Goal: Task Accomplishment & Management: Use online tool/utility

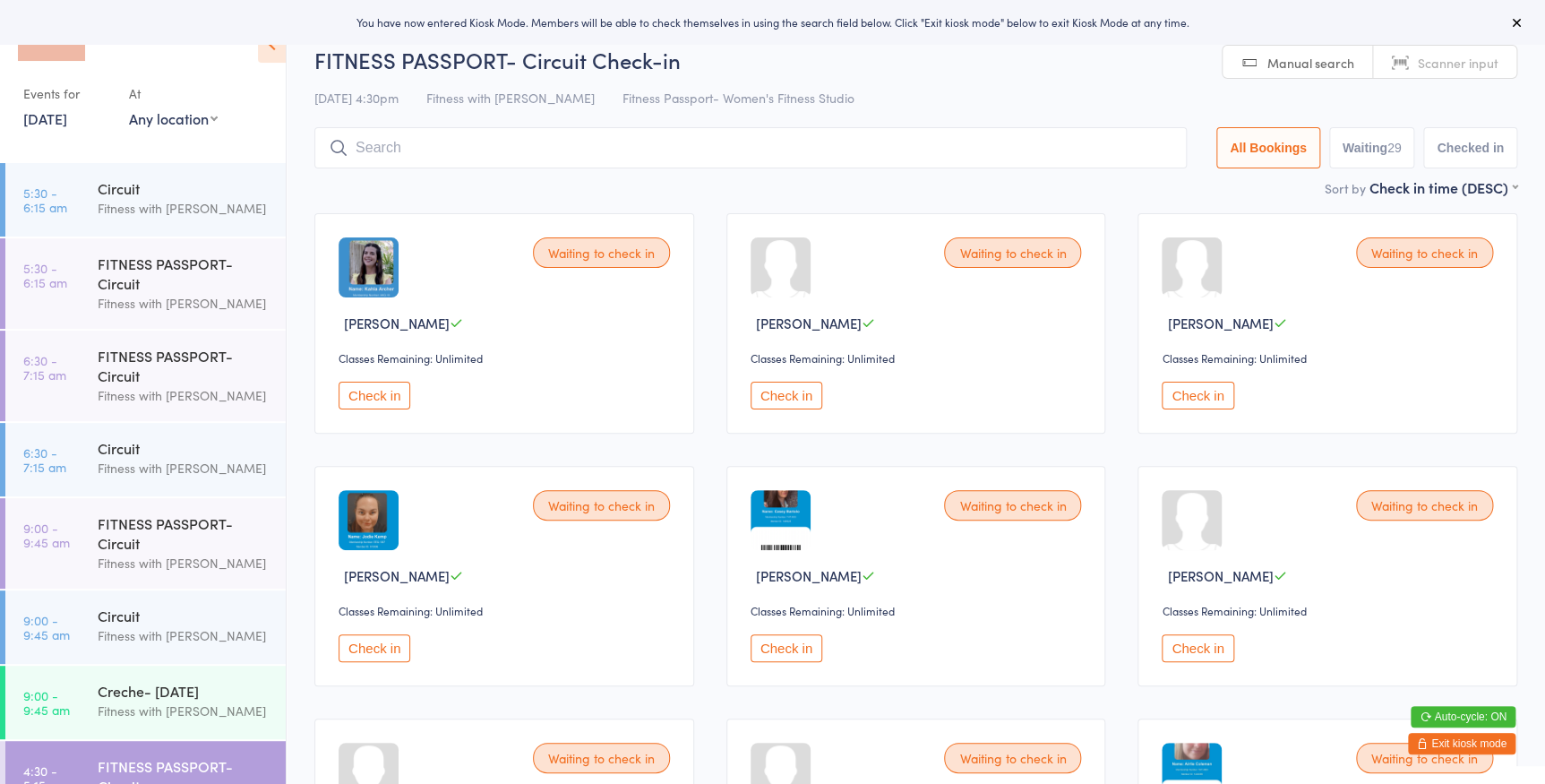
click at [181, 125] on select "Any location Women's Fitness Studio- 14 Madden Street, Aitkenvale Fitness Passp…" at bounding box center [173, 118] width 88 height 19
select select "0"
click at [129, 109] on select "Any location Women's Fitness Studio- 14 Madden Street, Aitkenvale Fitness Passp…" at bounding box center [173, 118] width 88 height 19
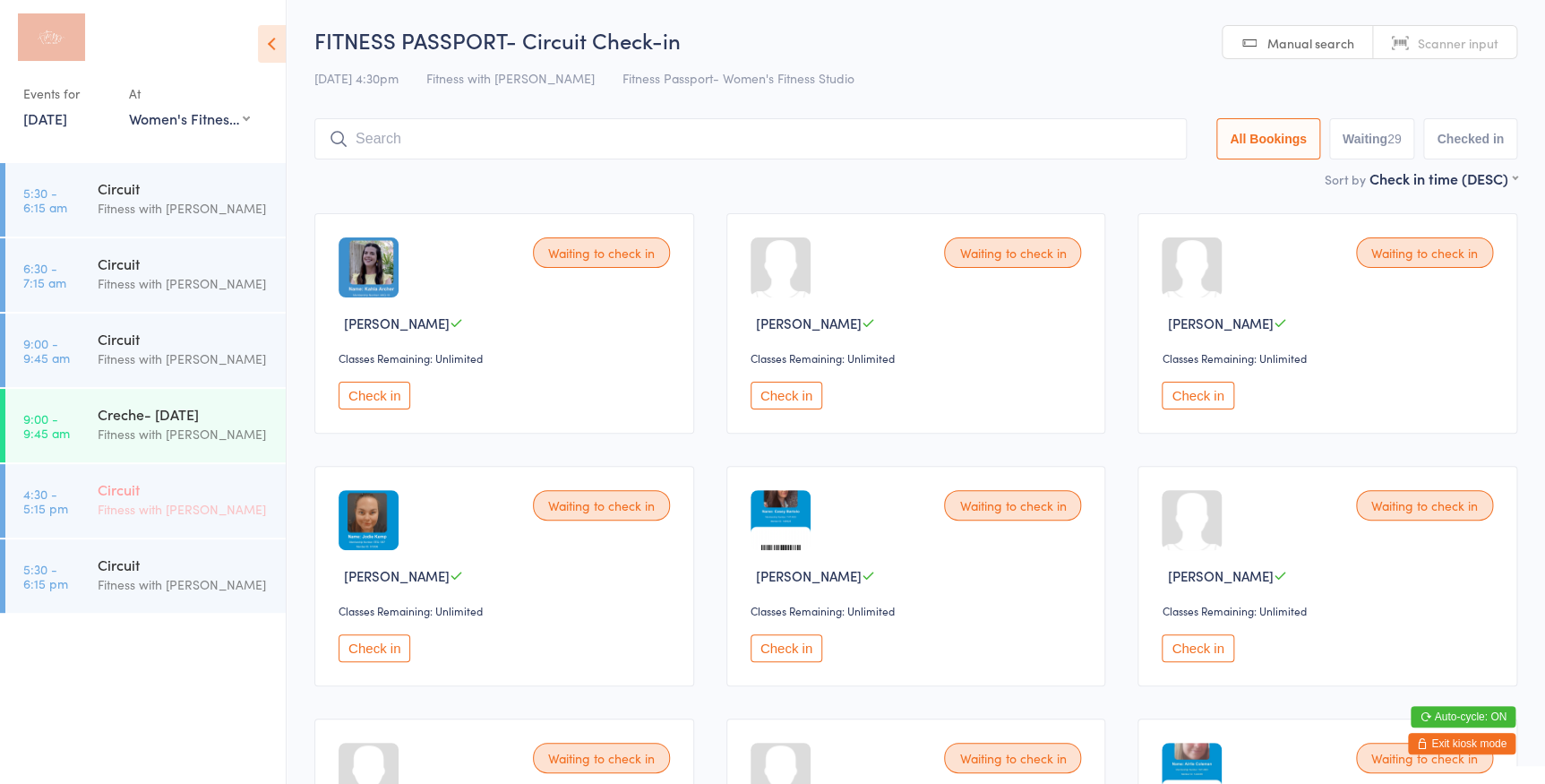
click at [162, 498] on div "Circuit" at bounding box center [184, 489] width 173 height 19
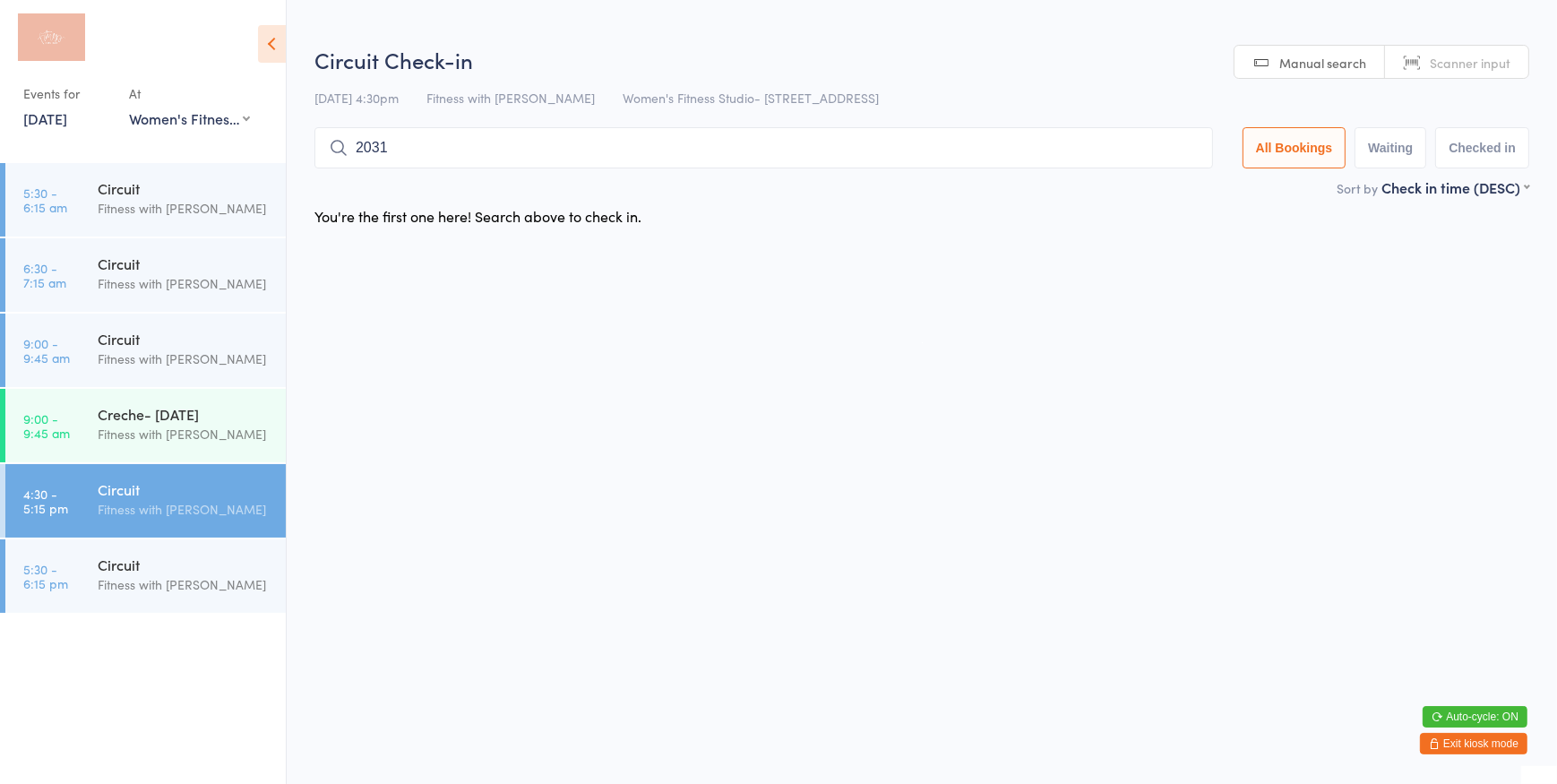
type input "2031"
click at [1420, 44] on html "You have now entered Kiosk Mode. Members will be able to check themselves in us…" at bounding box center [778, 392] width 1557 height 784
click at [1443, 76] on link "Scanner input" at bounding box center [1457, 63] width 144 height 34
click at [1442, 58] on span "Scanner input" at bounding box center [1470, 62] width 81 height 17
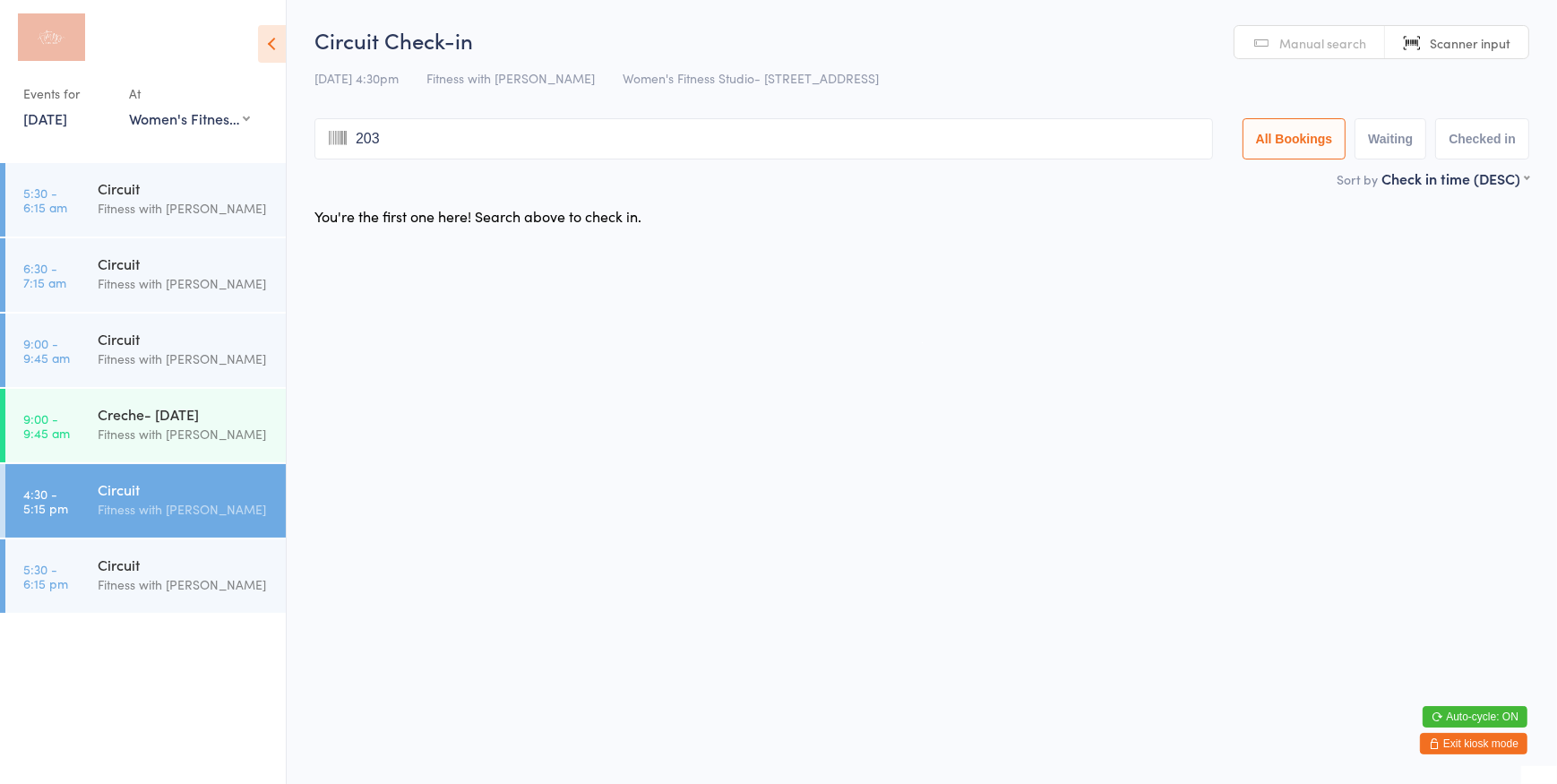
type input "2031"
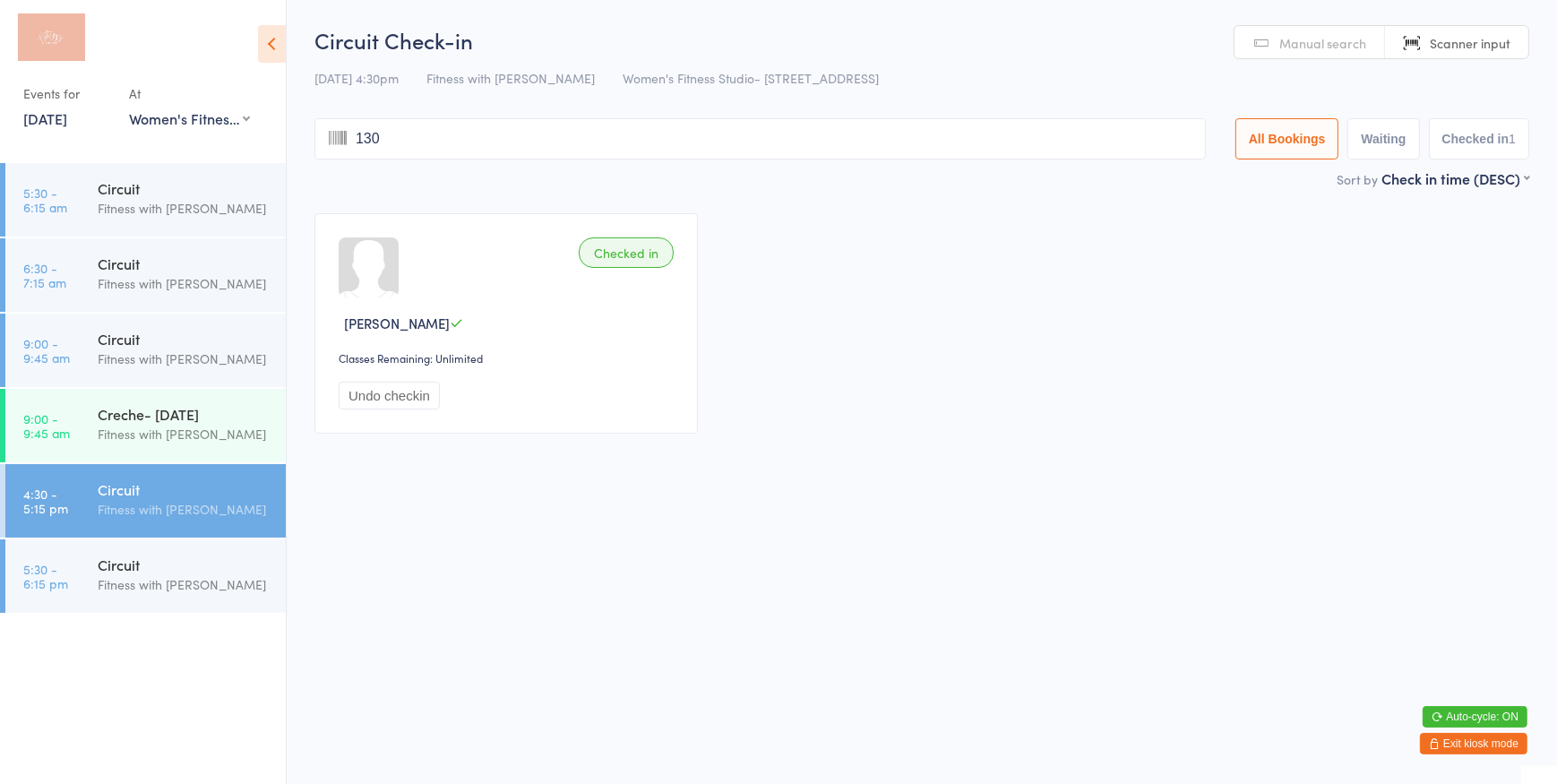
type input "1306"
click at [1299, 47] on span "Manual search" at bounding box center [1322, 42] width 86 height 17
click at [605, 140] on input "search" at bounding box center [760, 138] width 891 height 41
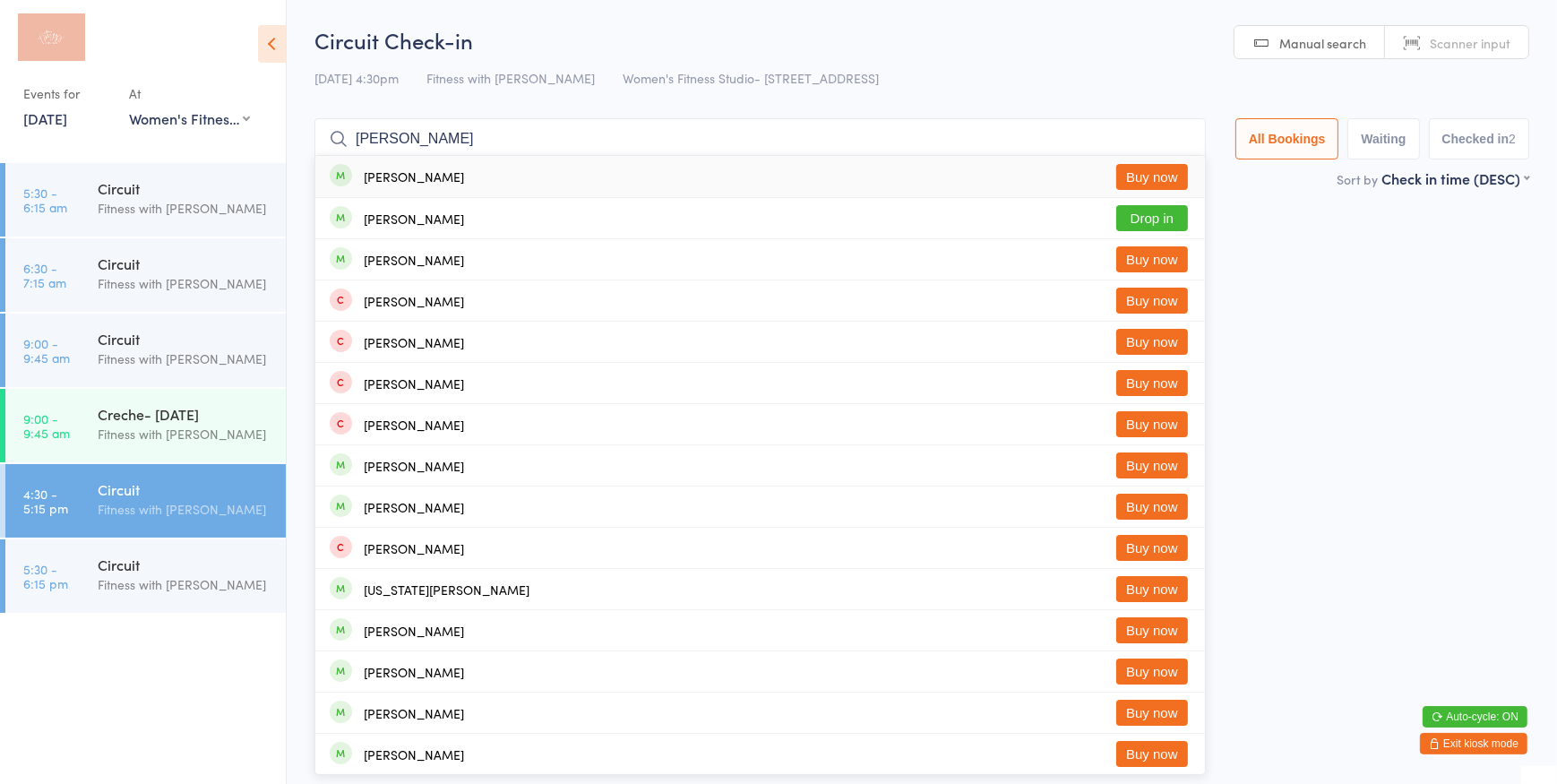
type input "webb"
click at [1130, 170] on button "Buy now" at bounding box center [1152, 177] width 72 height 26
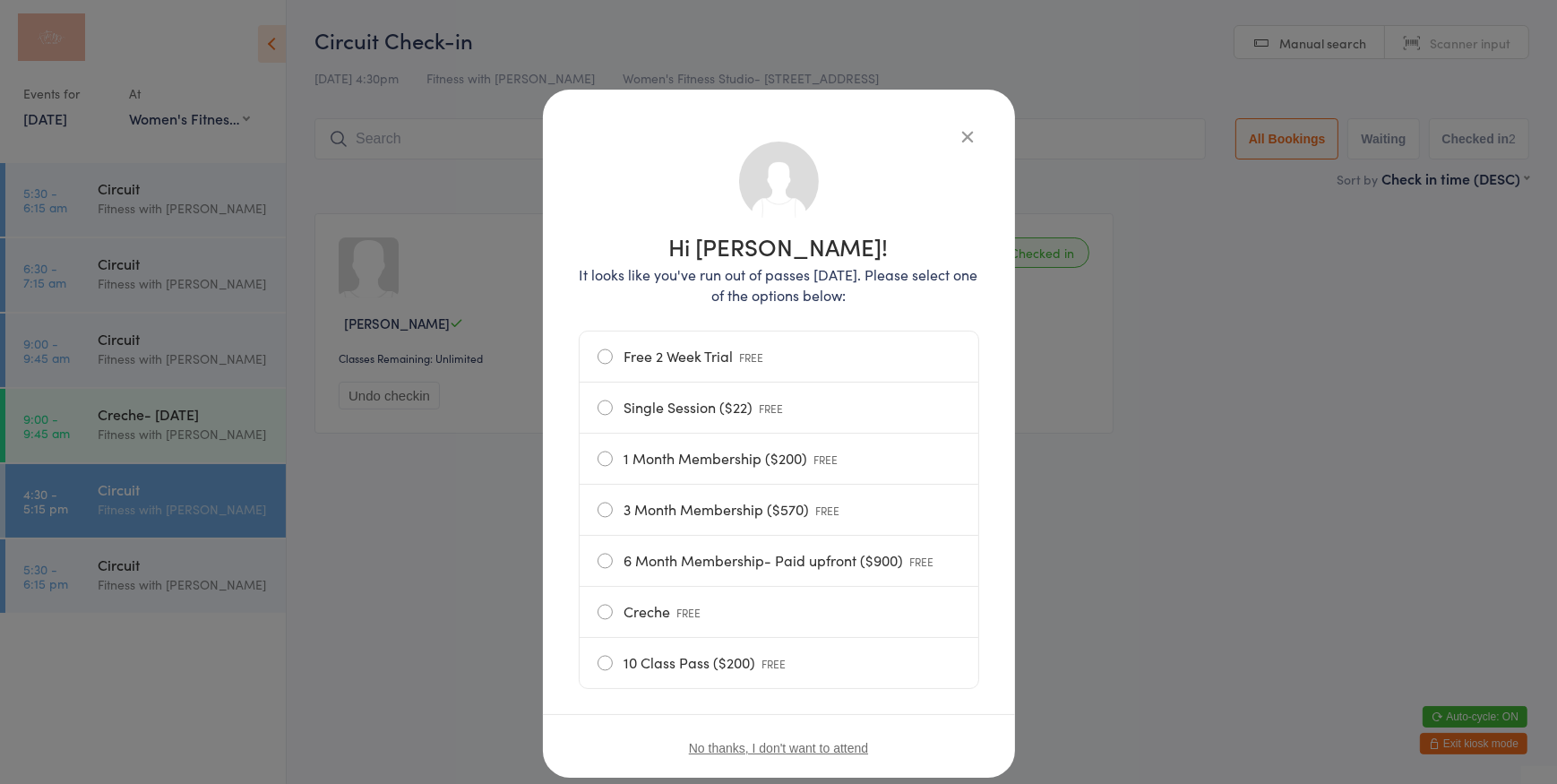
click at [718, 420] on label "Single Session ($22) FREE" at bounding box center [778, 408] width 363 height 51
click at [0, 0] on input "Single Session ($22) FREE" at bounding box center [0, 0] width 0 height 0
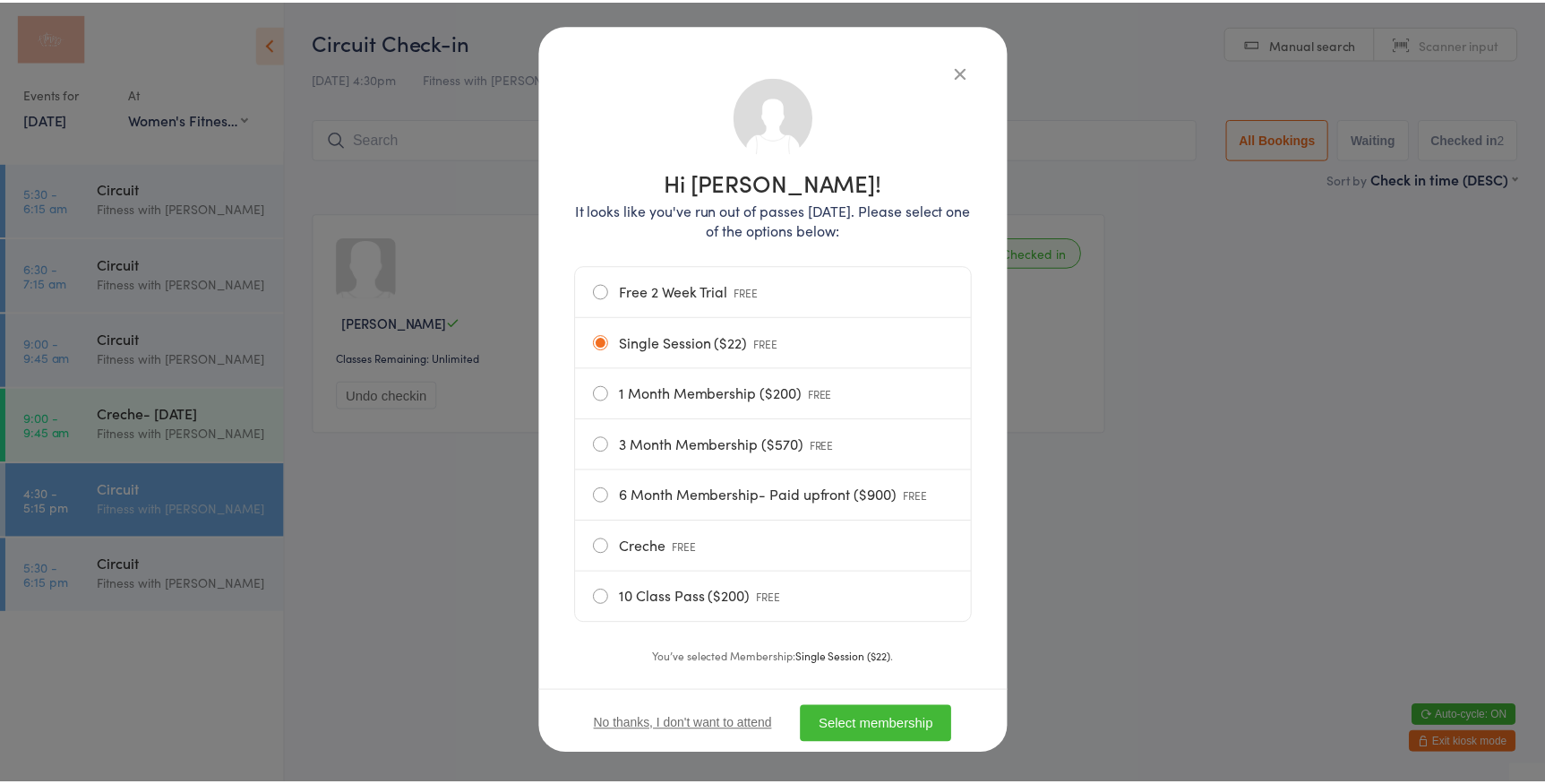
scroll to position [86, 0]
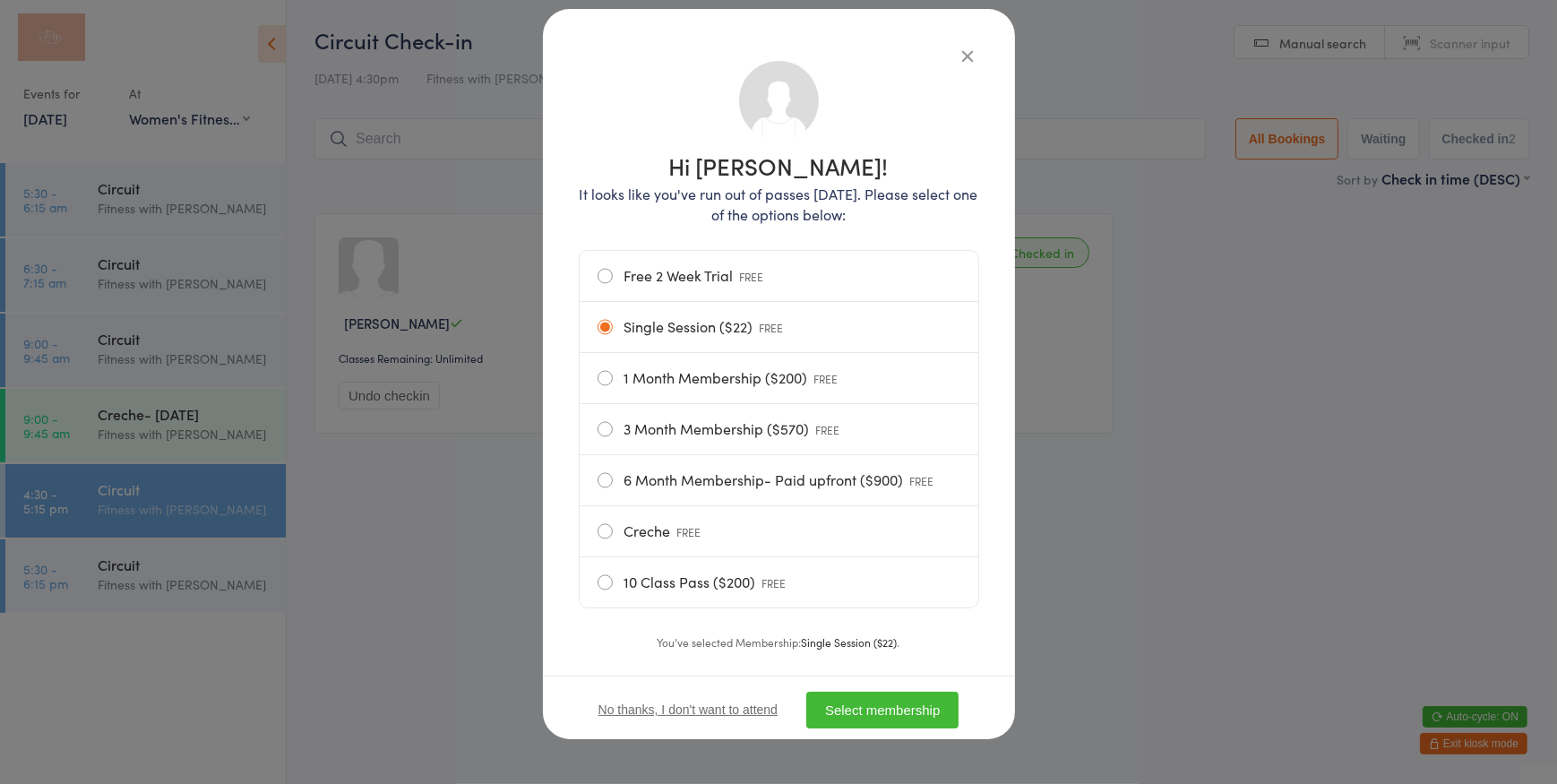
click at [868, 706] on button "Select membership" at bounding box center [882, 709] width 152 height 37
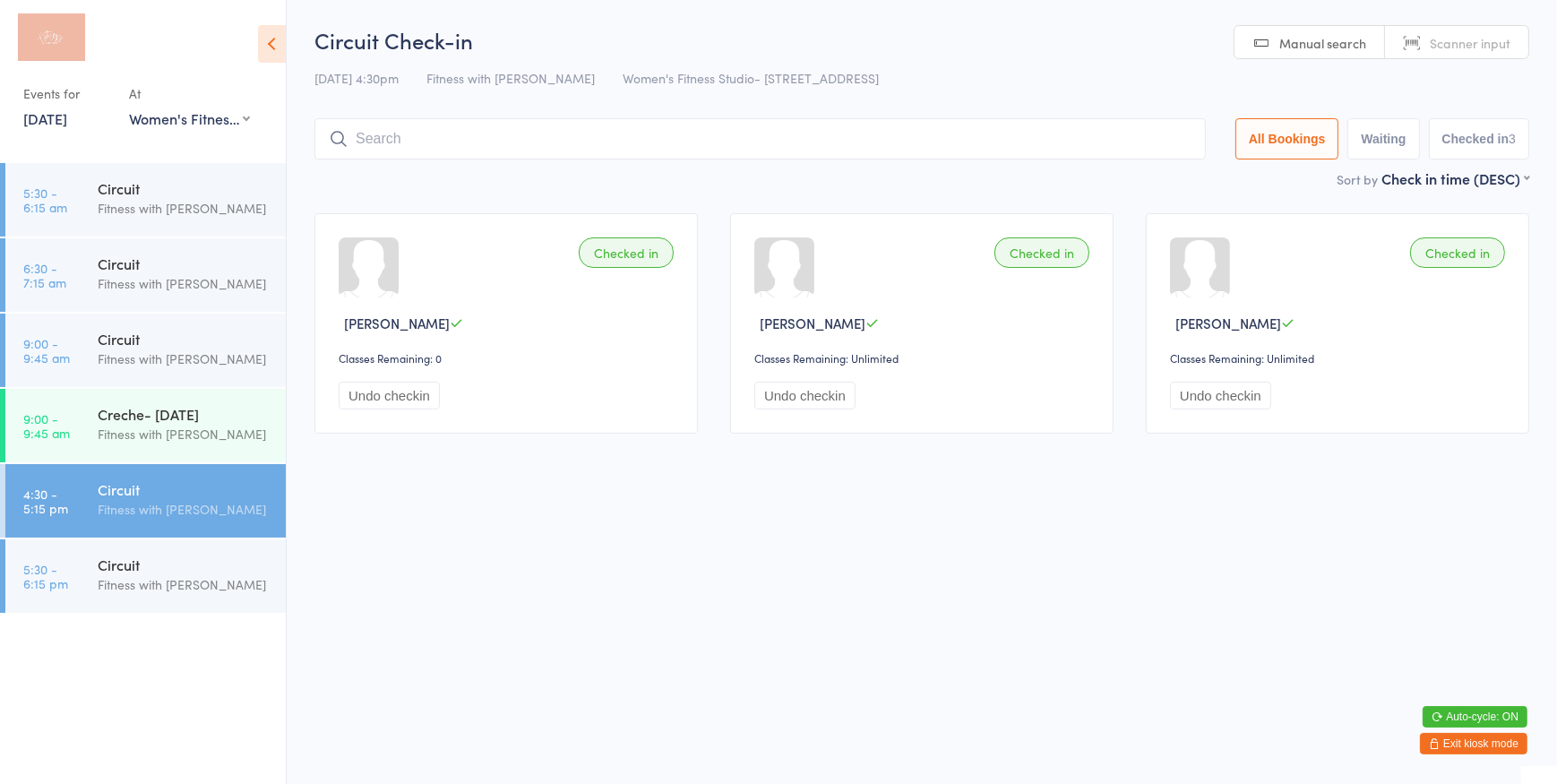
click at [1431, 36] on span "Scanner input" at bounding box center [1470, 42] width 81 height 17
click at [536, 130] on input "search" at bounding box center [760, 138] width 891 height 41
type input "1399"
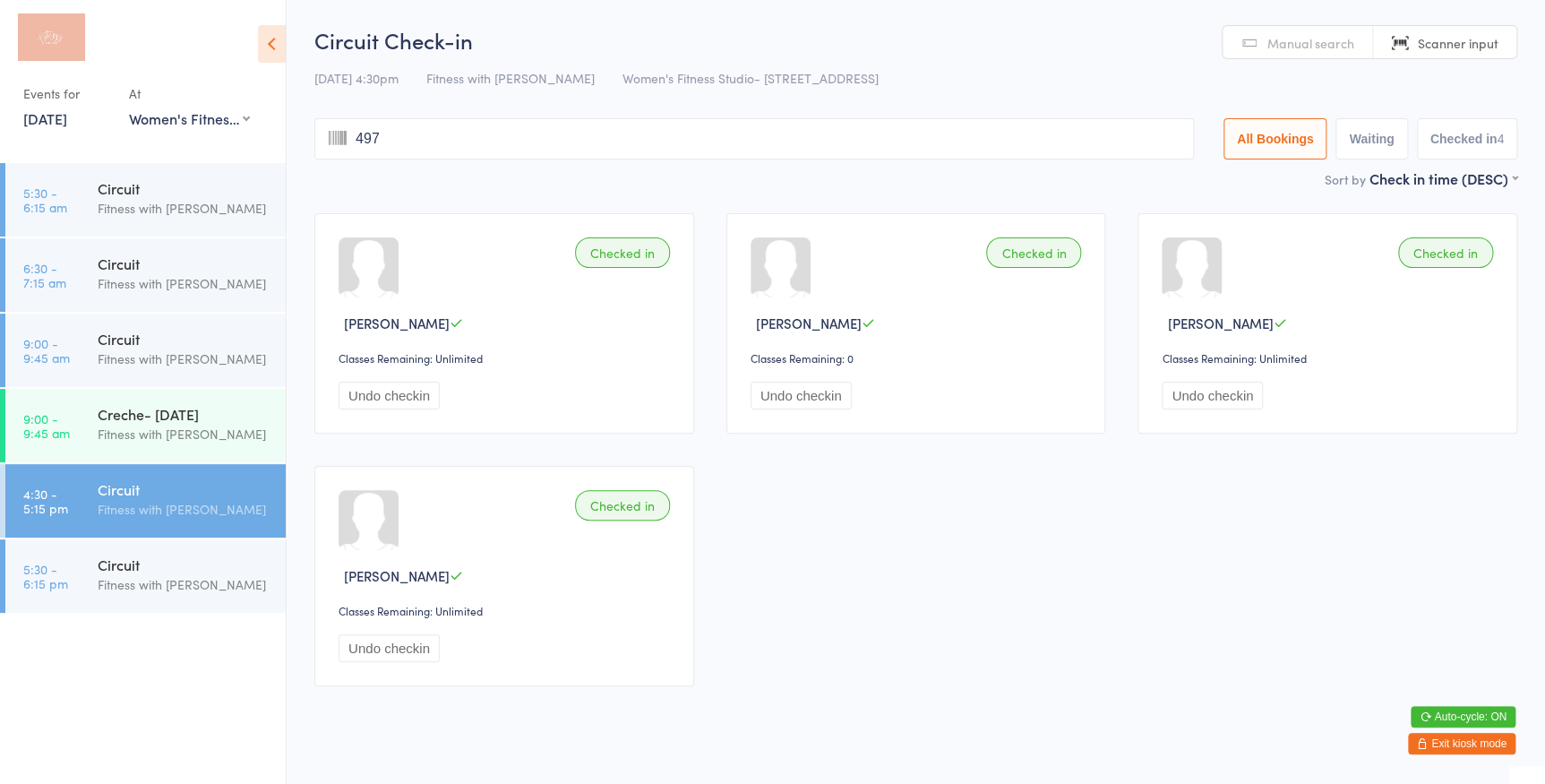
type input "4975"
click at [1296, 44] on span "Manual search" at bounding box center [1310, 42] width 86 height 17
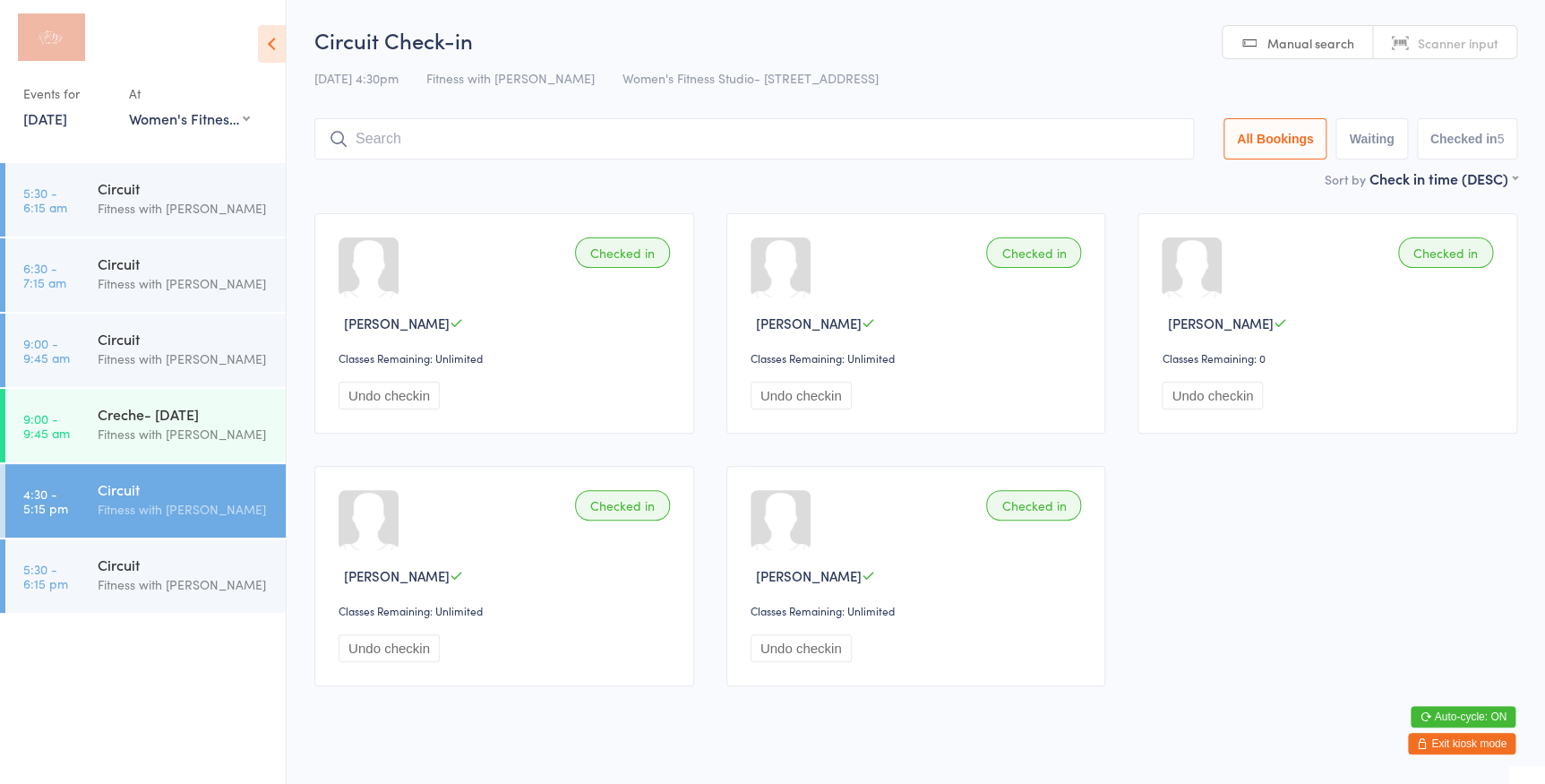
click at [823, 137] on input "search" at bounding box center [755, 138] width 880 height 41
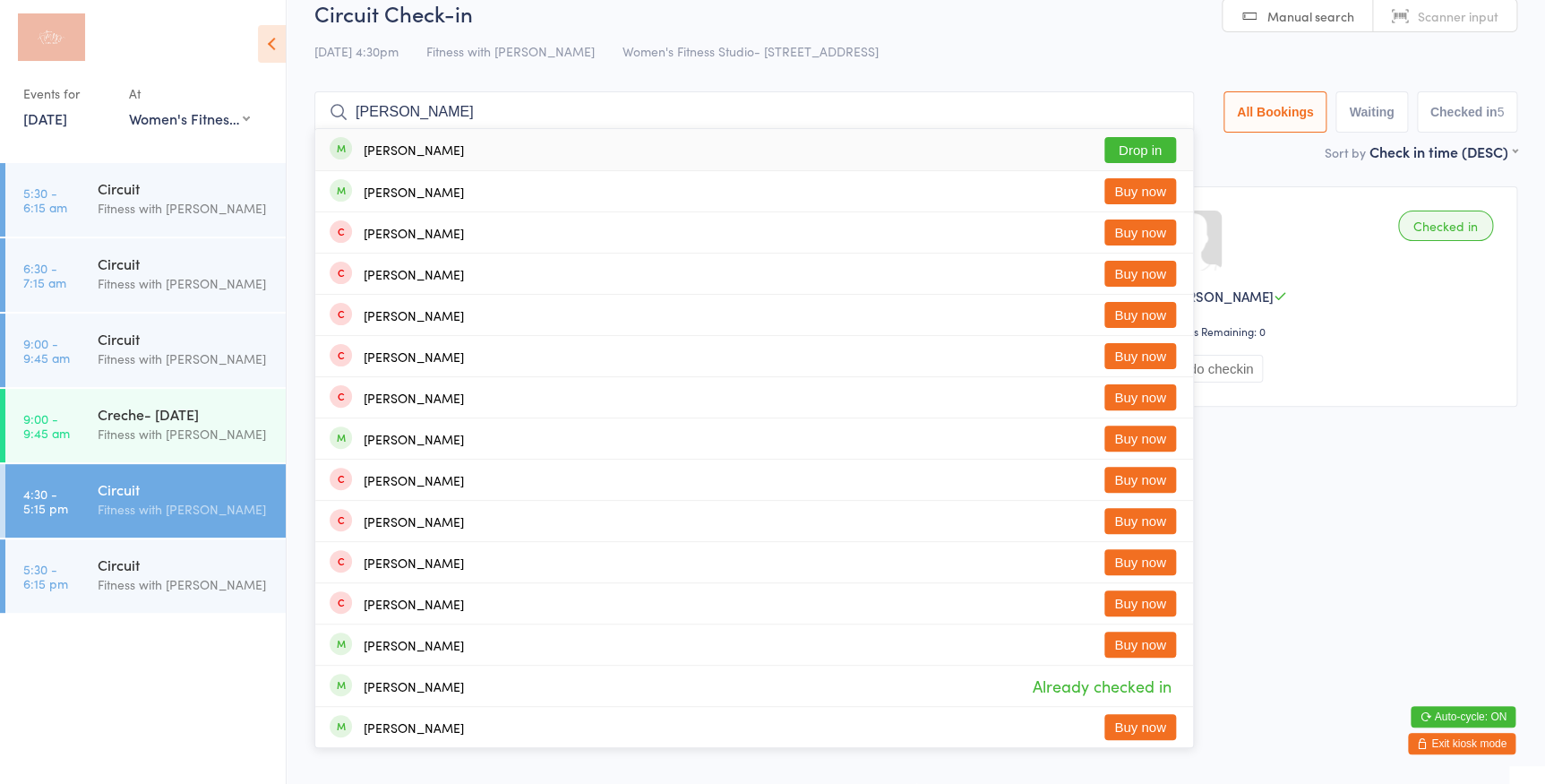
type input "meg john"
click at [1119, 142] on button "Drop in" at bounding box center [1140, 150] width 72 height 26
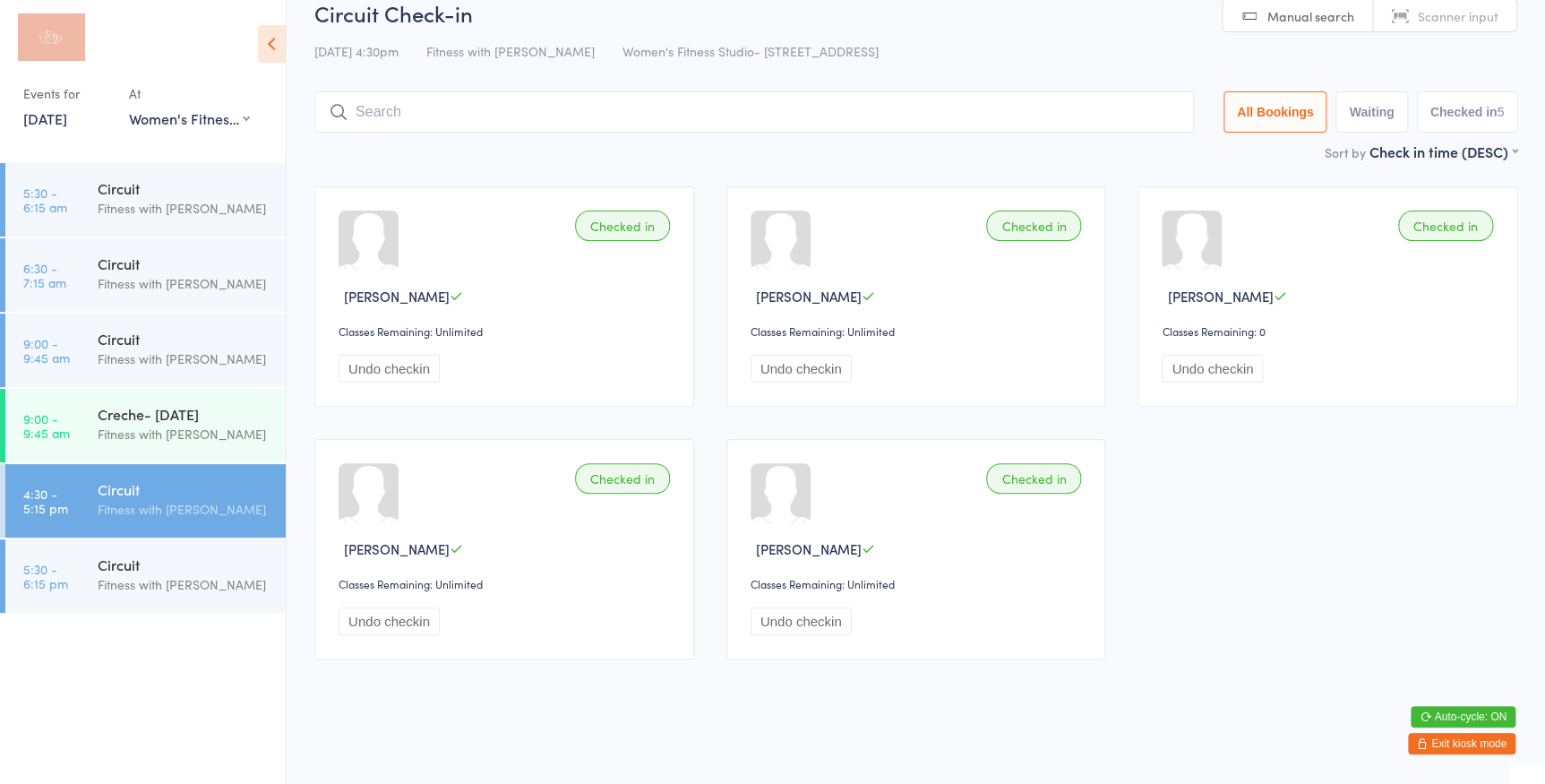
click at [1470, 17] on span "Scanner input" at bounding box center [1459, 16] width 81 height 17
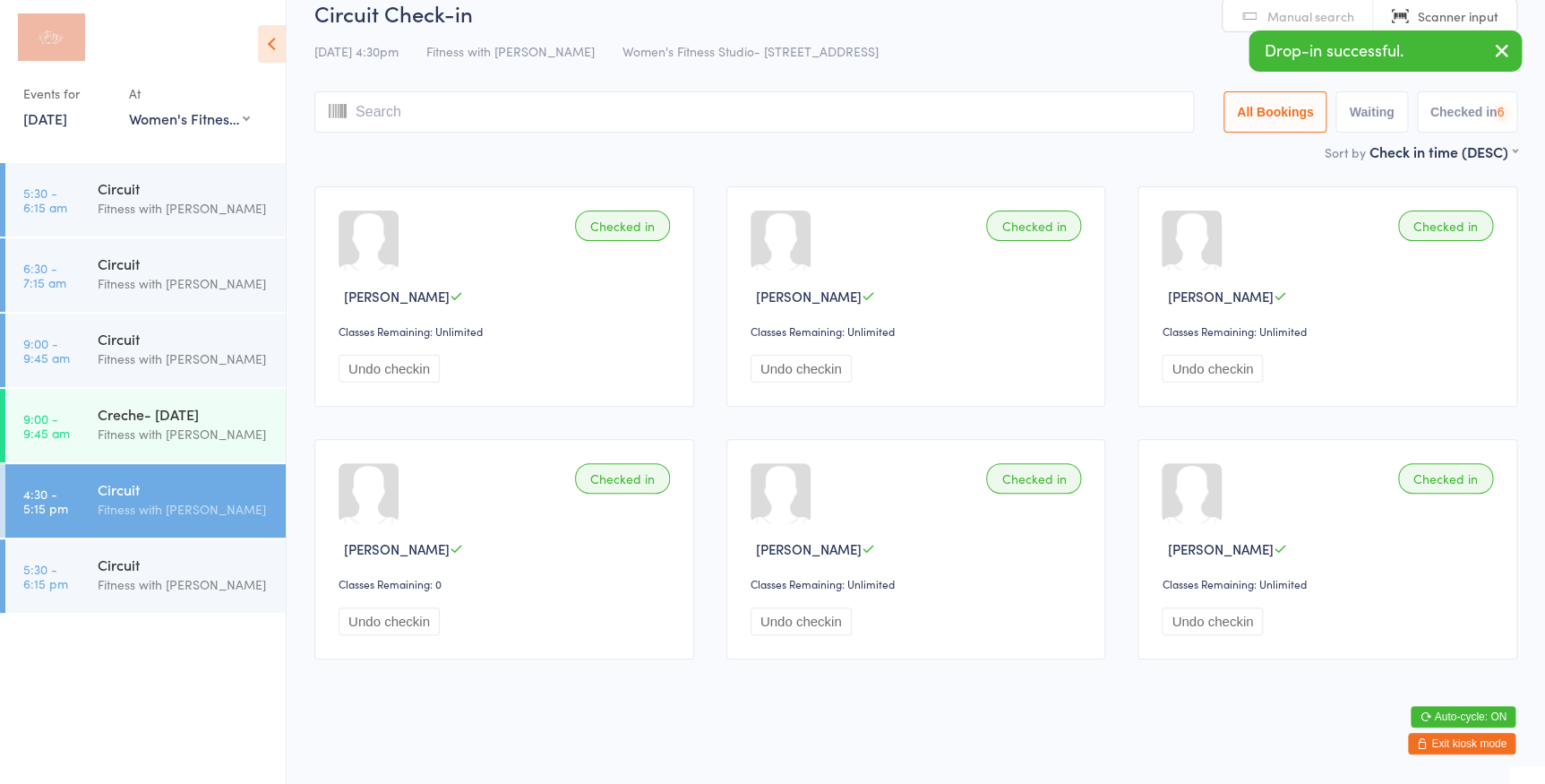
click at [542, 109] on input "search" at bounding box center [755, 111] width 880 height 41
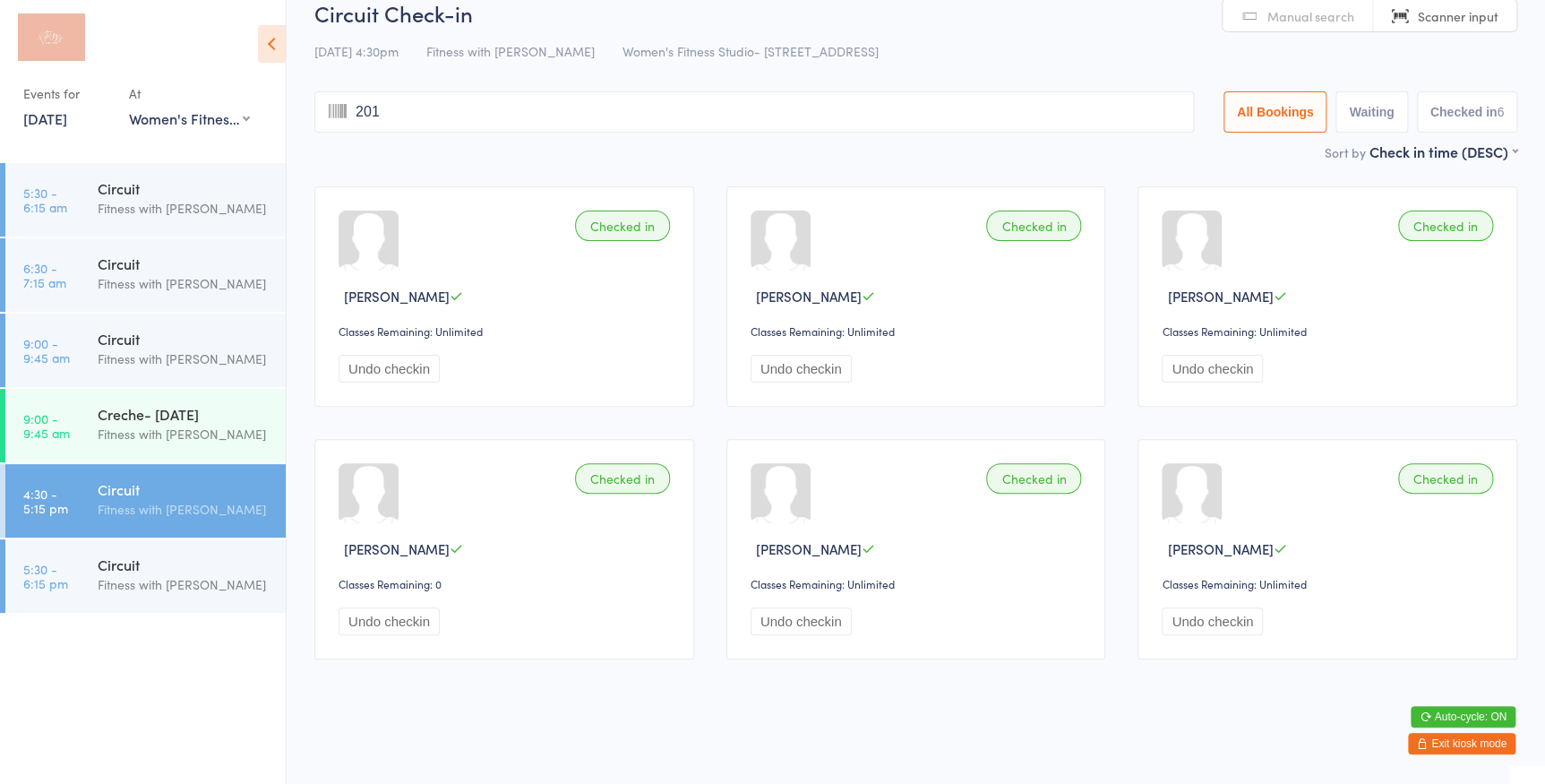
type input "2015"
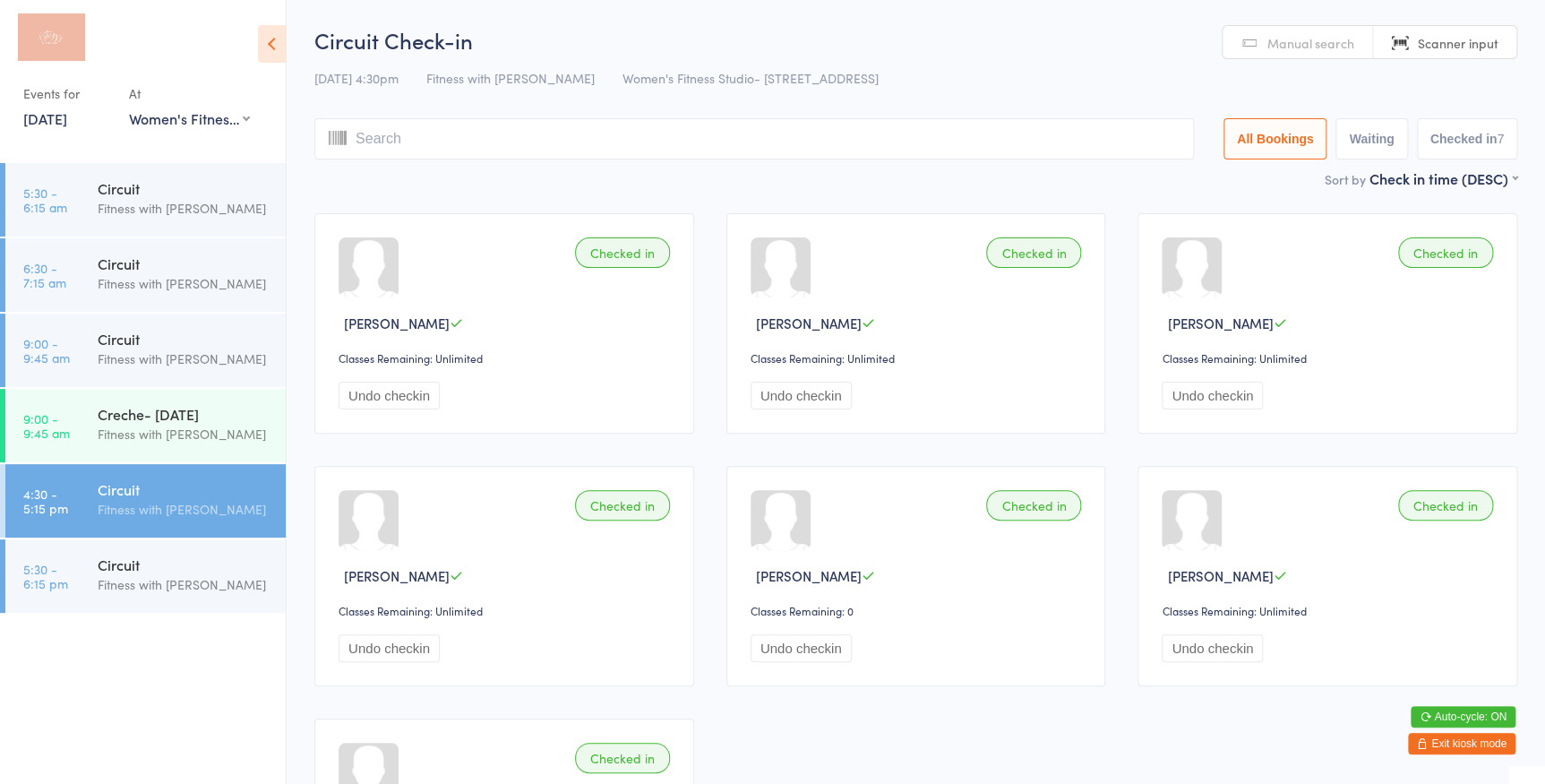
click at [1298, 50] on span "Manual search" at bounding box center [1310, 42] width 86 height 17
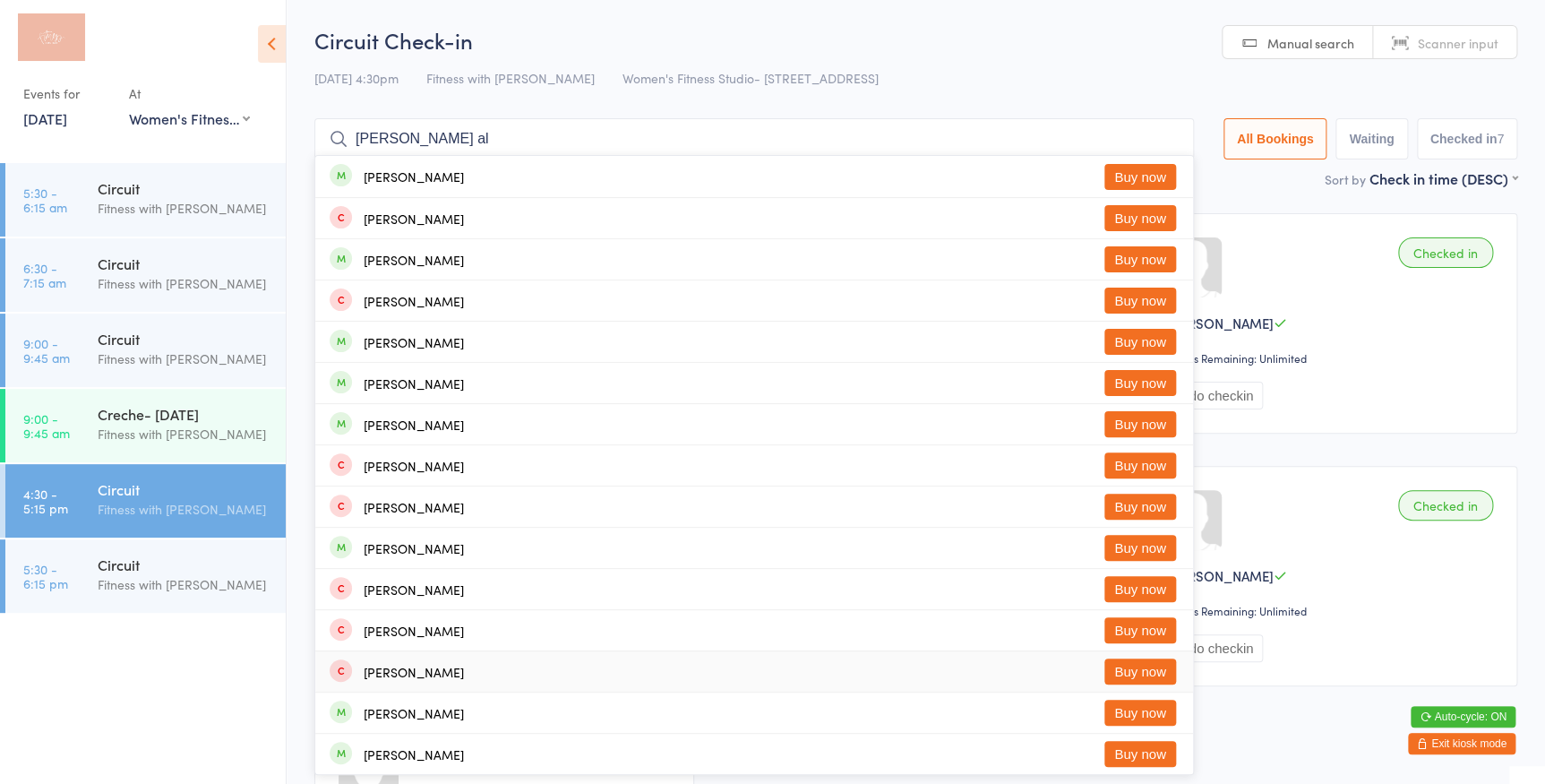
type input "meghan al"
click at [1434, 742] on button "Exit kiosk mode" at bounding box center [1461, 743] width 108 height 21
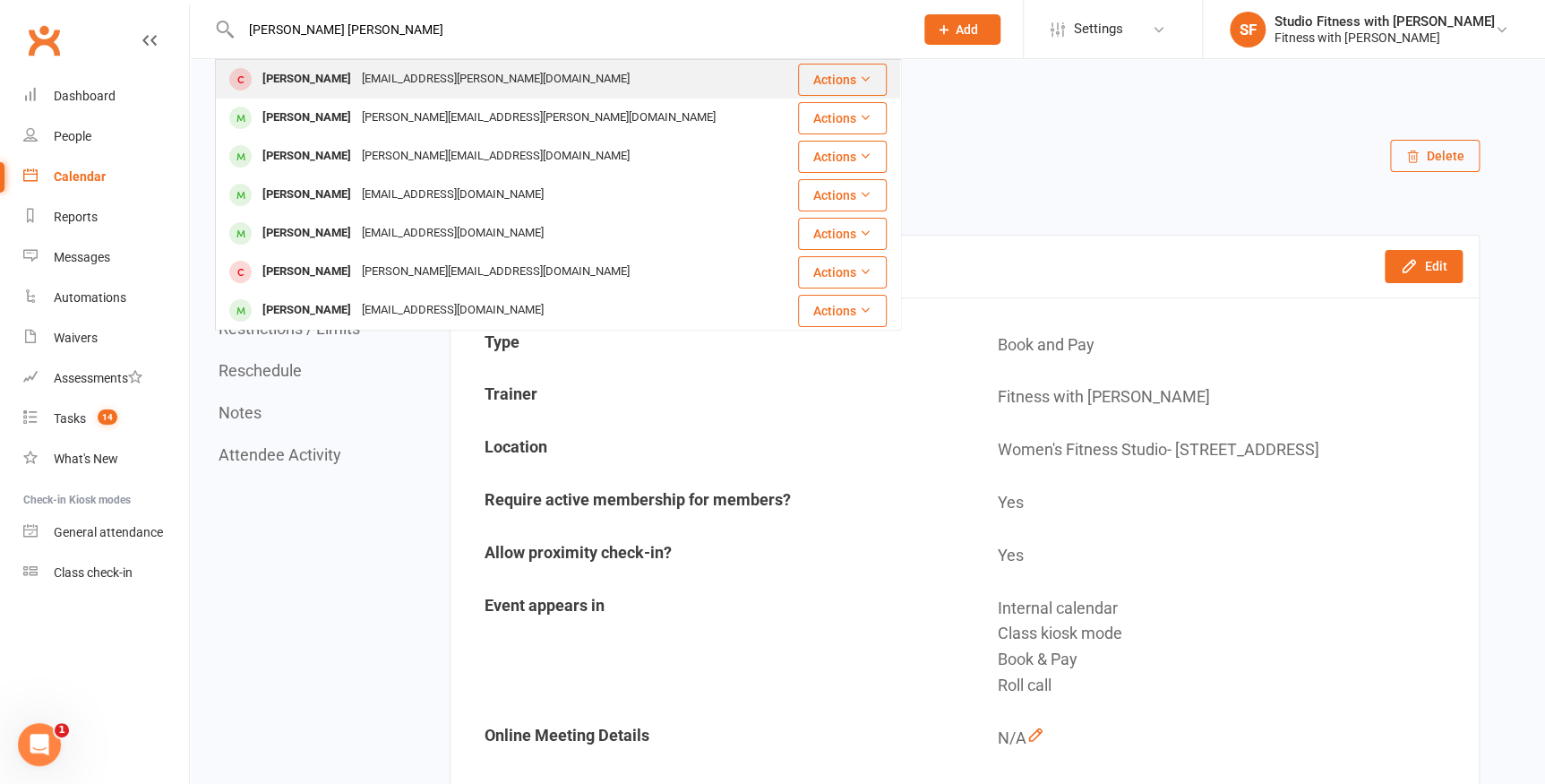
type input "meghan alta"
click at [322, 70] on div "Meghan Altadonna" at bounding box center [306, 79] width 99 height 26
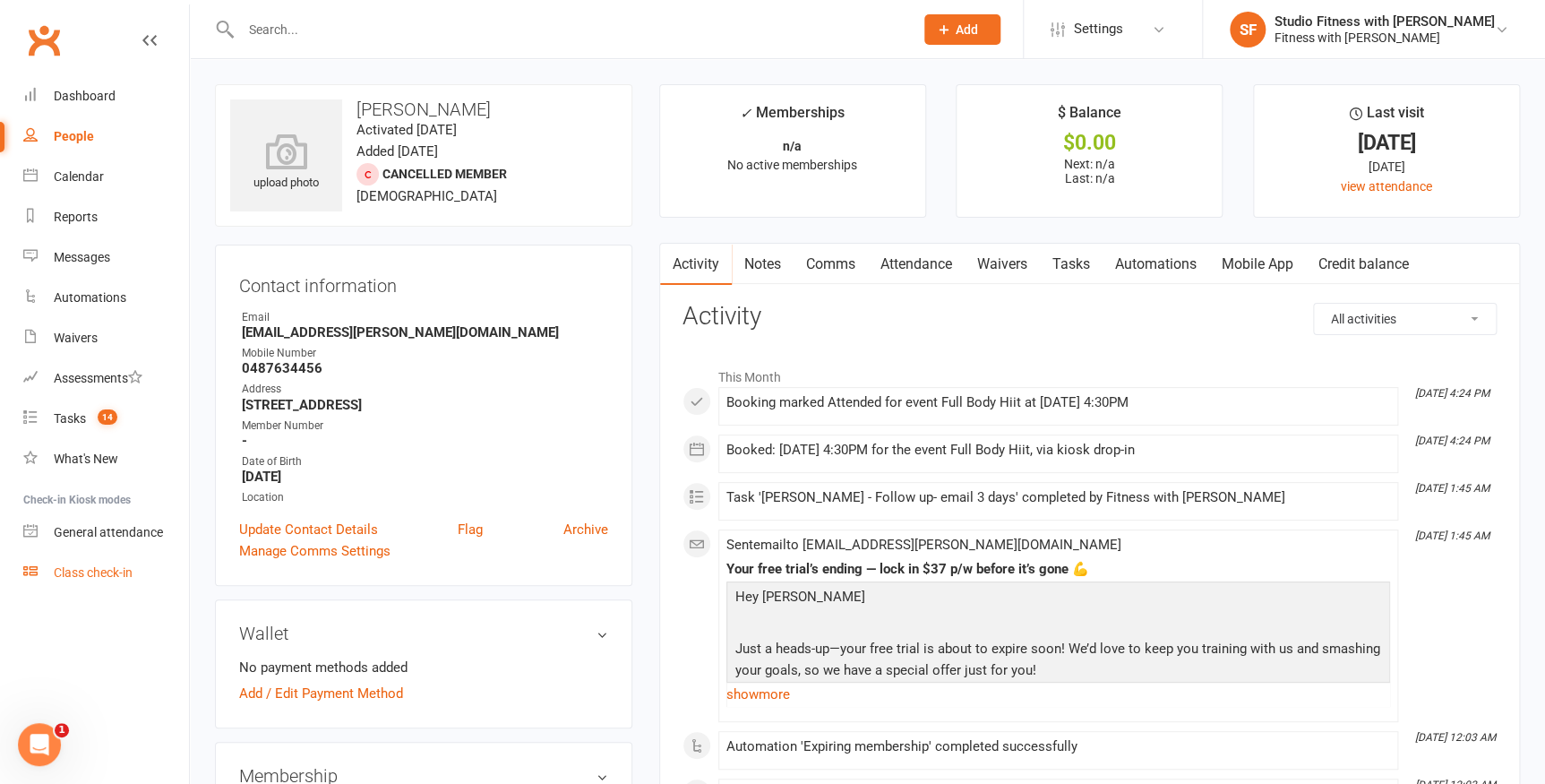
click at [120, 570] on div "Class check-in" at bounding box center [93, 572] width 79 height 15
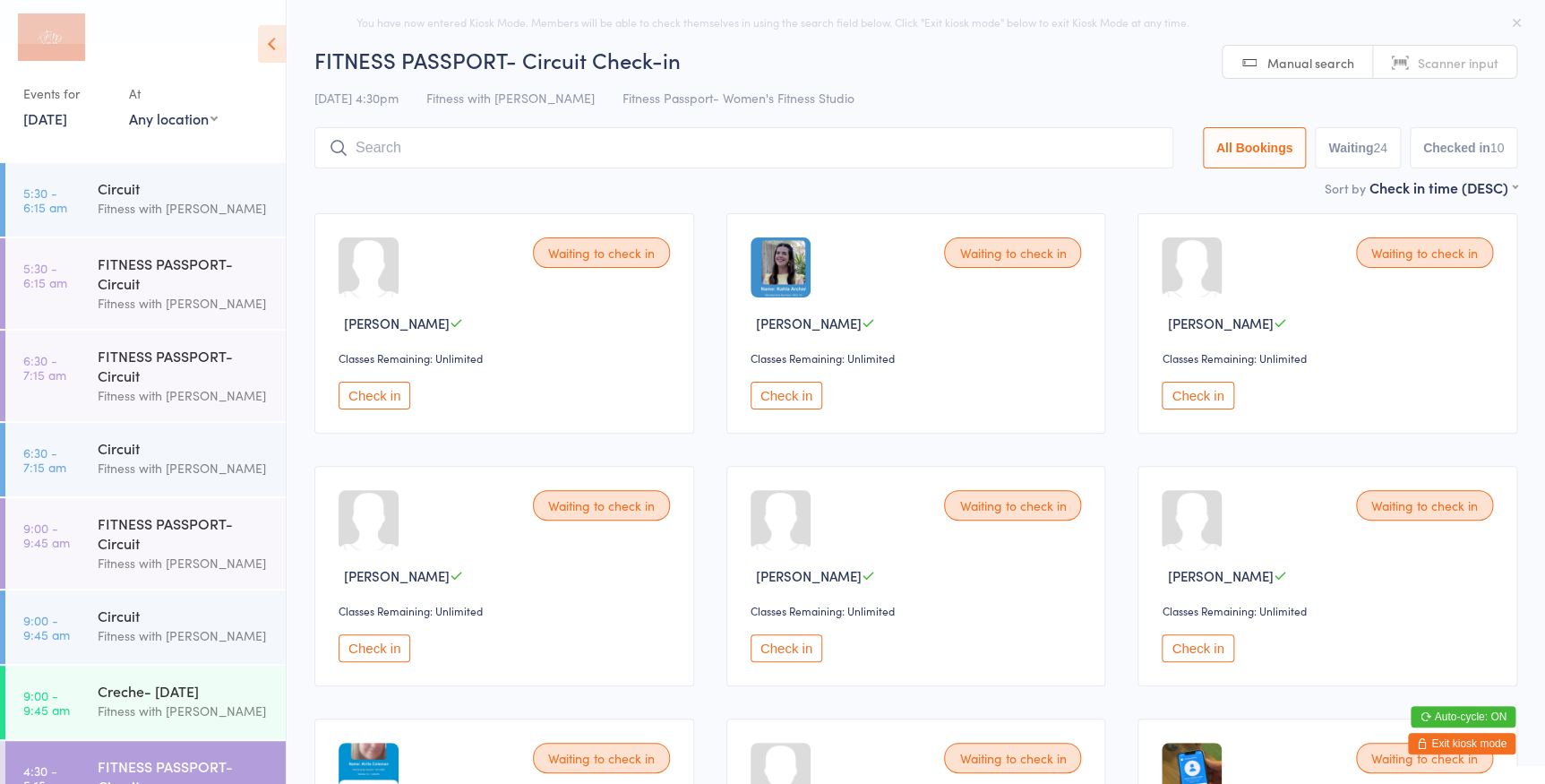
click at [185, 121] on select "Any location Women's Fitness Studio- [STREET_ADDRESS], [GEOGRAPHIC_DATA] Fitnes…" at bounding box center [173, 118] width 88 height 19
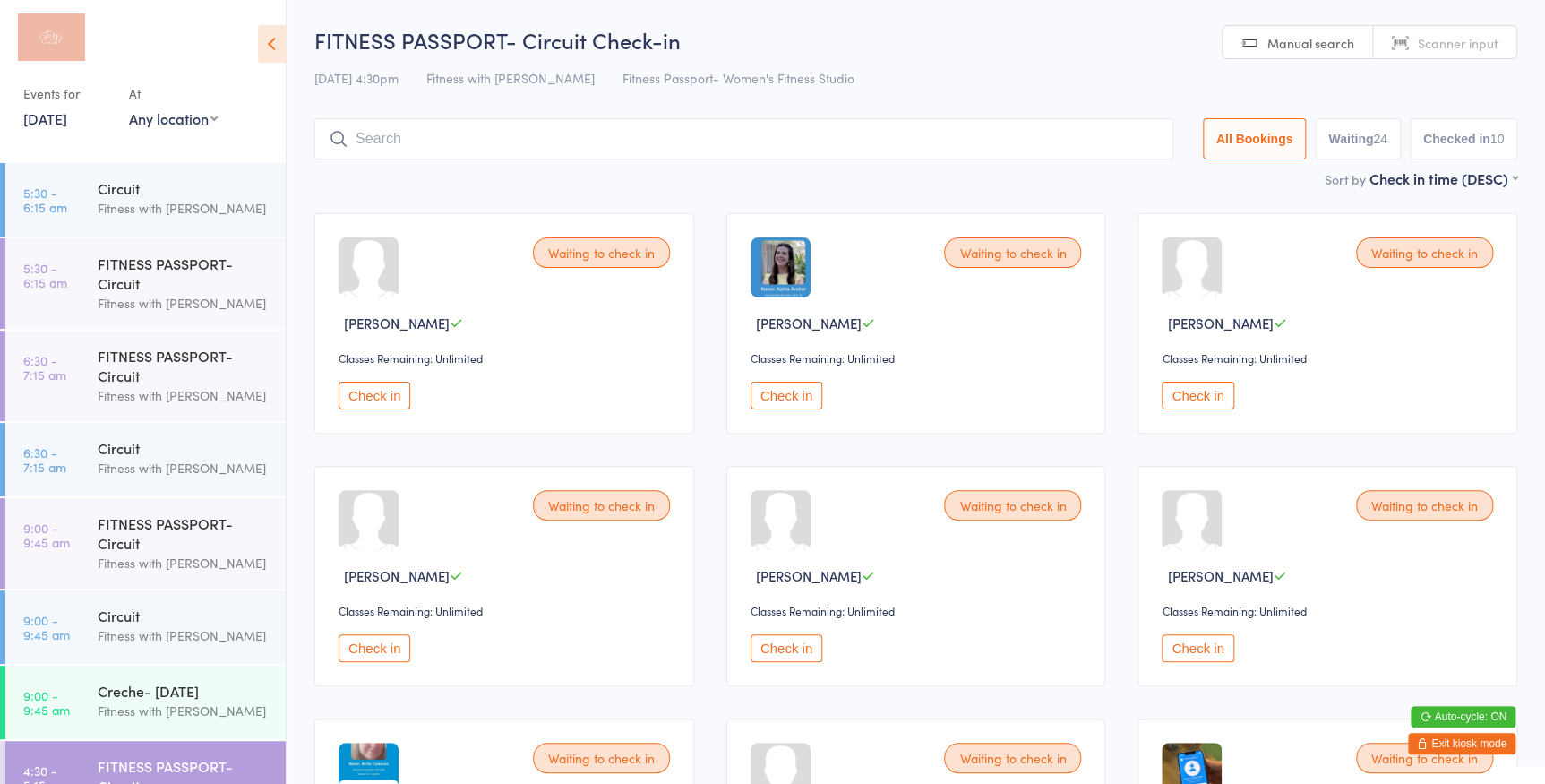
select select "0"
click at [129, 109] on select "Any location Women's Fitness Studio- [STREET_ADDRESS], [GEOGRAPHIC_DATA] Fitnes…" at bounding box center [173, 118] width 88 height 19
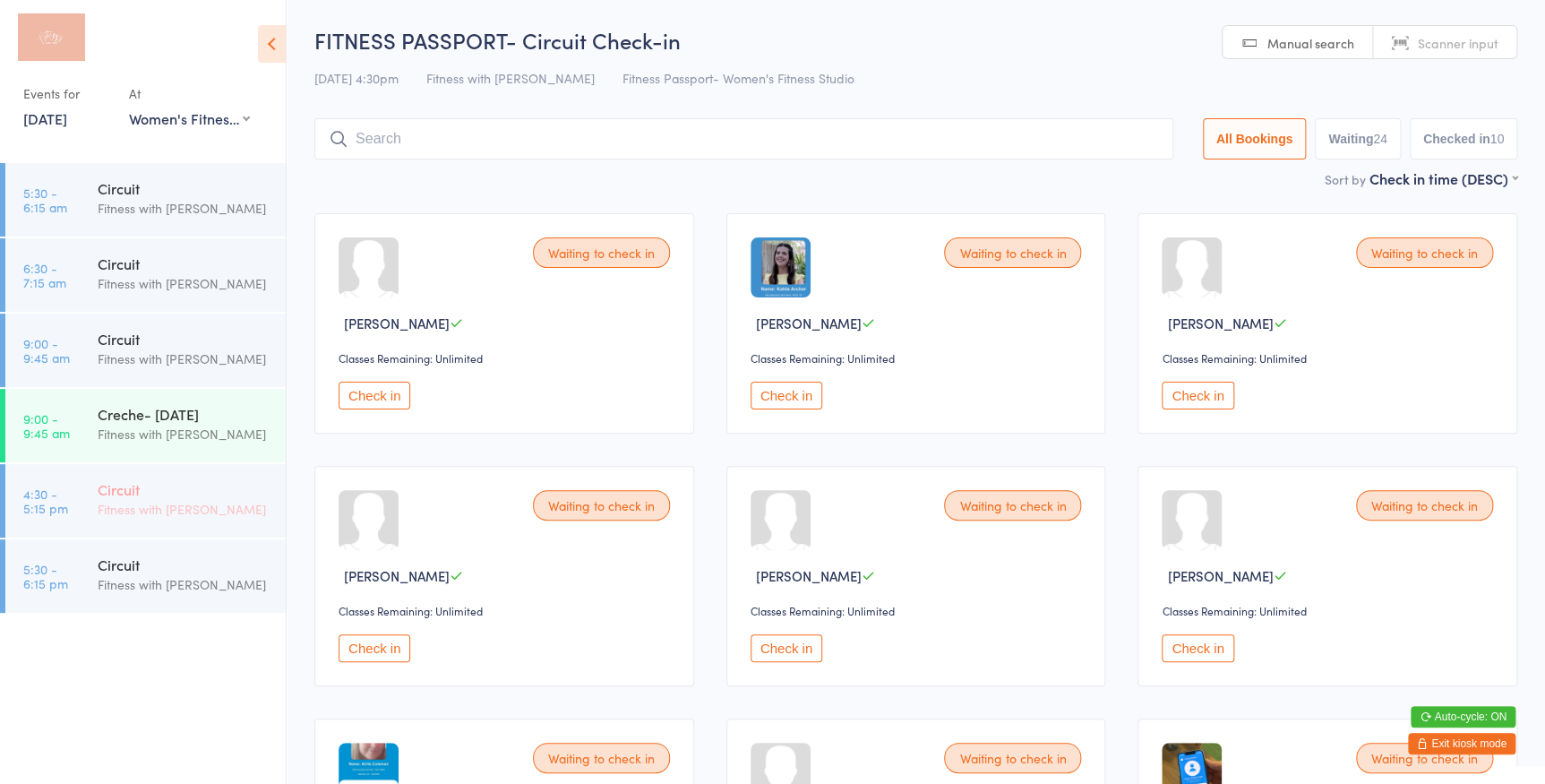
click at [188, 510] on div "Fitness with [PERSON_NAME]" at bounding box center [184, 509] width 173 height 20
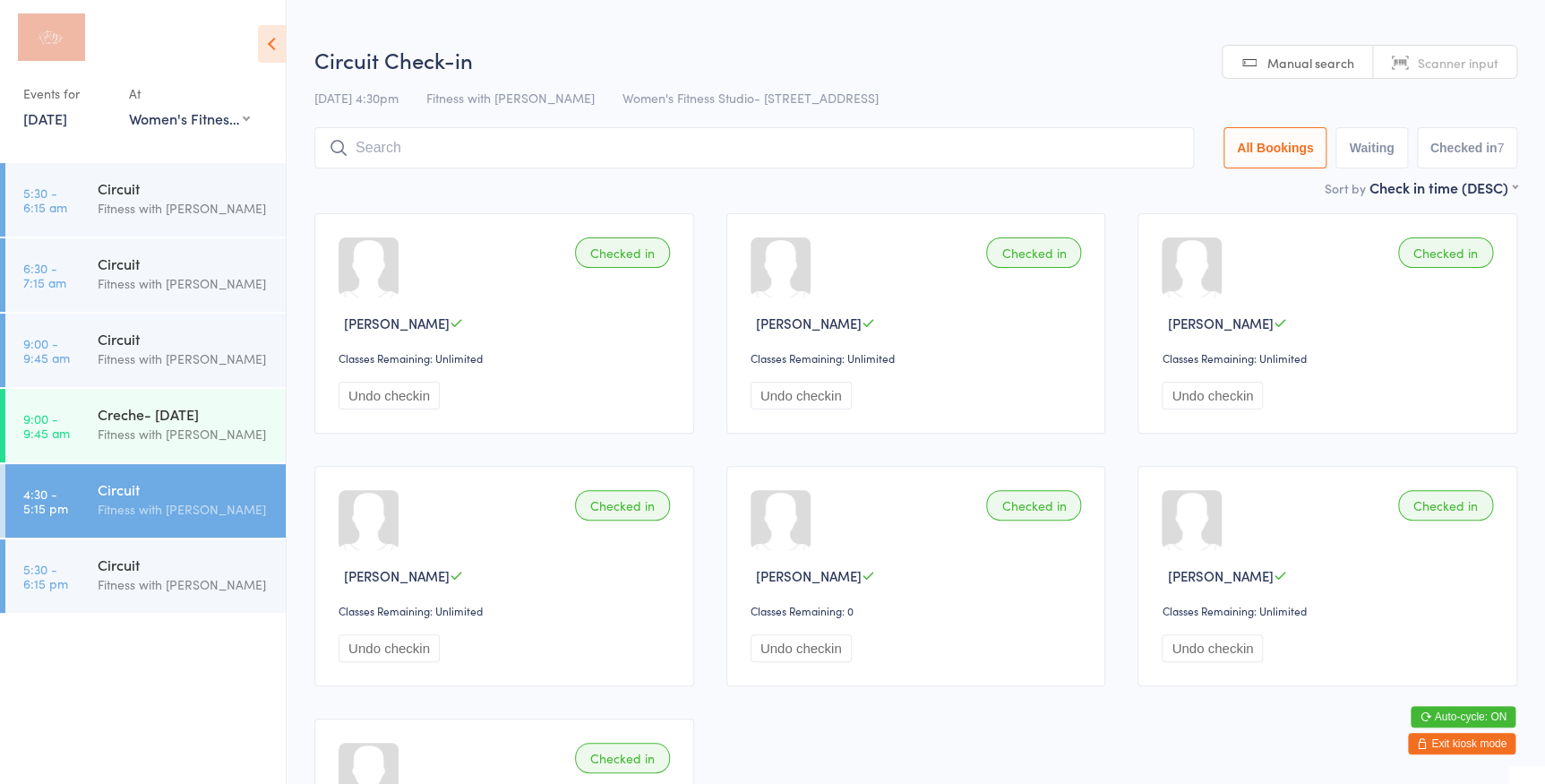
click at [1493, 70] on span "Scanner input" at bounding box center [1459, 62] width 81 height 17
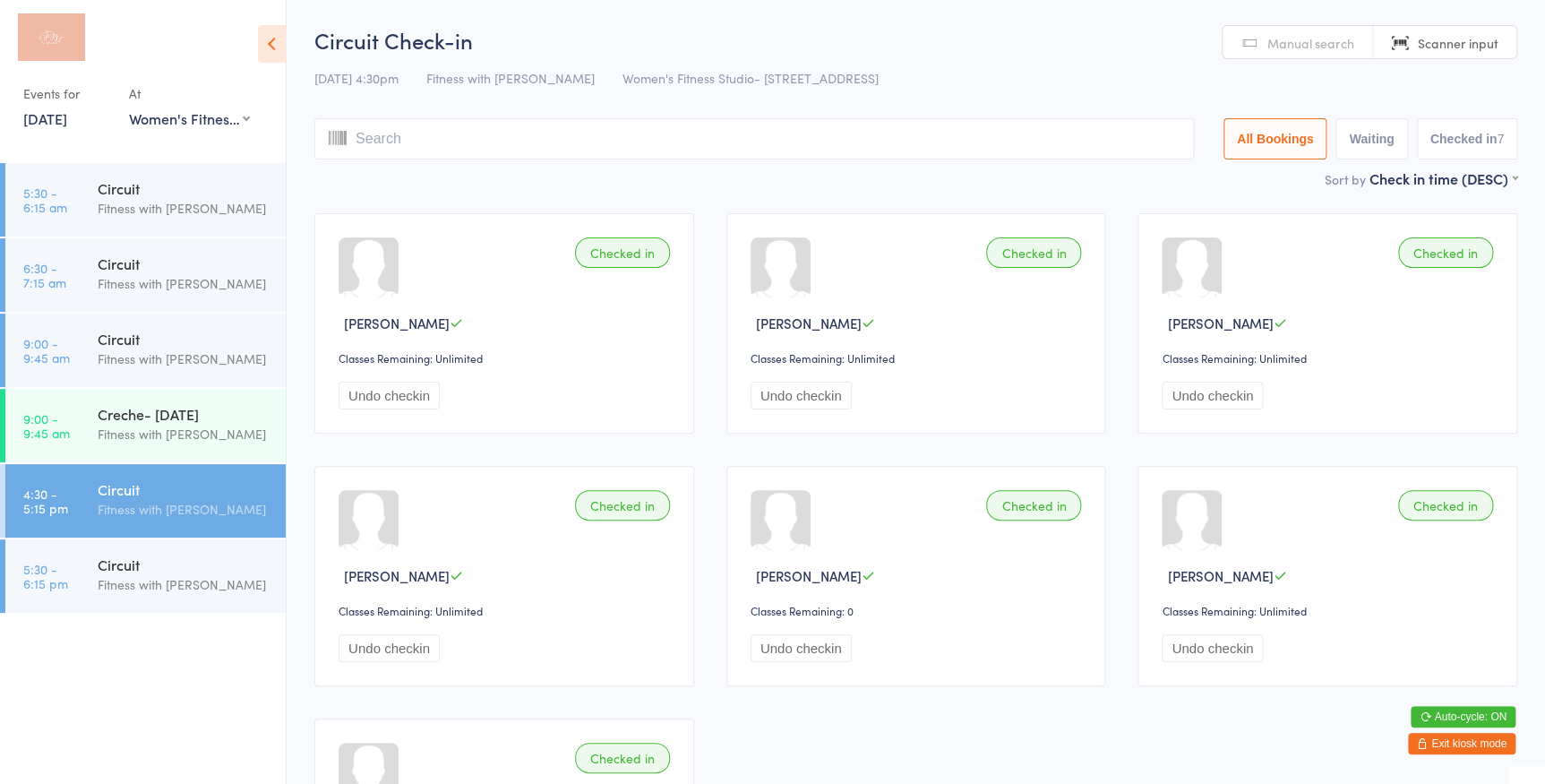
drag, startPoint x: 269, startPoint y: 45, endPoint x: 269, endPoint y: 67, distance: 22.0
click at [269, 45] on icon at bounding box center [271, 43] width 28 height 38
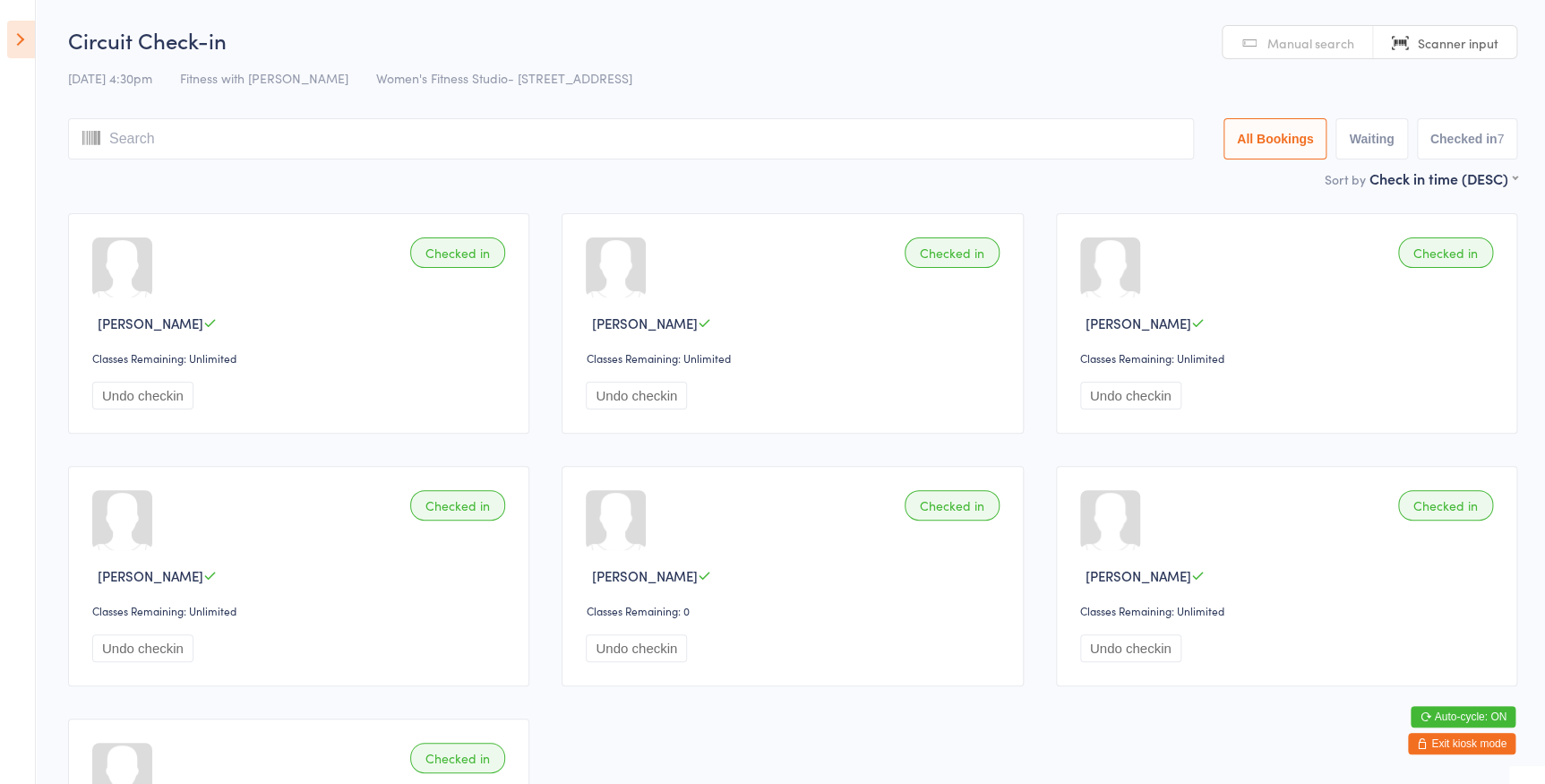
click at [26, 44] on icon at bounding box center [21, 39] width 28 height 38
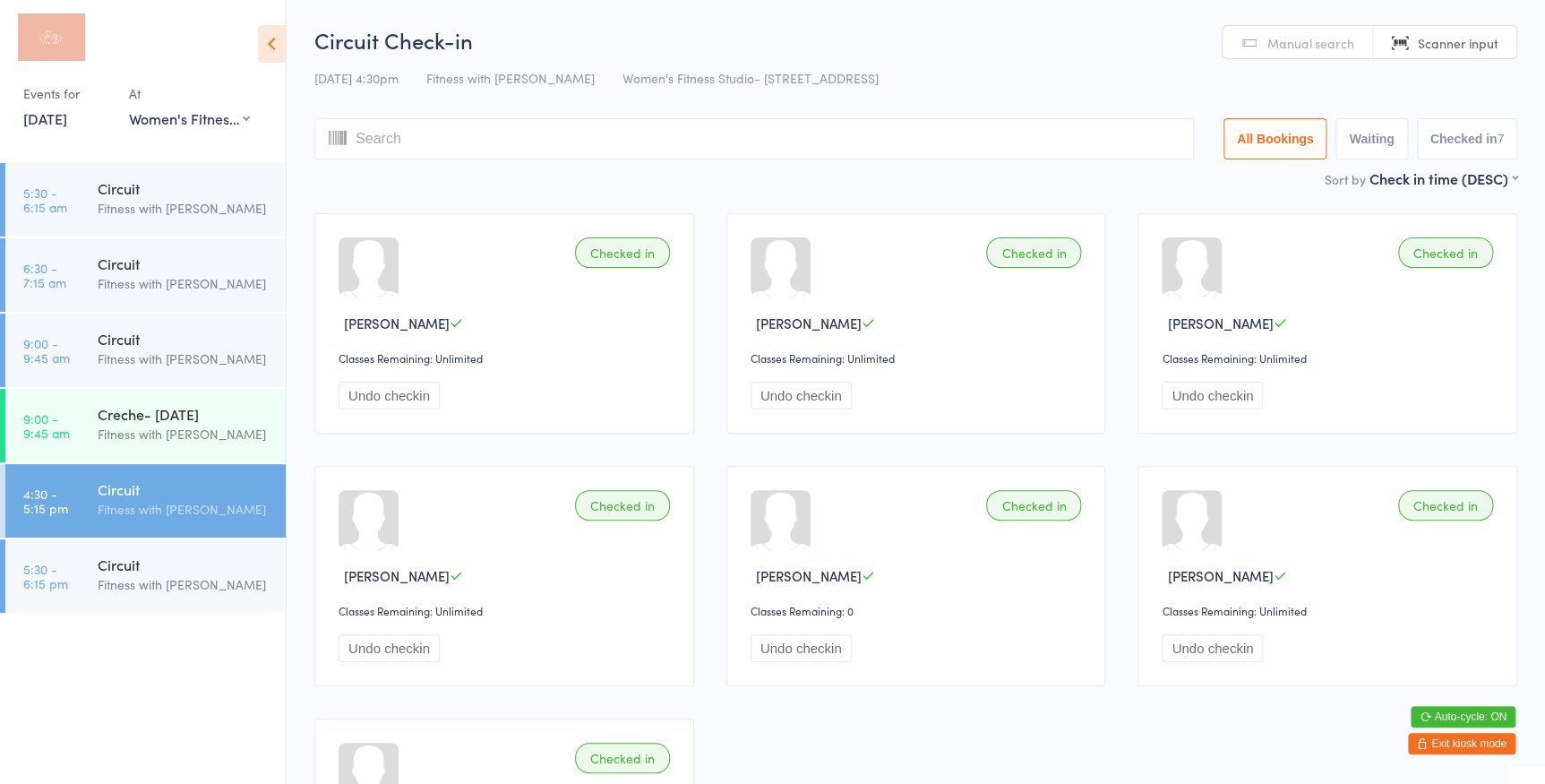
click at [1459, 740] on button "Exit kiosk mode" at bounding box center [1461, 743] width 108 height 21
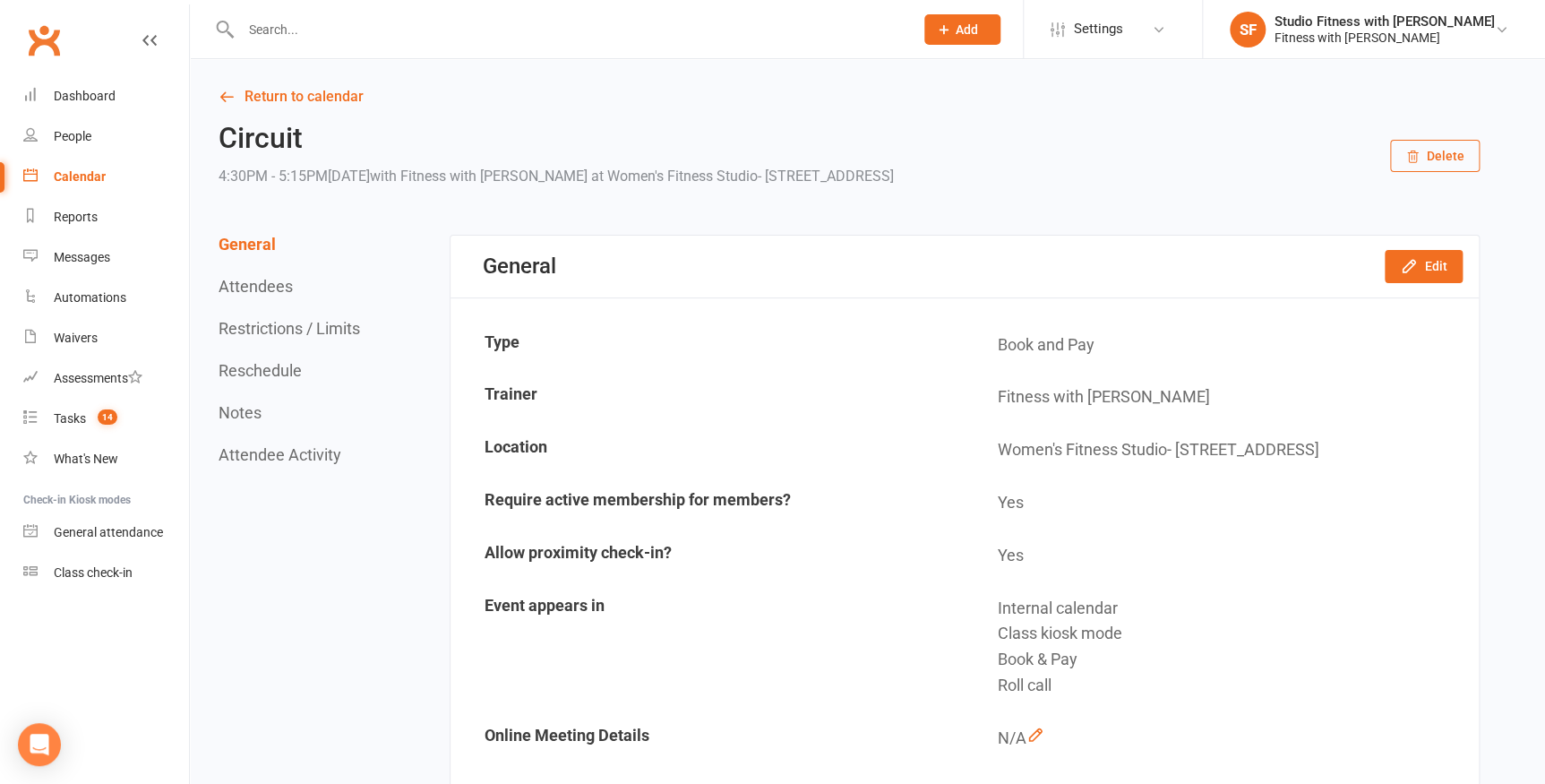
click at [389, 43] on div at bounding box center [559, 29] width 686 height 58
click at [298, 37] on input "text" at bounding box center [568, 29] width 665 height 25
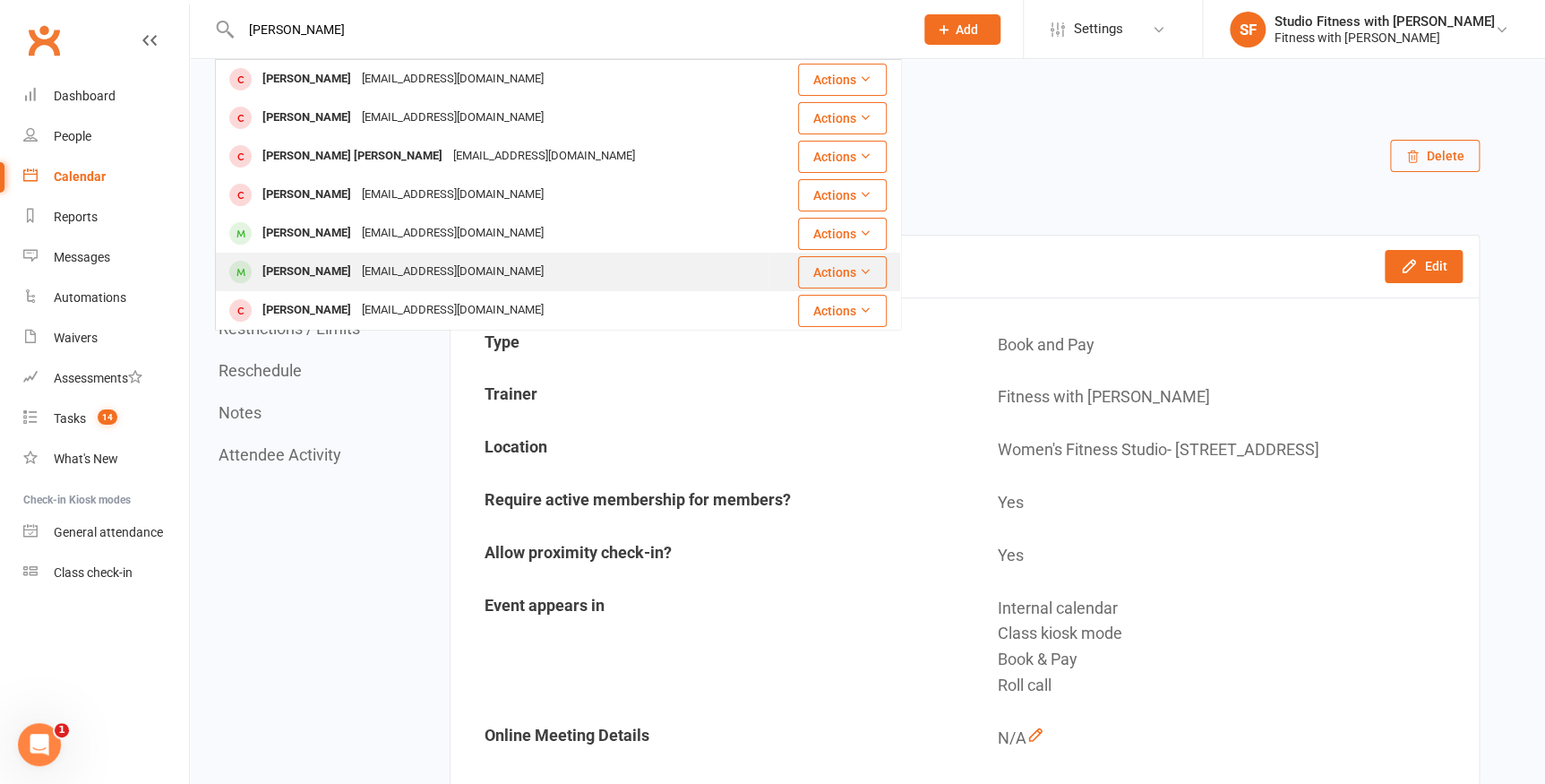
type input "[PERSON_NAME]"
click at [498, 272] on div "Cindymukami67@gmail.com" at bounding box center [452, 271] width 192 height 26
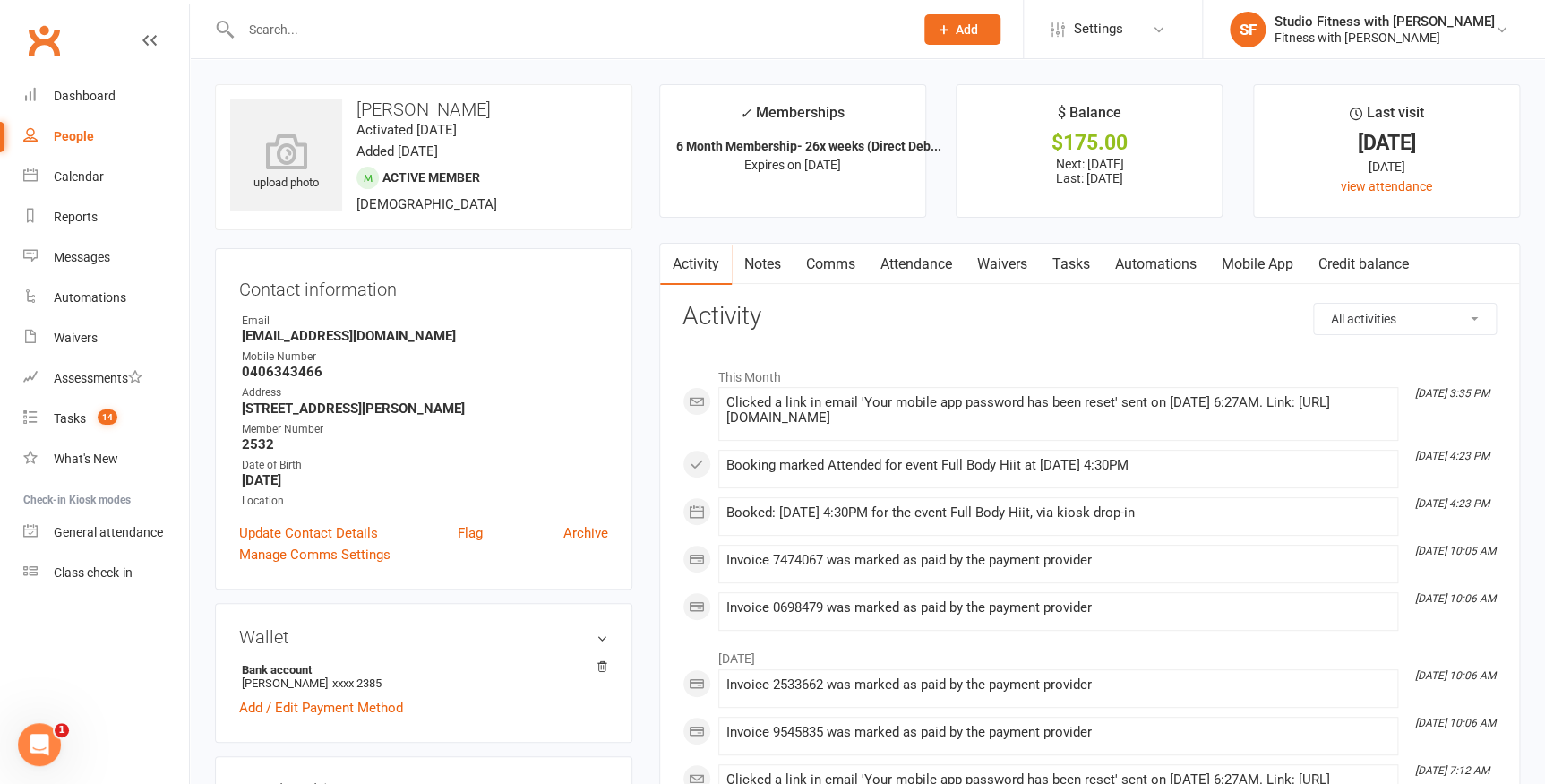
click at [1267, 258] on link "Mobile App" at bounding box center [1257, 264] width 97 height 41
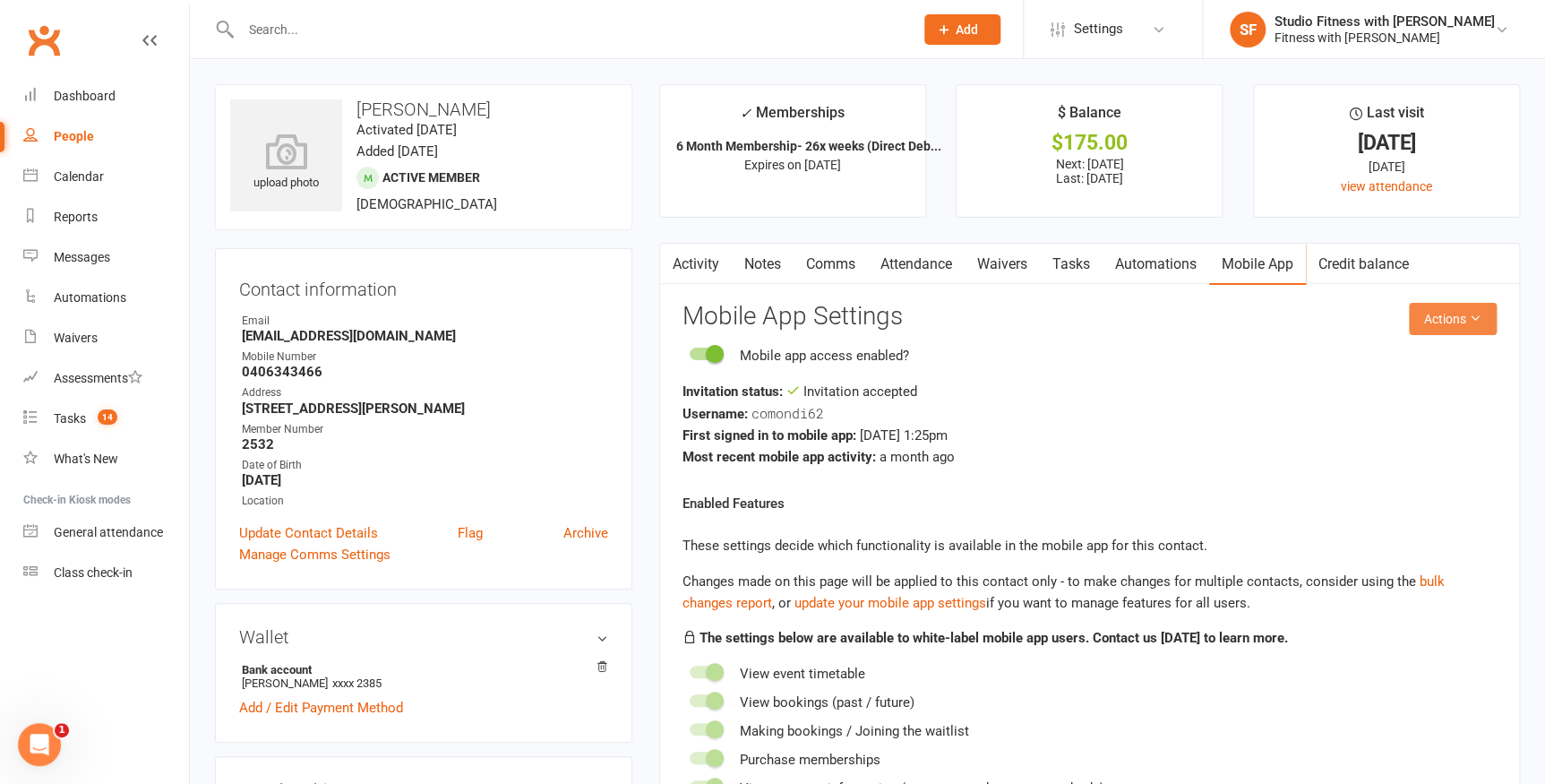
click at [1464, 323] on button "Actions" at bounding box center [1452, 318] width 87 height 32
click at [1389, 432] on link "Reset password" at bounding box center [1395, 431] width 178 height 36
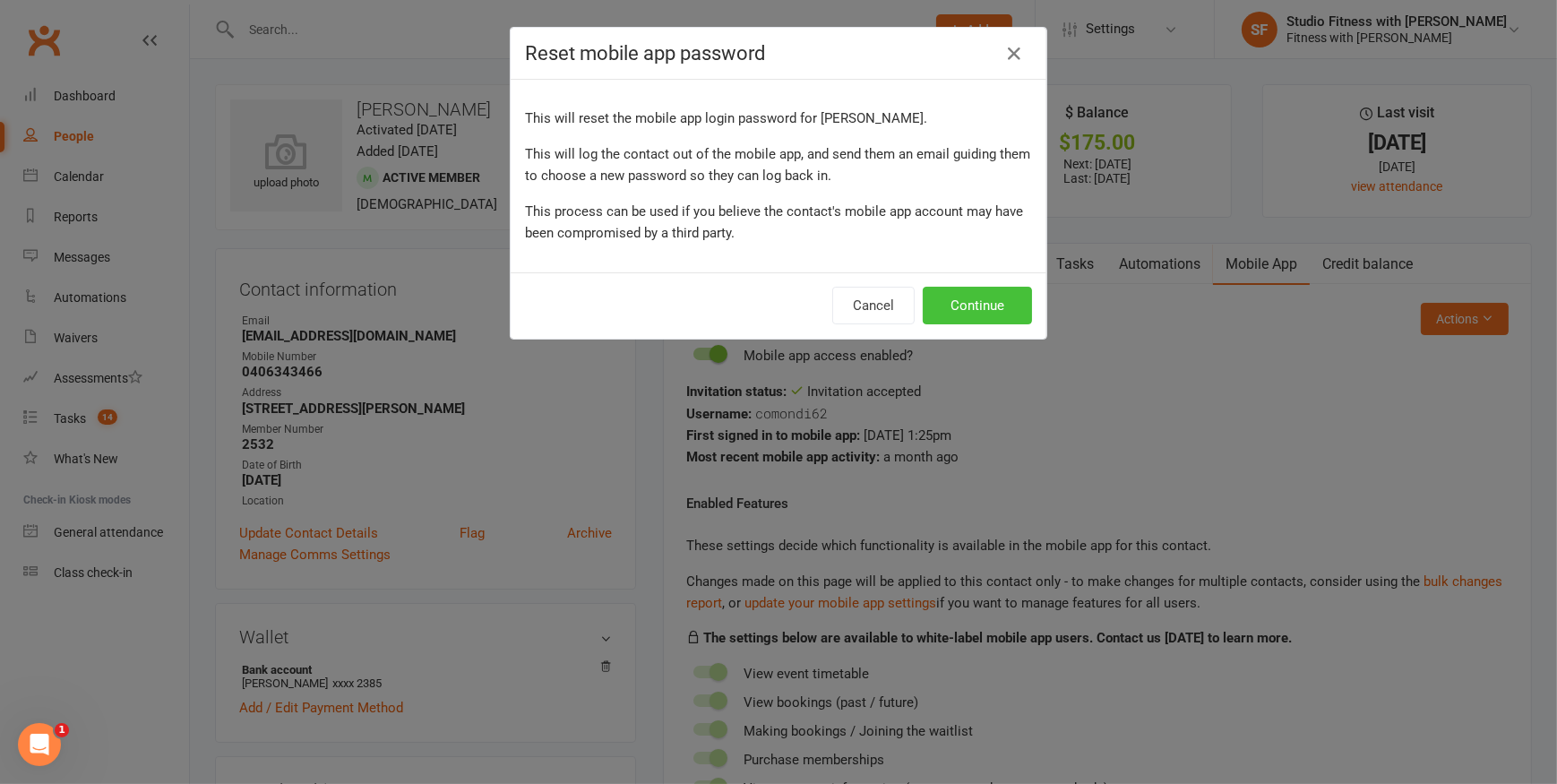
click at [997, 301] on button "Continue" at bounding box center [977, 305] width 110 height 38
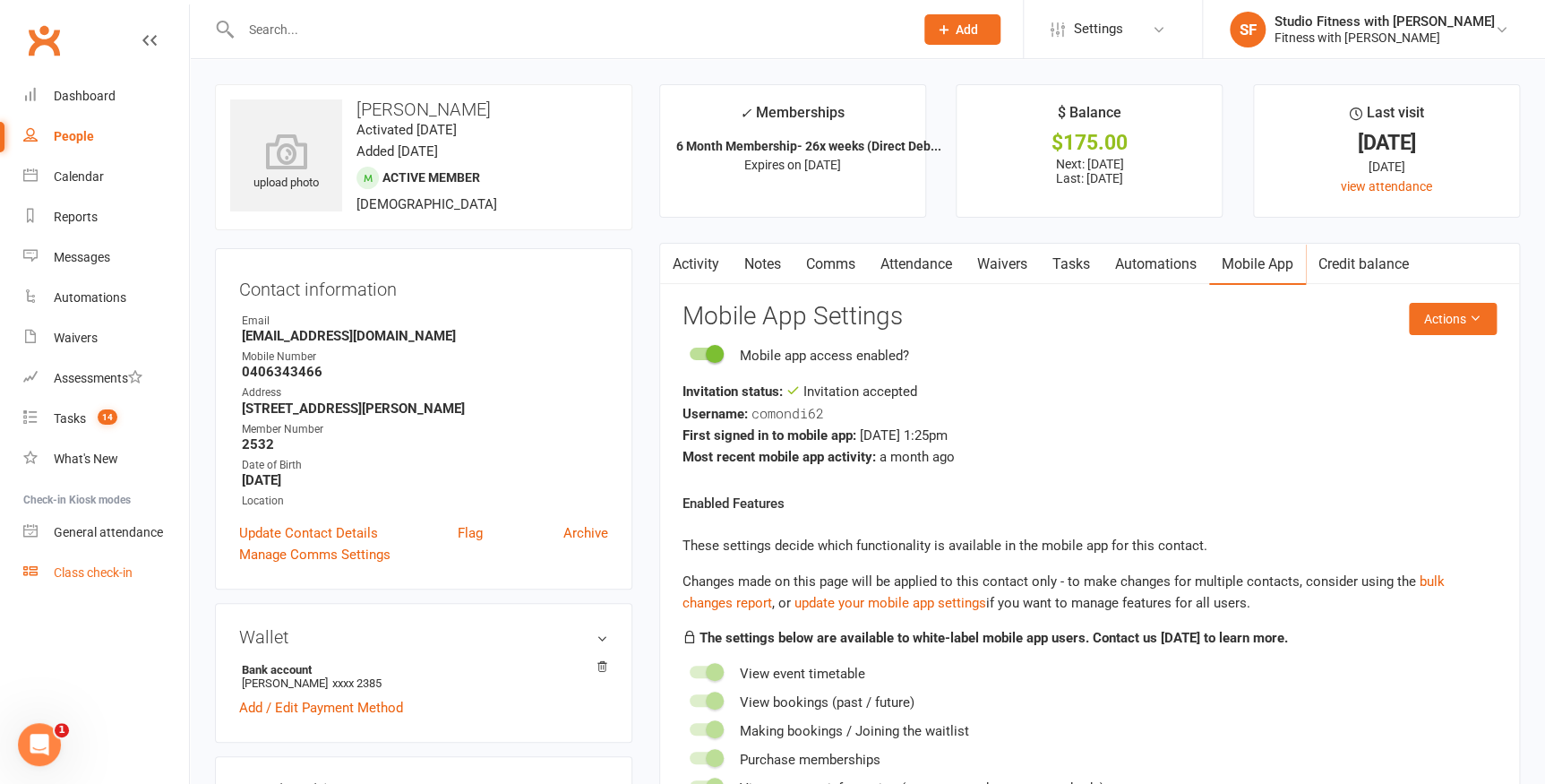
click at [121, 571] on div "Class check-in" at bounding box center [93, 572] width 79 height 15
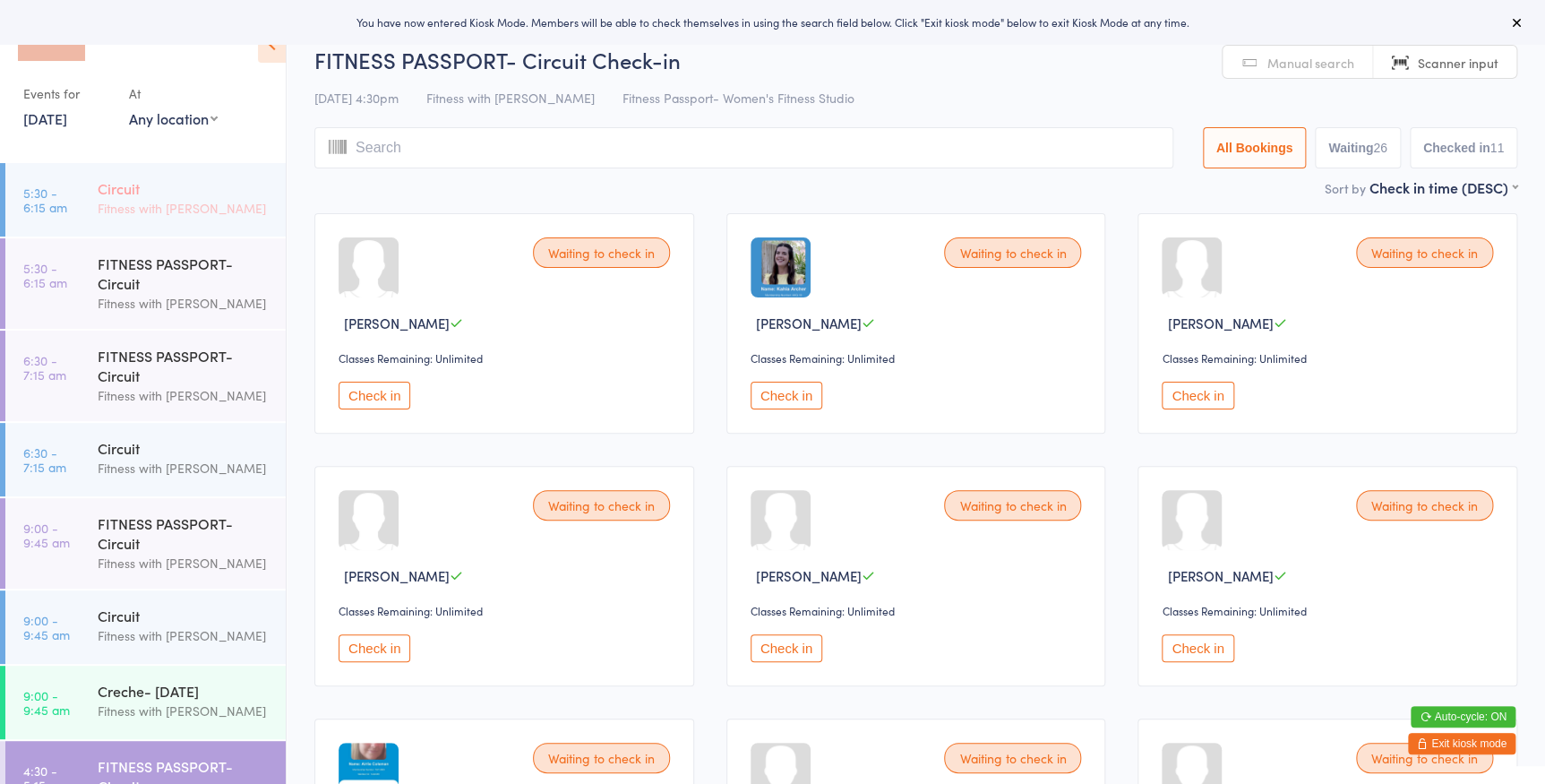
select select "0"
click at [129, 109] on select "Any location Women's Fitness Studio- [STREET_ADDRESS], [GEOGRAPHIC_DATA] Fitnes…" at bounding box center [173, 118] width 88 height 19
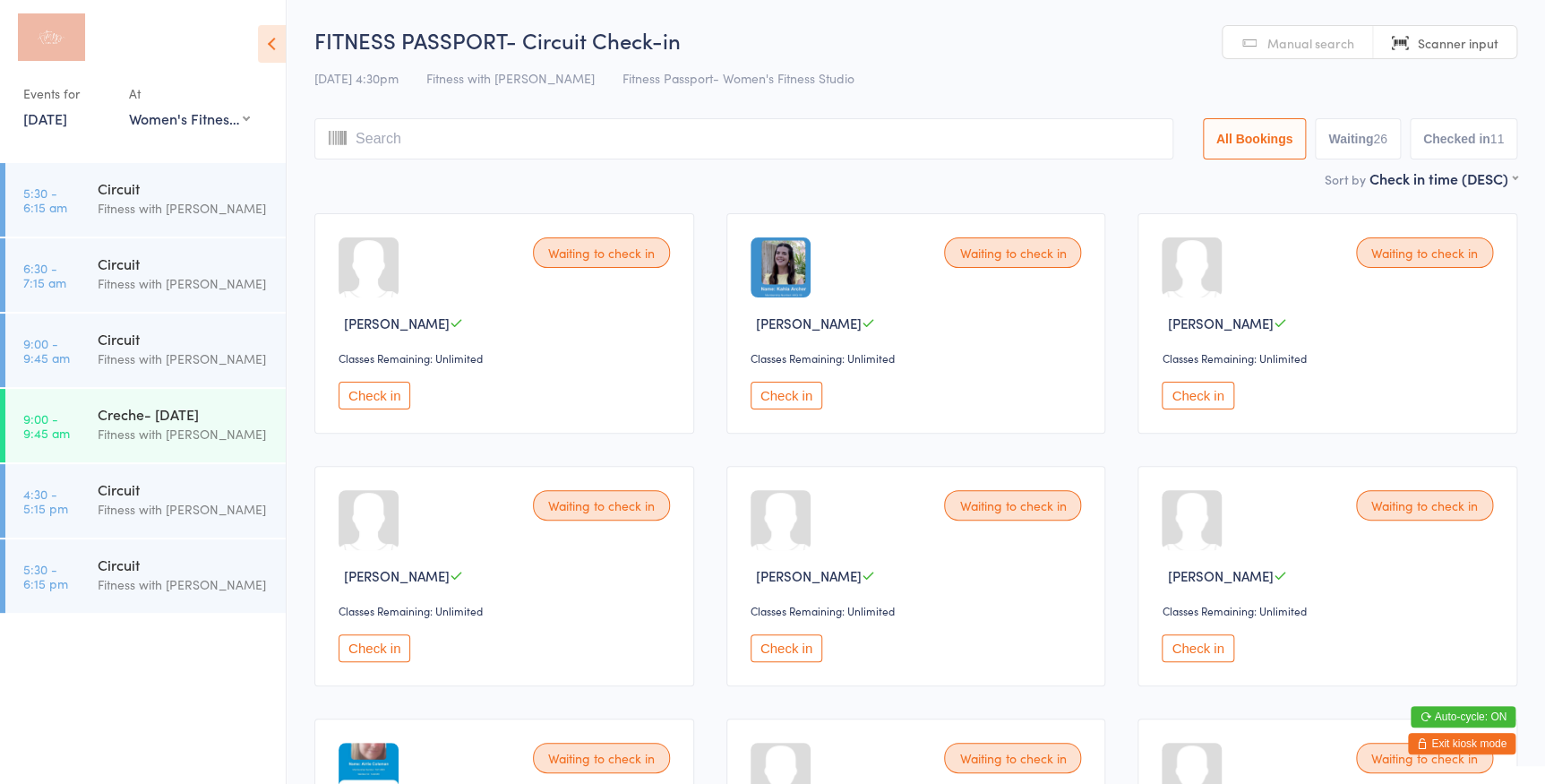
drag, startPoint x: 142, startPoint y: 498, endPoint x: 1090, endPoint y: 360, distance: 958.0
click at [142, 498] on div "Circuit" at bounding box center [184, 489] width 173 height 19
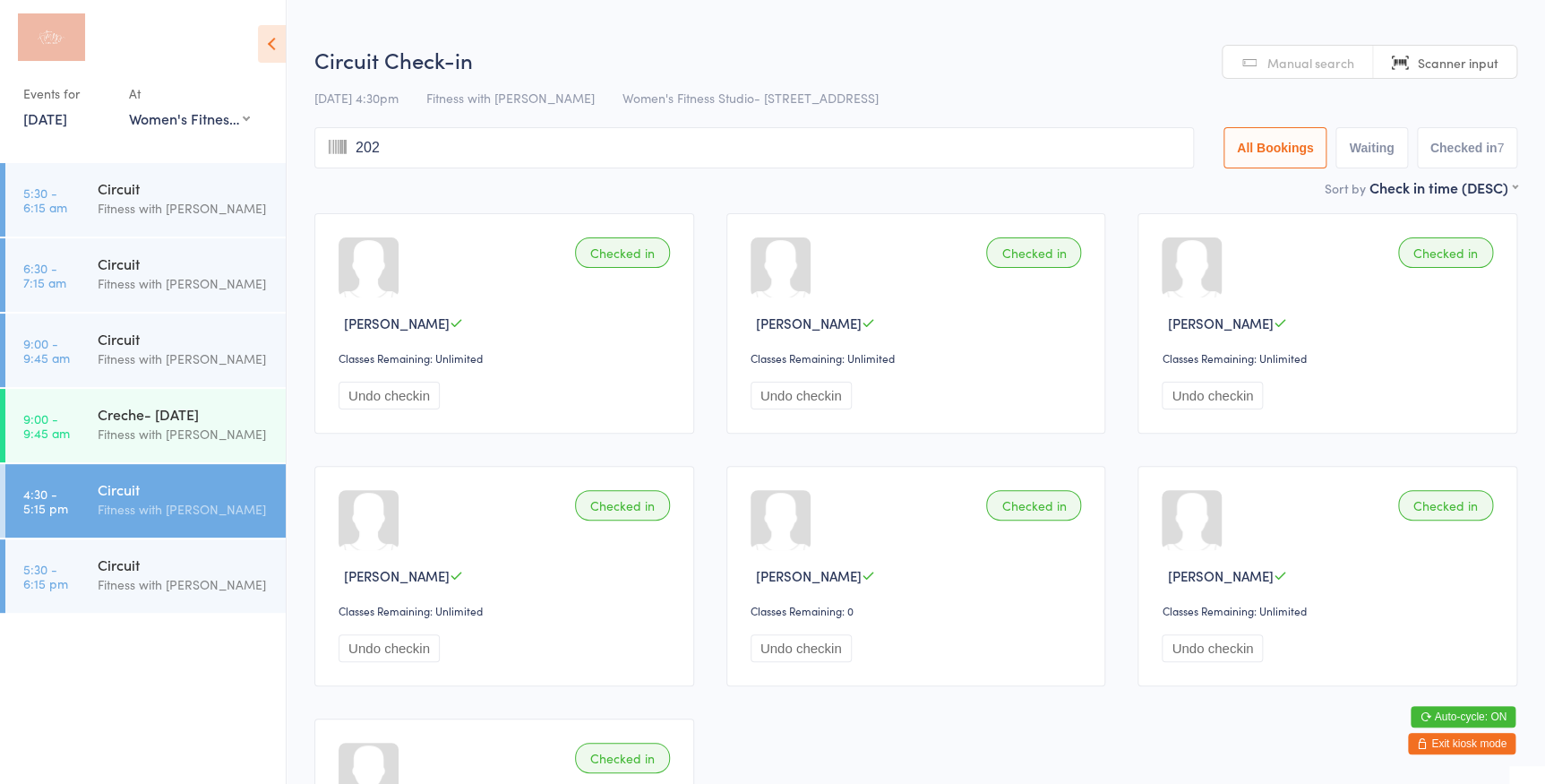
type input "2021"
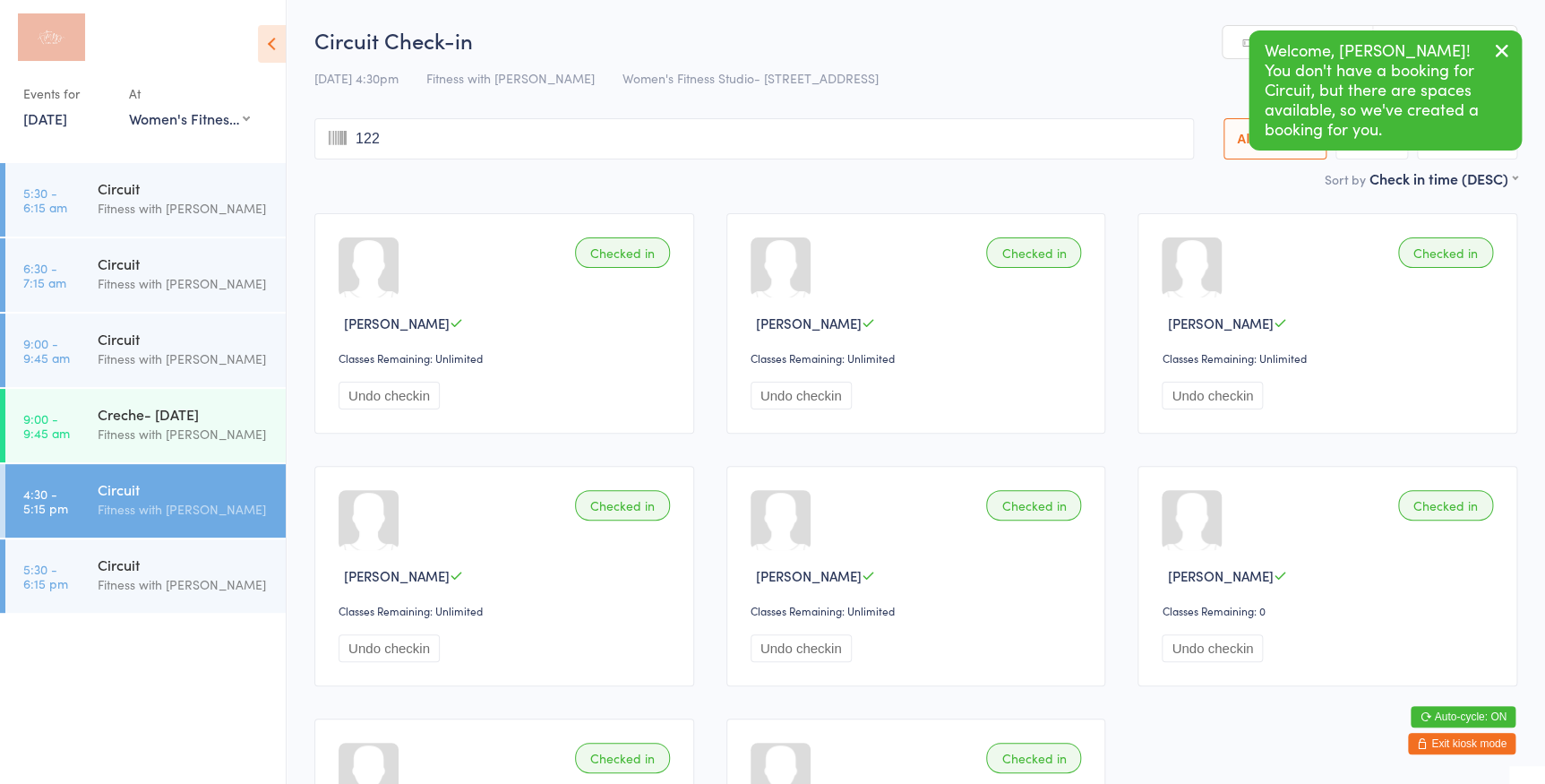
type input "1228"
click at [1505, 45] on icon "button" at bounding box center [1502, 51] width 21 height 22
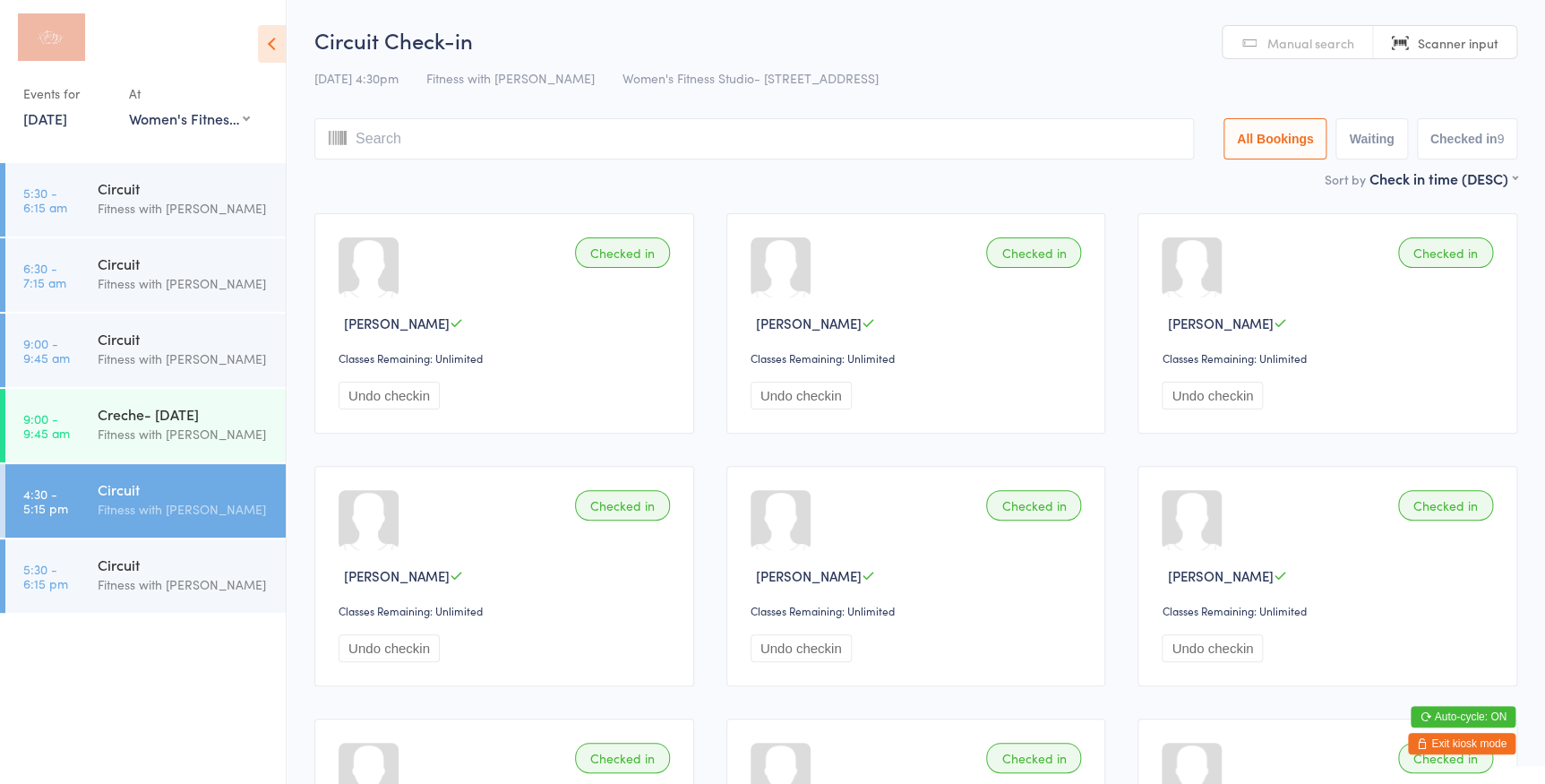
click at [1325, 51] on span "Manual search" at bounding box center [1310, 42] width 86 height 17
click at [646, 156] on input "search" at bounding box center [755, 138] width 880 height 41
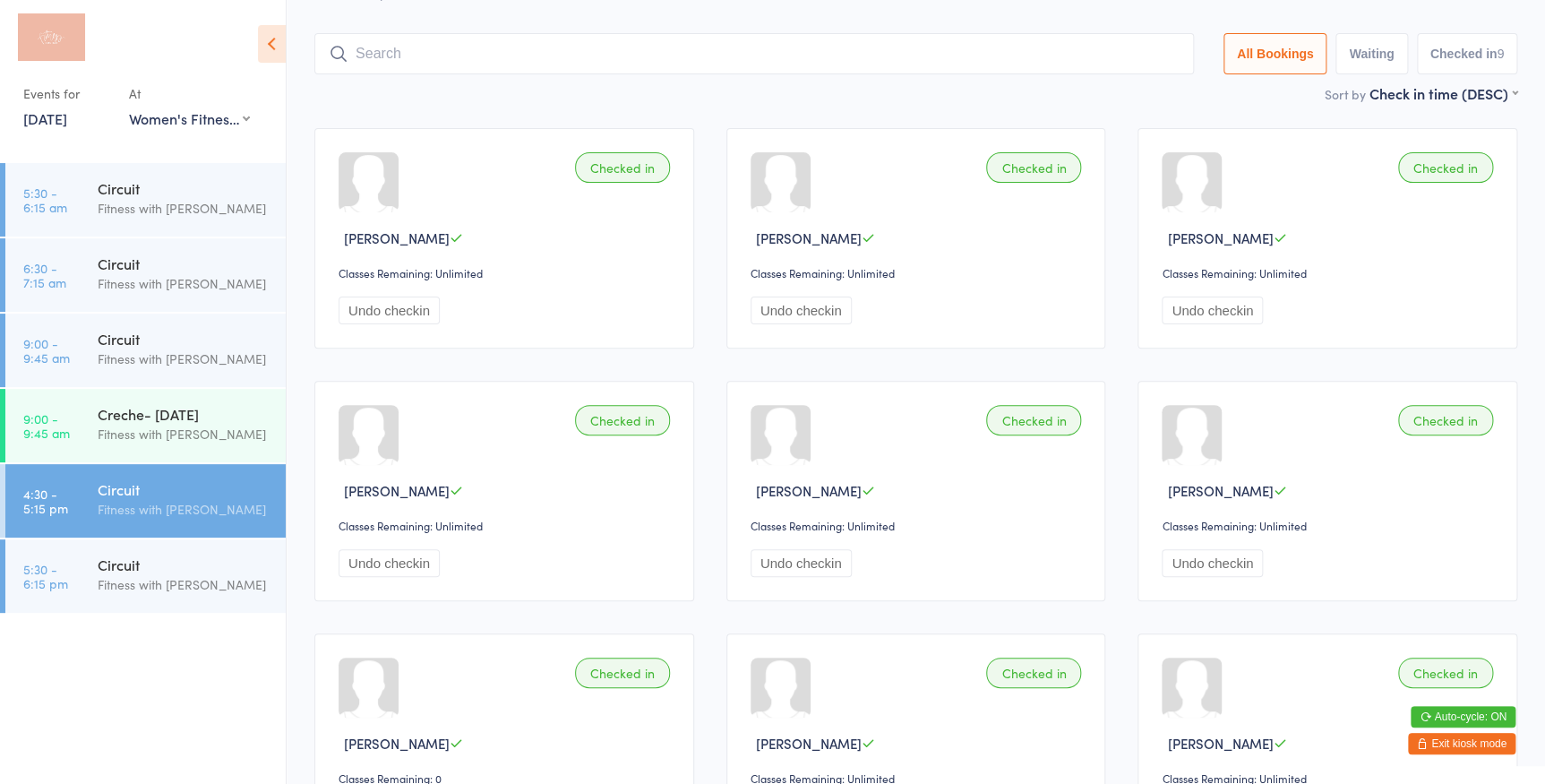
scroll to position [118, 0]
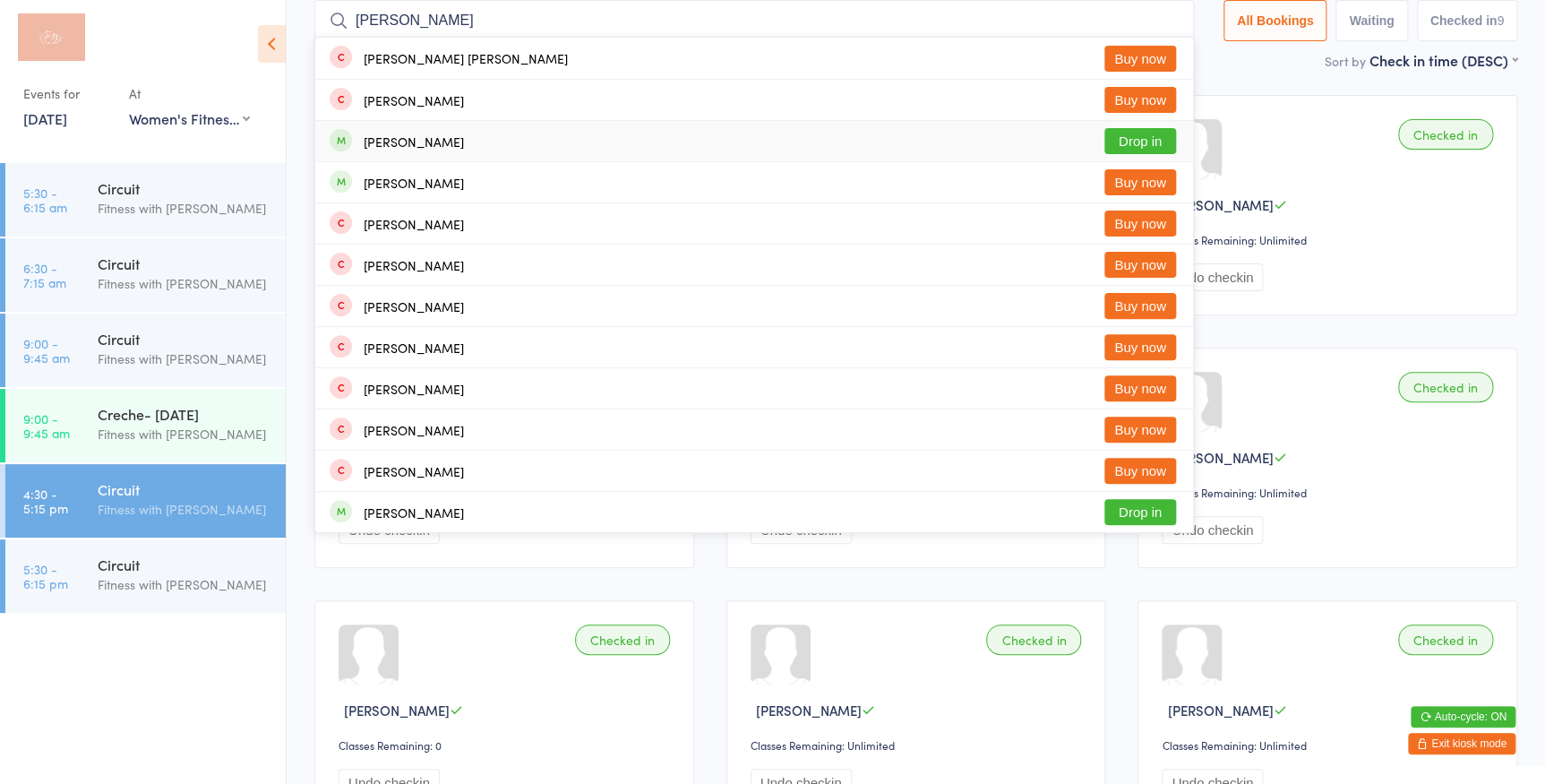
type input "[PERSON_NAME]"
click at [1124, 137] on button "Drop in" at bounding box center [1140, 141] width 72 height 26
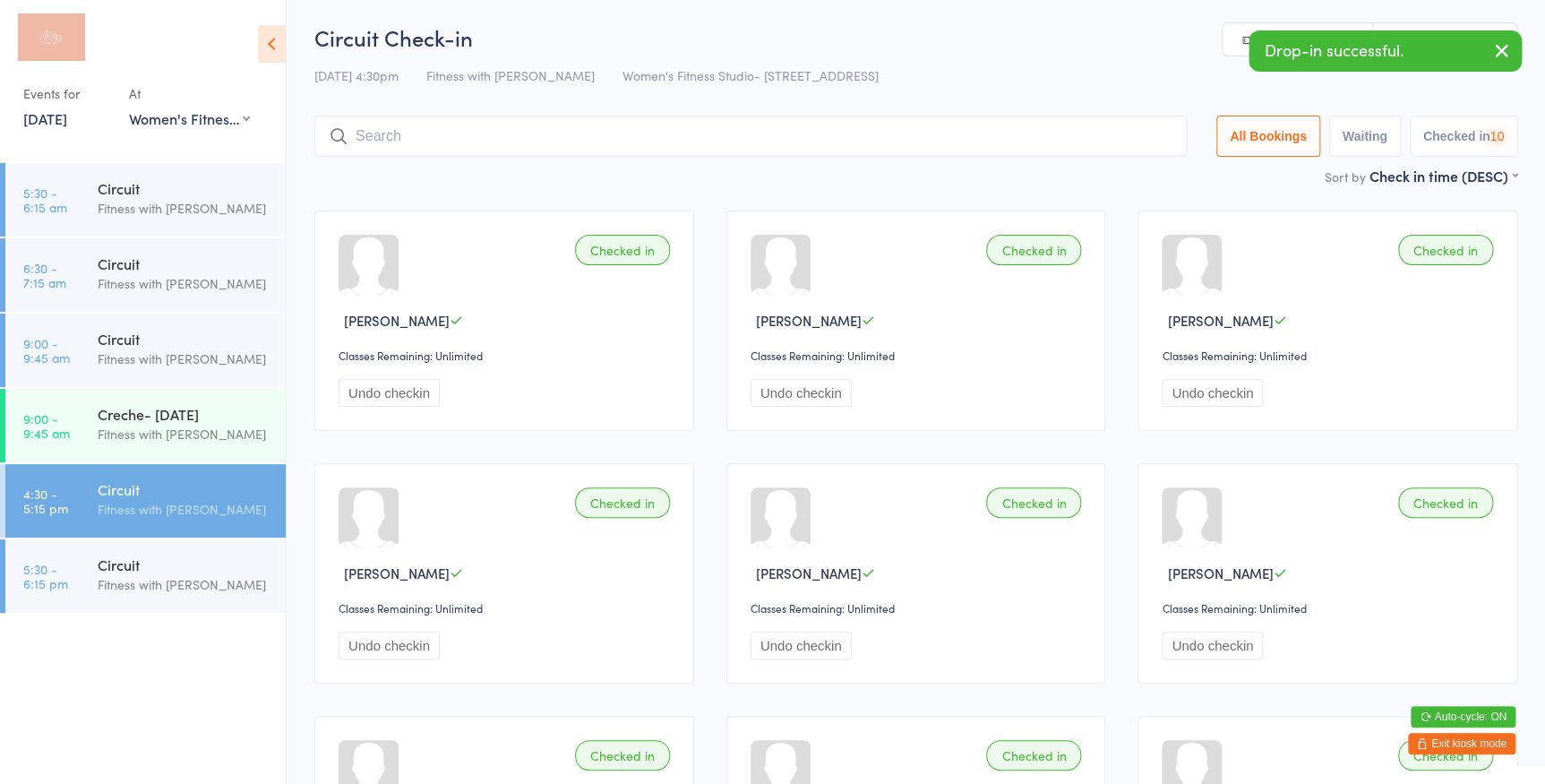
scroll to position [0, 0]
click at [1495, 49] on icon "button" at bounding box center [1502, 51] width 21 height 22
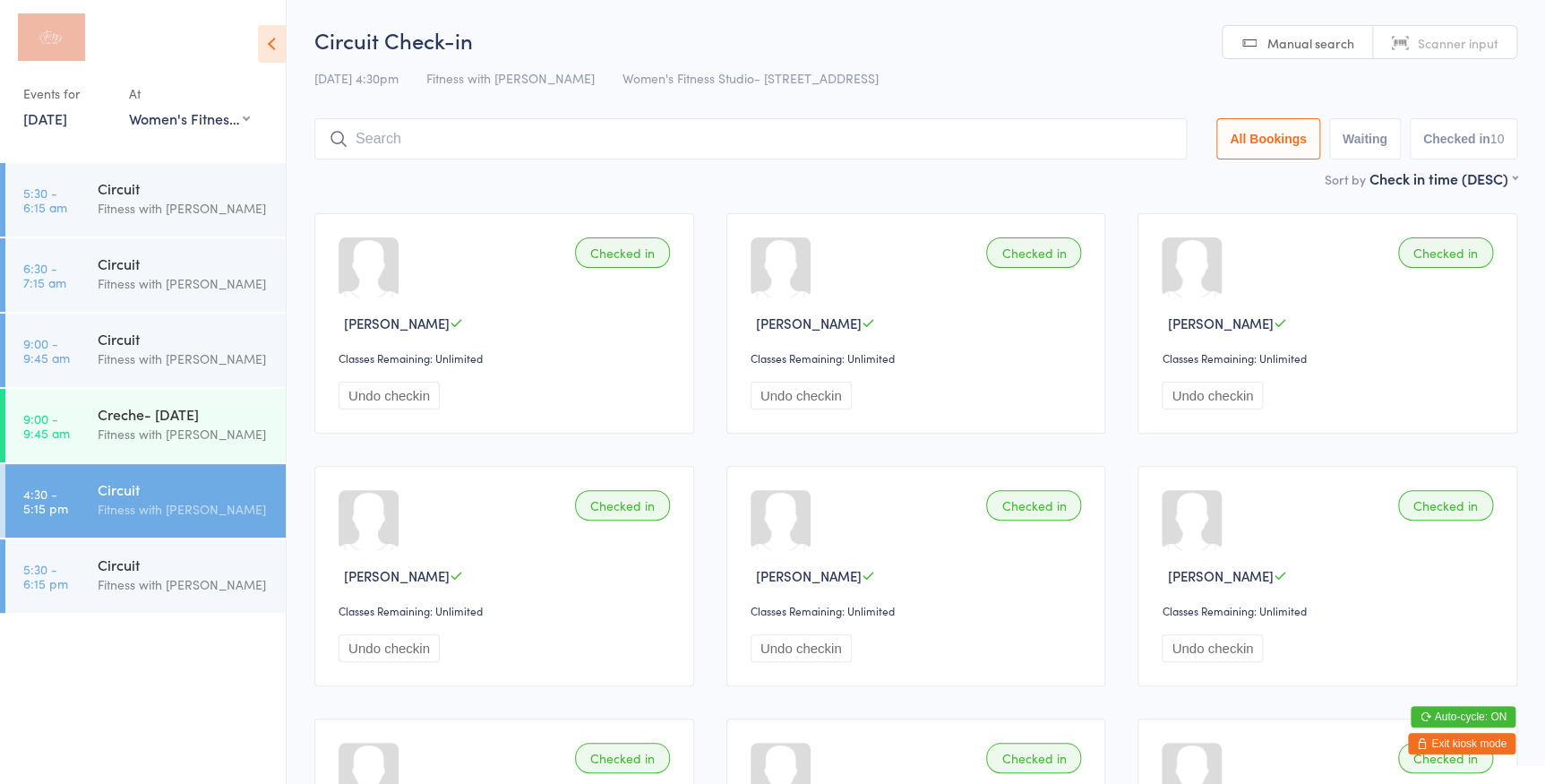
click at [1456, 40] on span "Scanner input" at bounding box center [1459, 42] width 81 height 17
click at [479, 144] on input "search" at bounding box center [751, 138] width 872 height 41
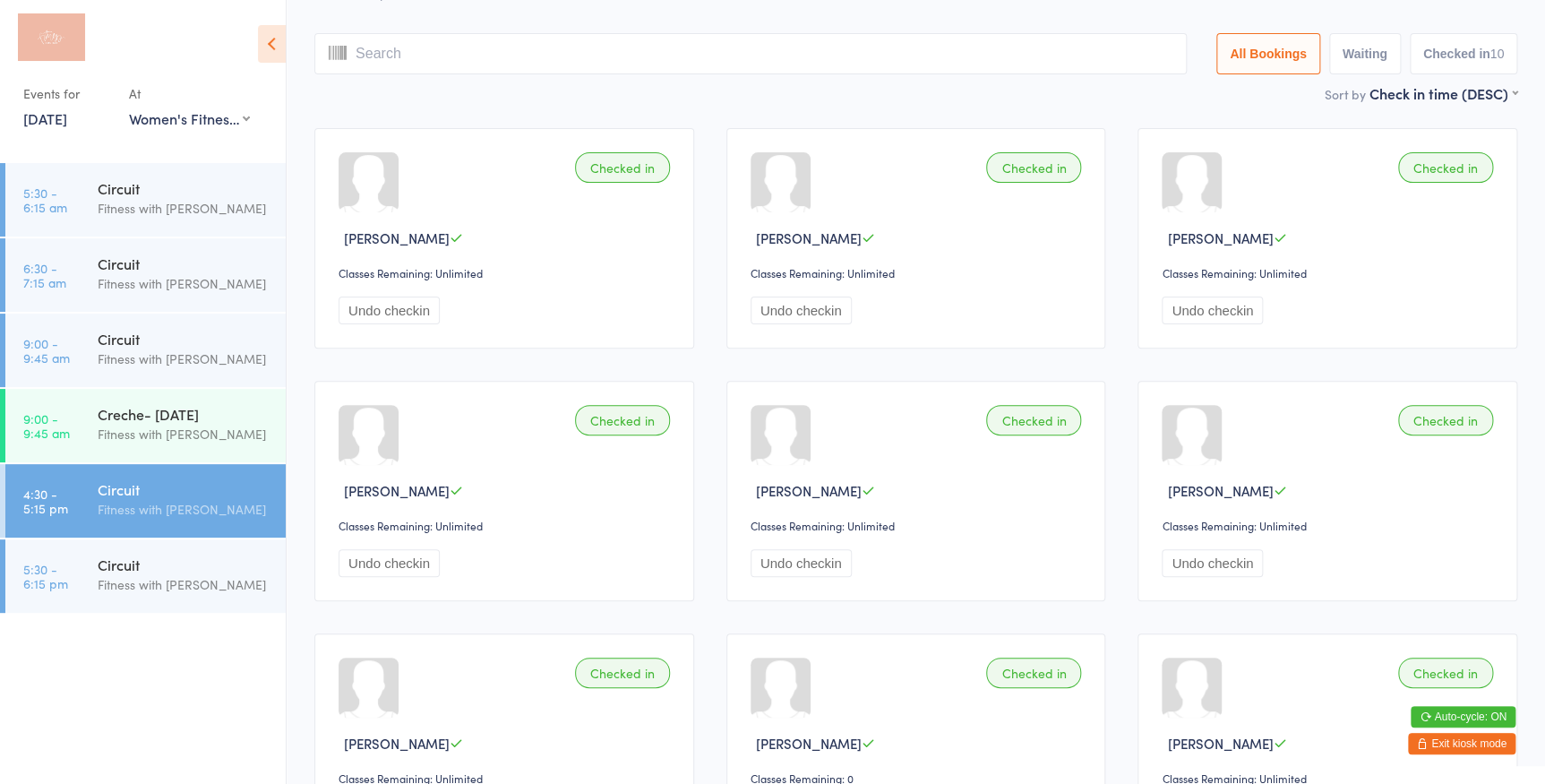
scroll to position [118, 0]
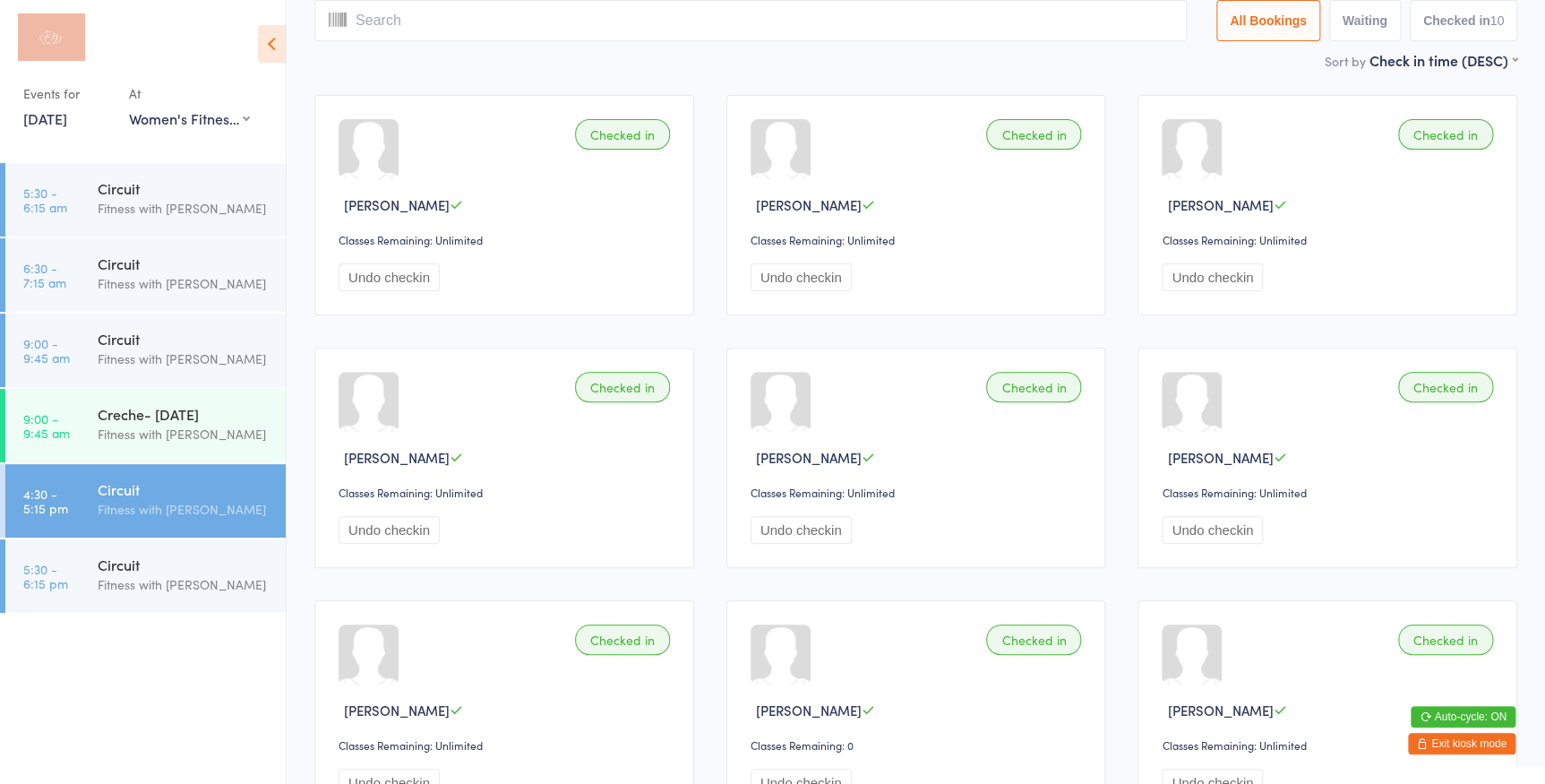
click at [1459, 743] on button "Exit kiosk mode" at bounding box center [1461, 743] width 108 height 21
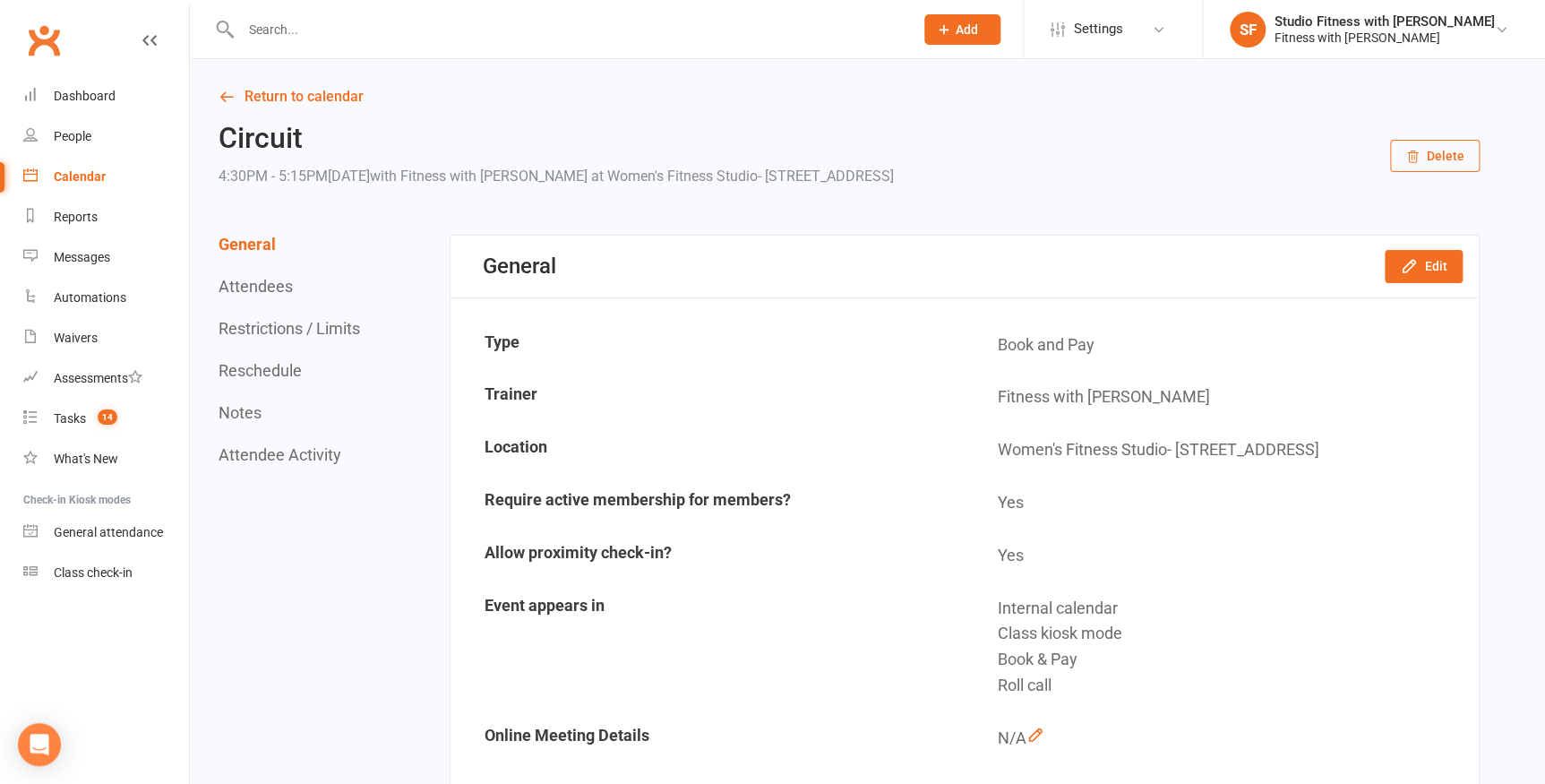
click at [263, 17] on input "text" at bounding box center [568, 29] width 665 height 25
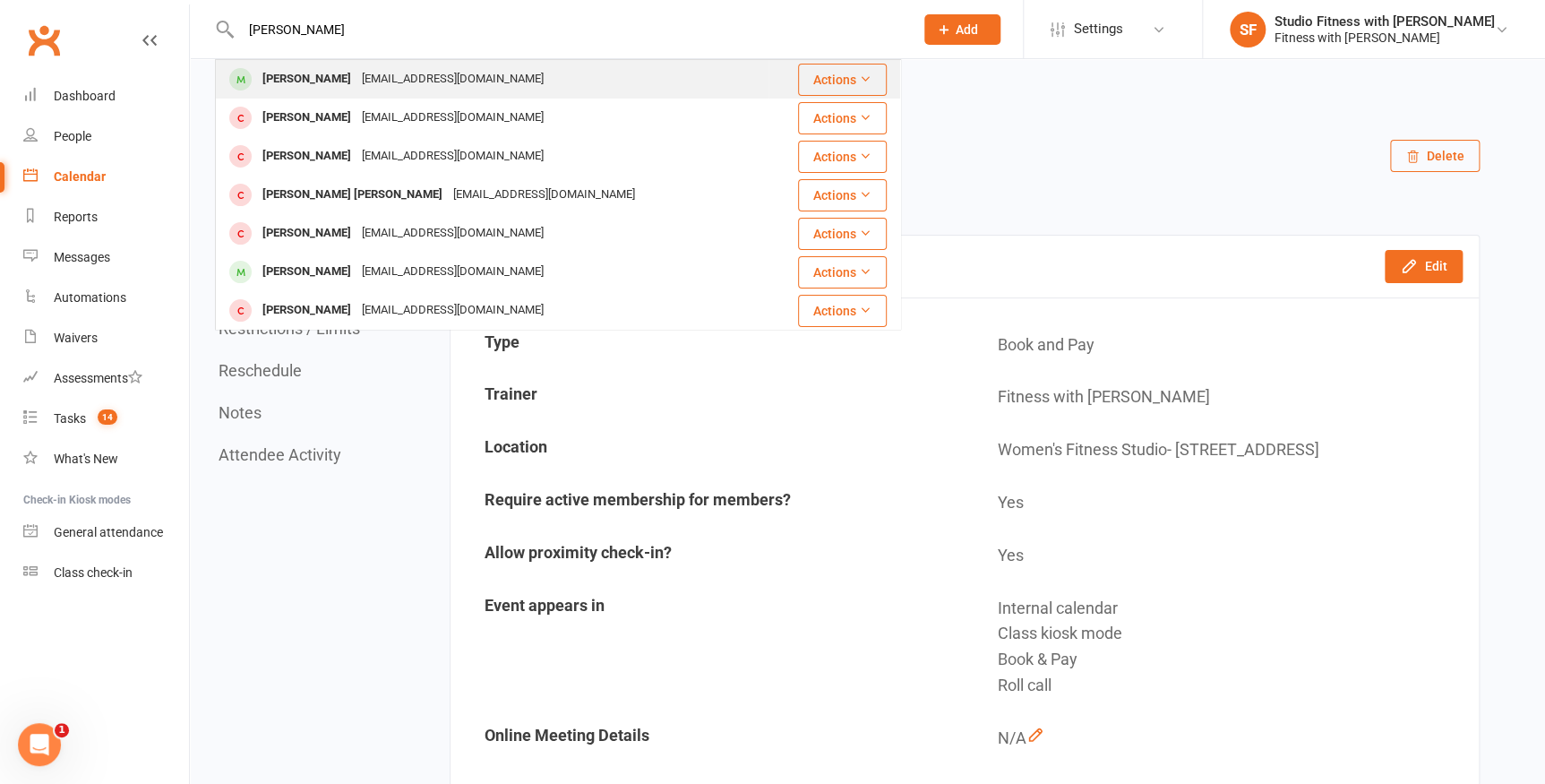
type input "cindy om"
click at [325, 78] on div "[PERSON_NAME]" at bounding box center [306, 79] width 99 height 26
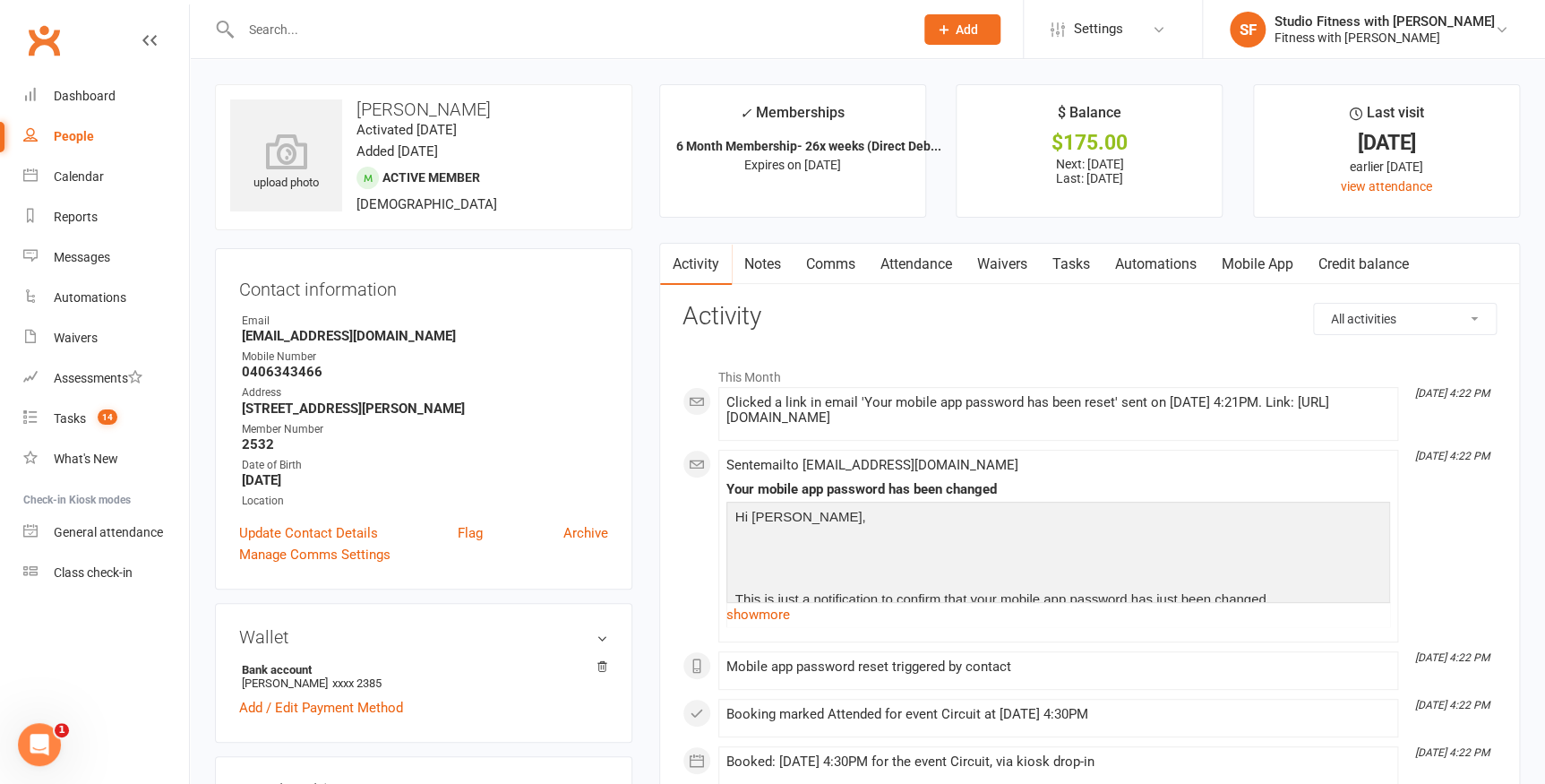
click at [1242, 266] on link "Mobile App" at bounding box center [1257, 264] width 97 height 41
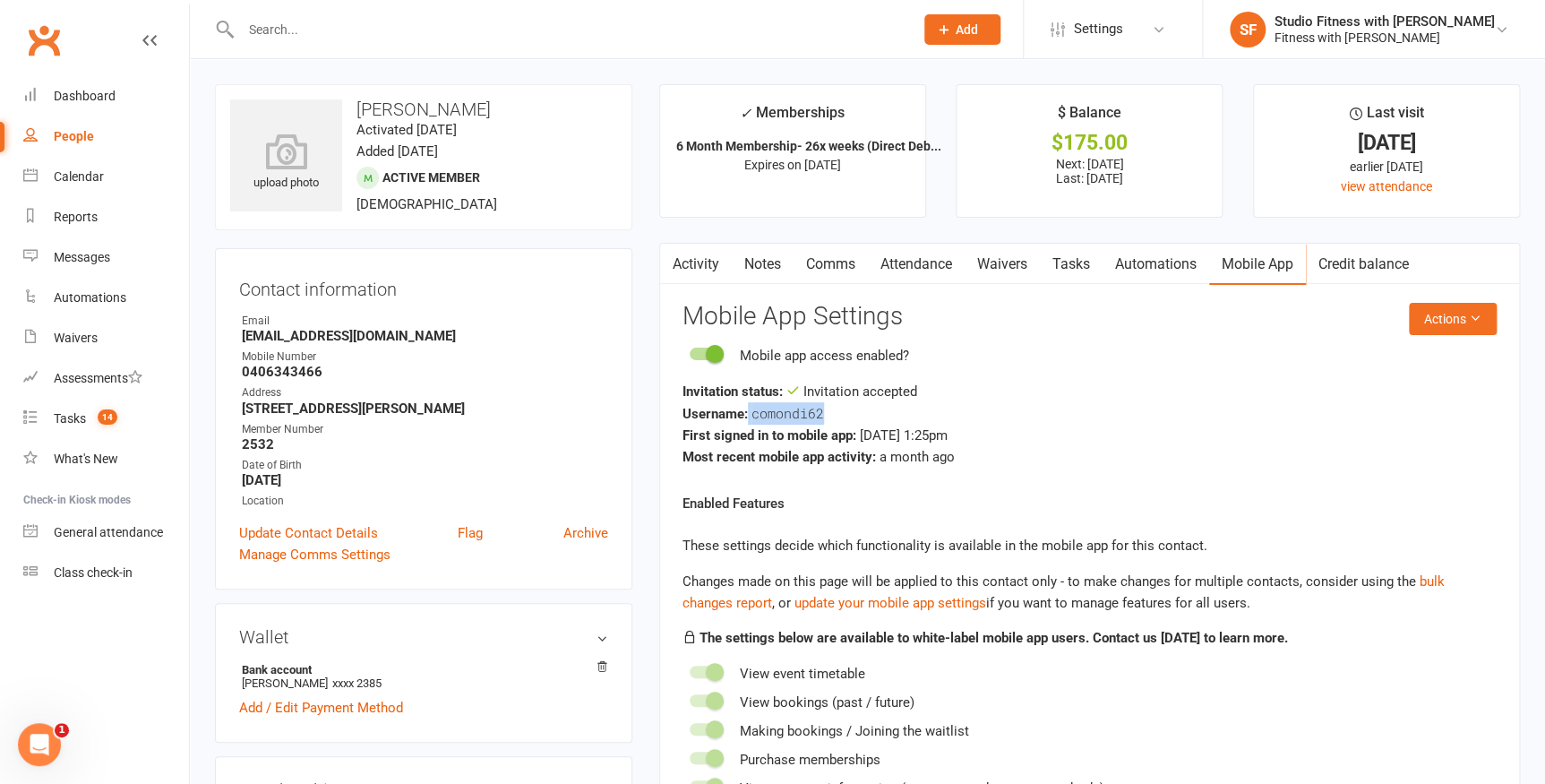
drag, startPoint x: 835, startPoint y: 417, endPoint x: 747, endPoint y: 420, distance: 88.1
click at [747, 420] on div "Username: comondi62" at bounding box center [1090, 413] width 814 height 22
click at [1216, 396] on div "Invitation status: Invitation accepted" at bounding box center [1090, 391] width 814 height 21
click at [100, 566] on div "Class check-in" at bounding box center [93, 572] width 79 height 15
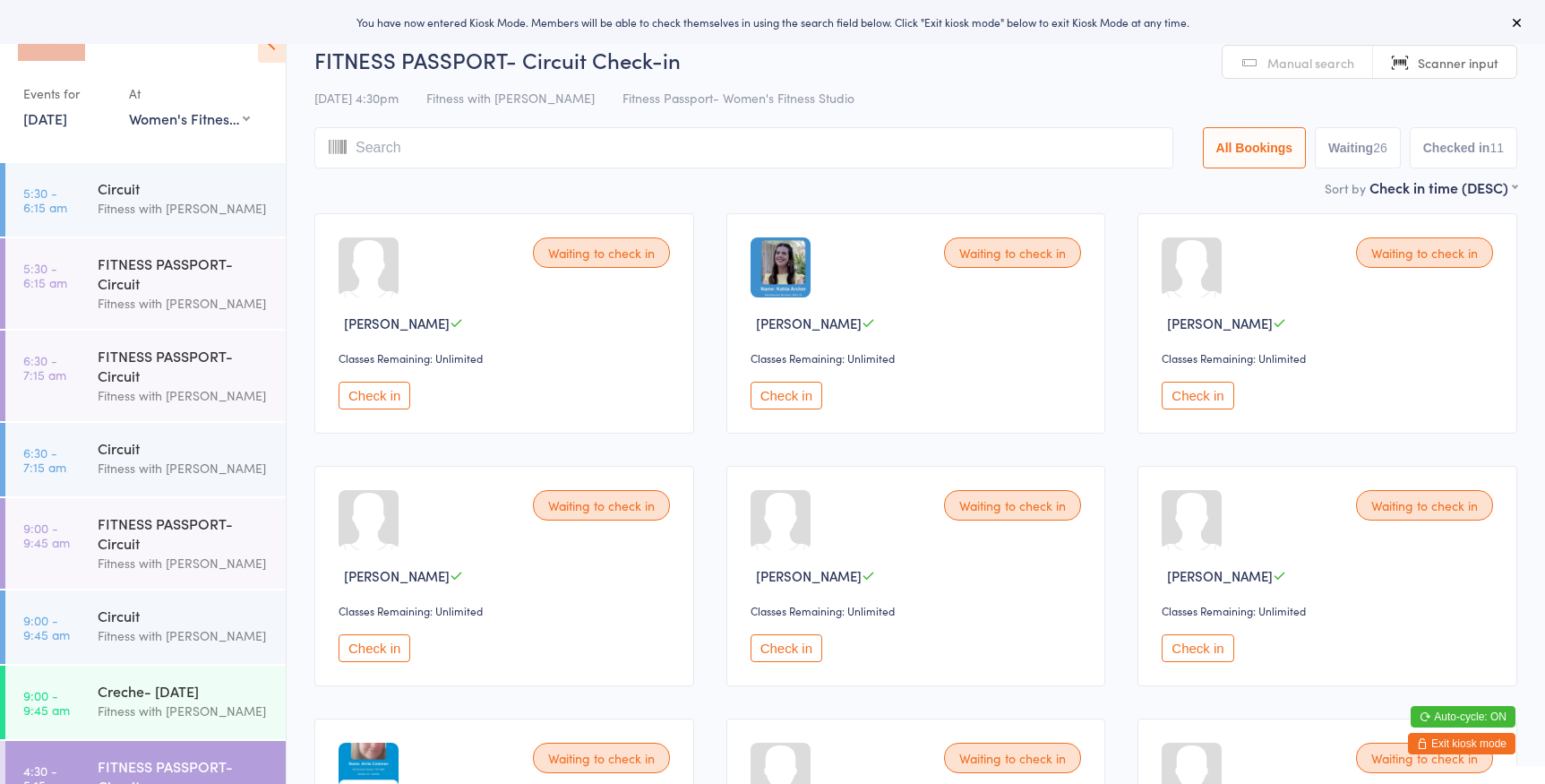
select select "0"
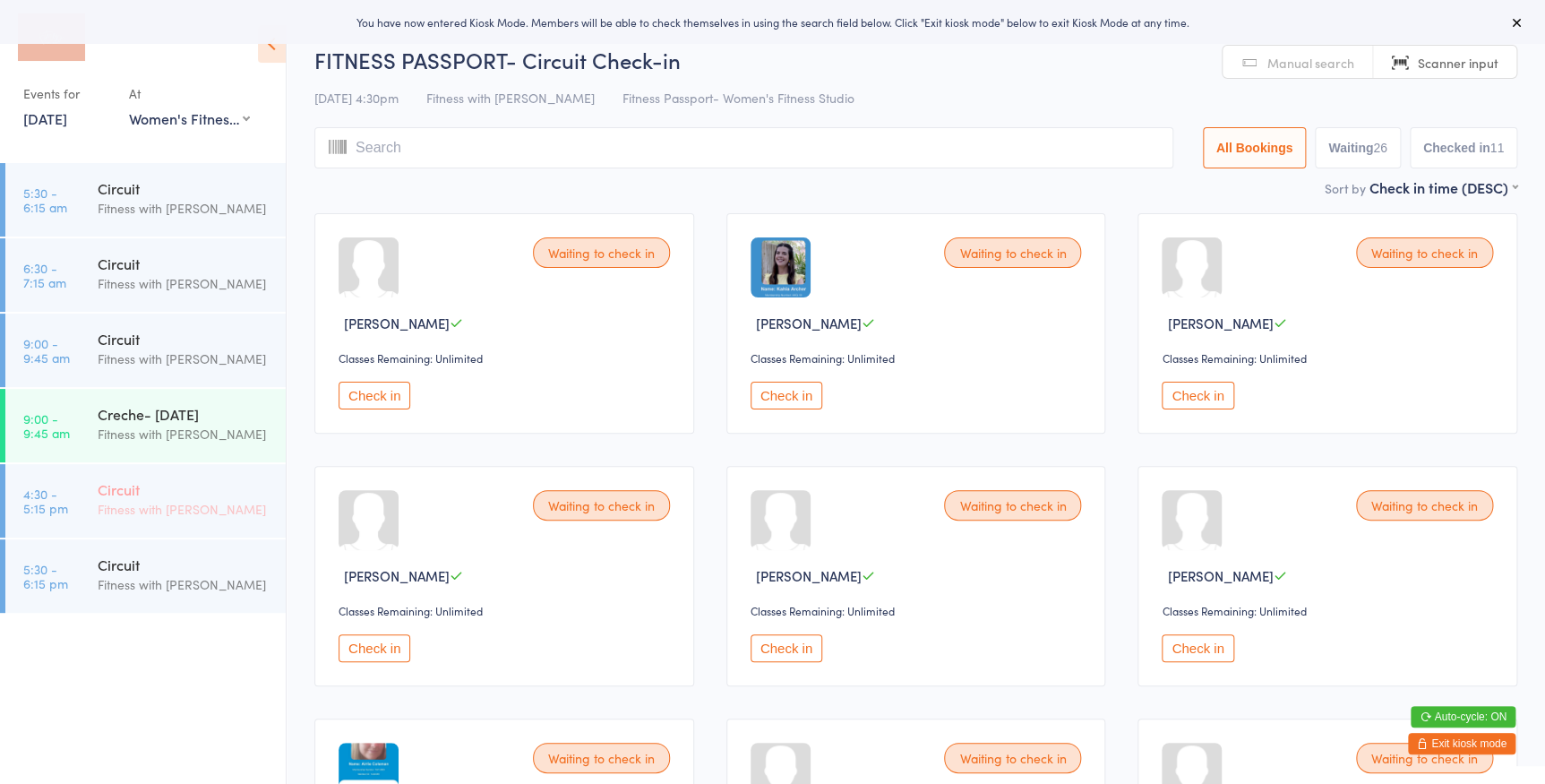
click at [238, 511] on div "Fitness with [PERSON_NAME]" at bounding box center [184, 509] width 173 height 20
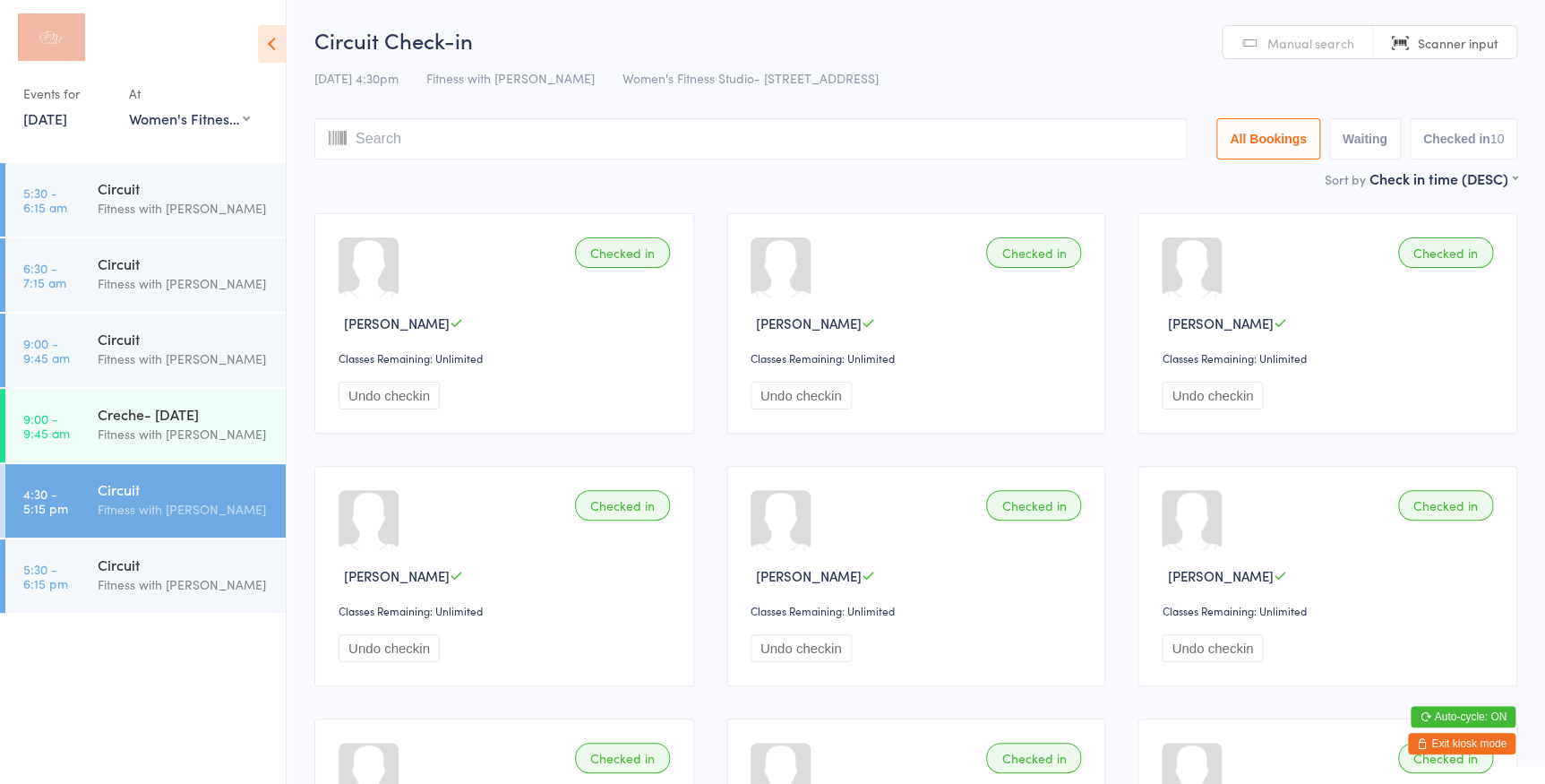
click at [1319, 50] on span "Manual search" at bounding box center [1310, 42] width 86 height 17
click at [455, 144] on input "search" at bounding box center [751, 138] width 872 height 41
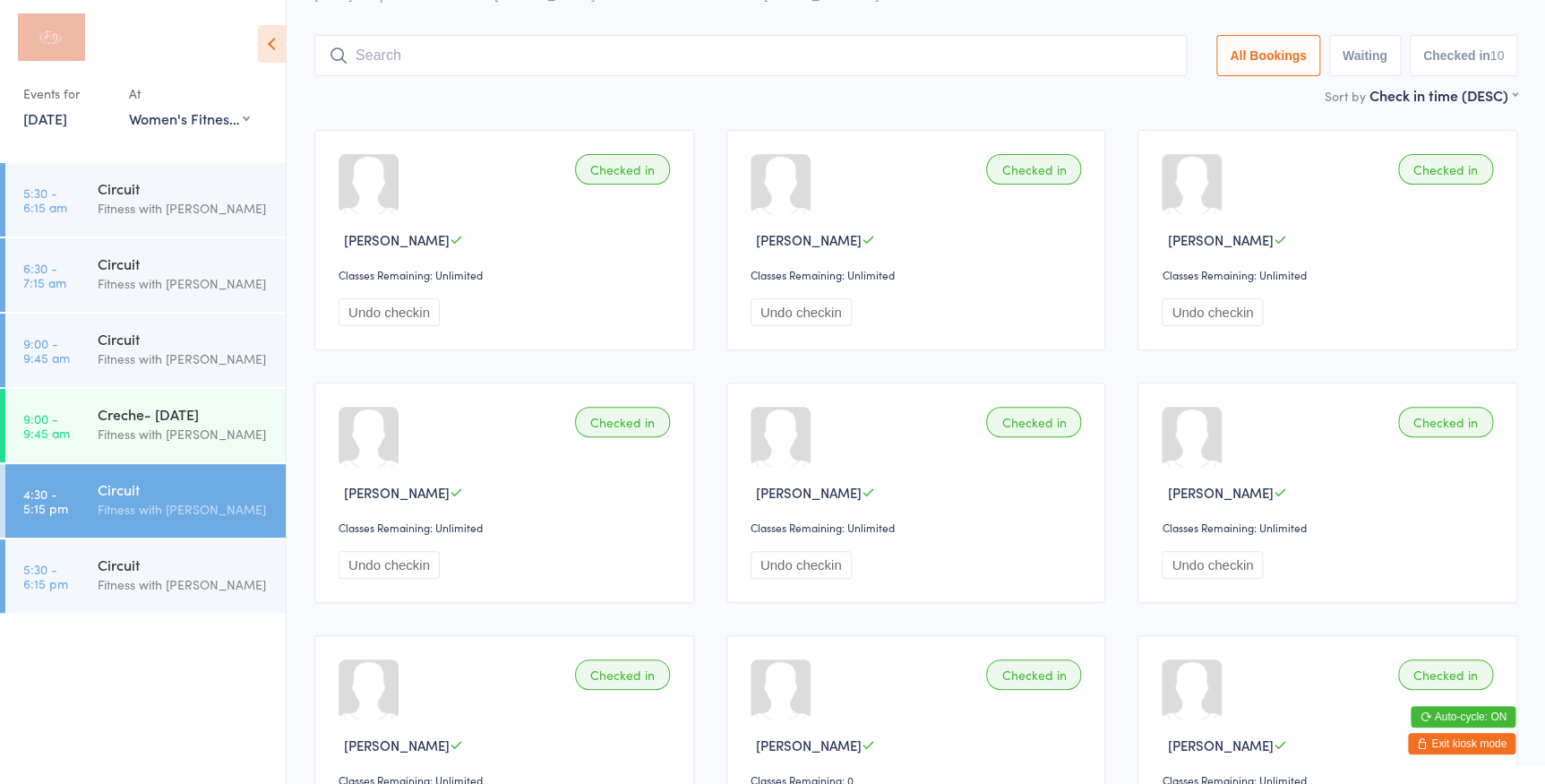
scroll to position [118, 0]
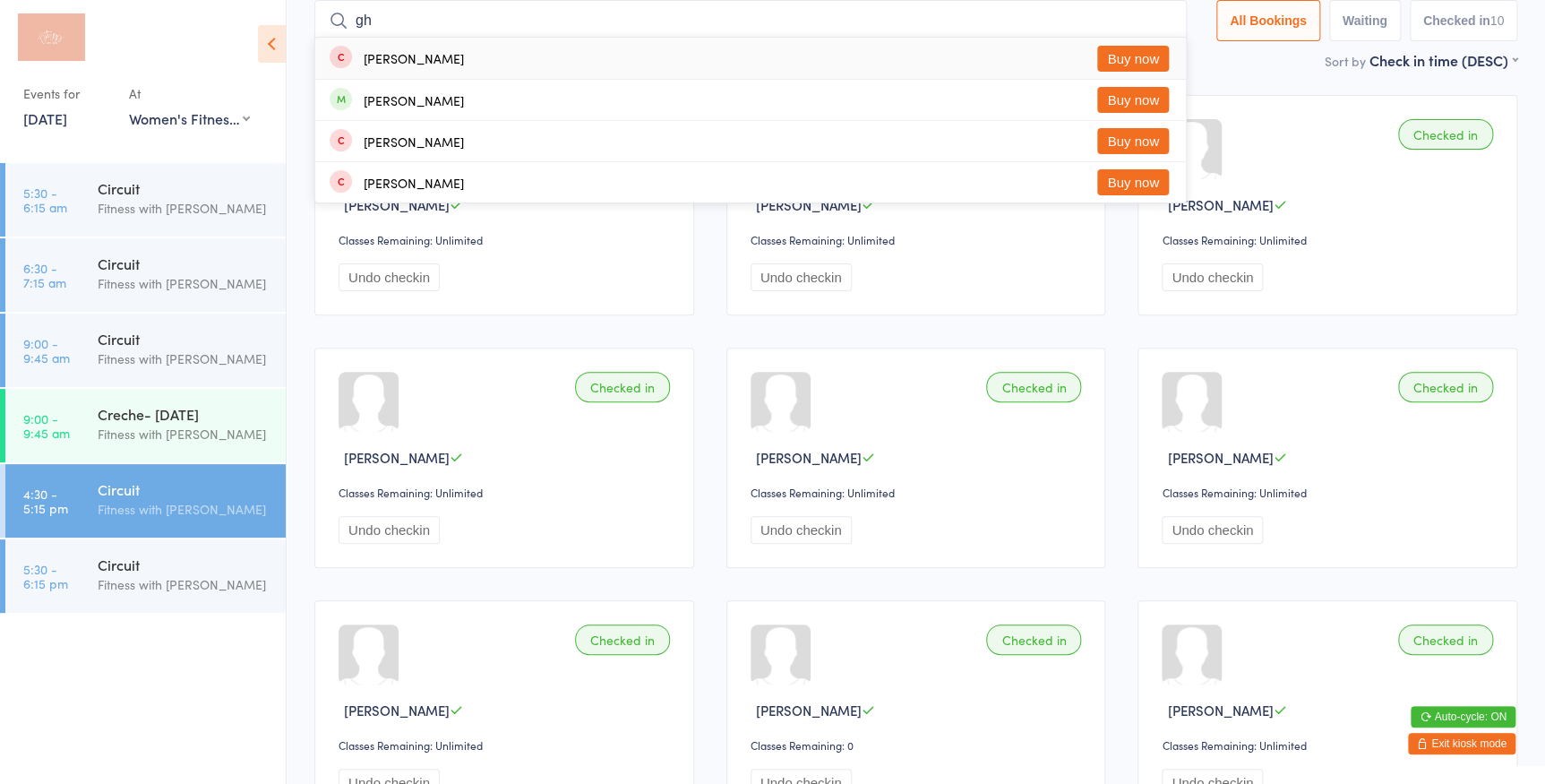
type input "g"
type input "jihye"
click at [1119, 59] on button "Drop in" at bounding box center [1133, 59] width 72 height 26
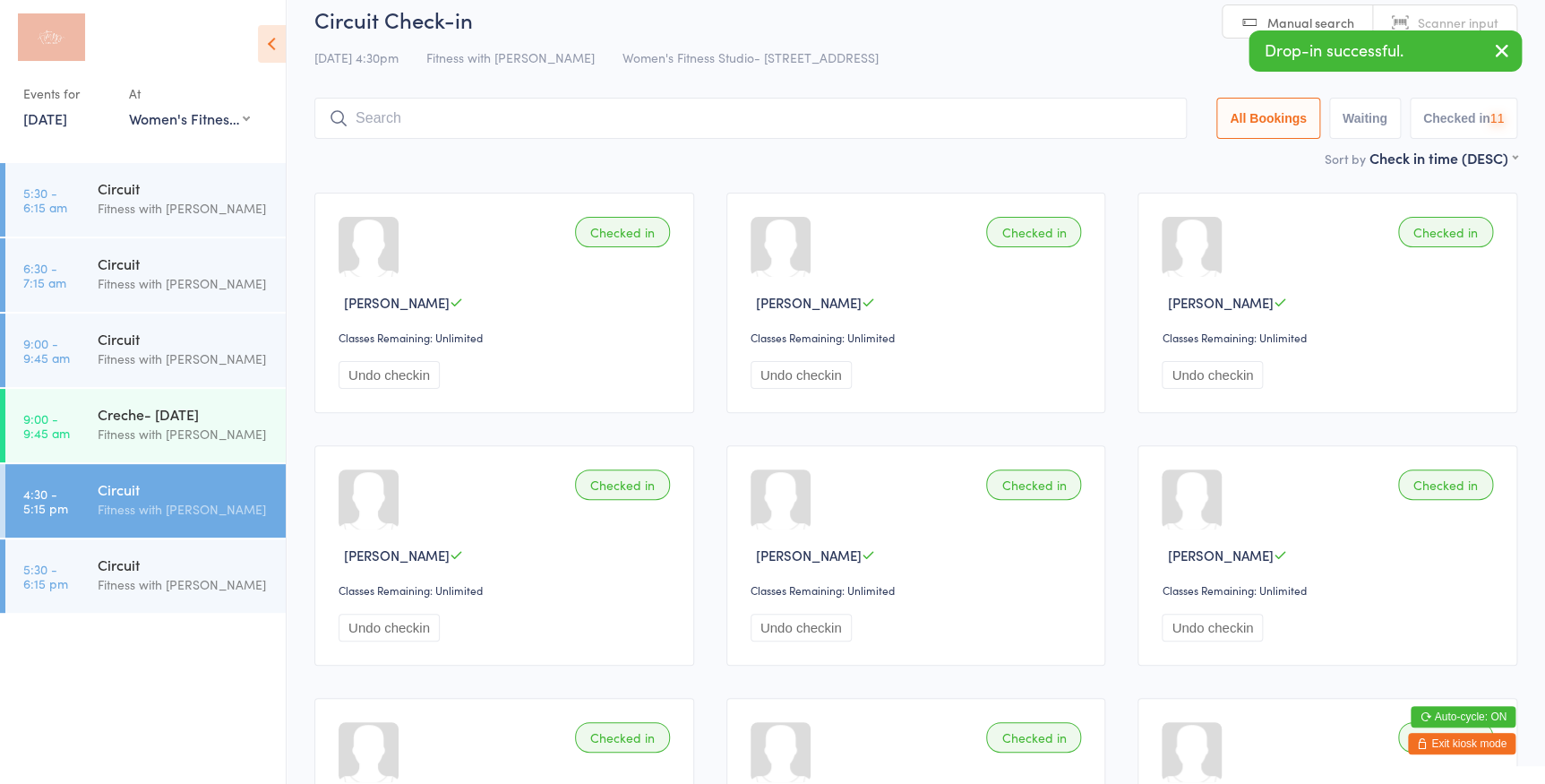
scroll to position [0, 0]
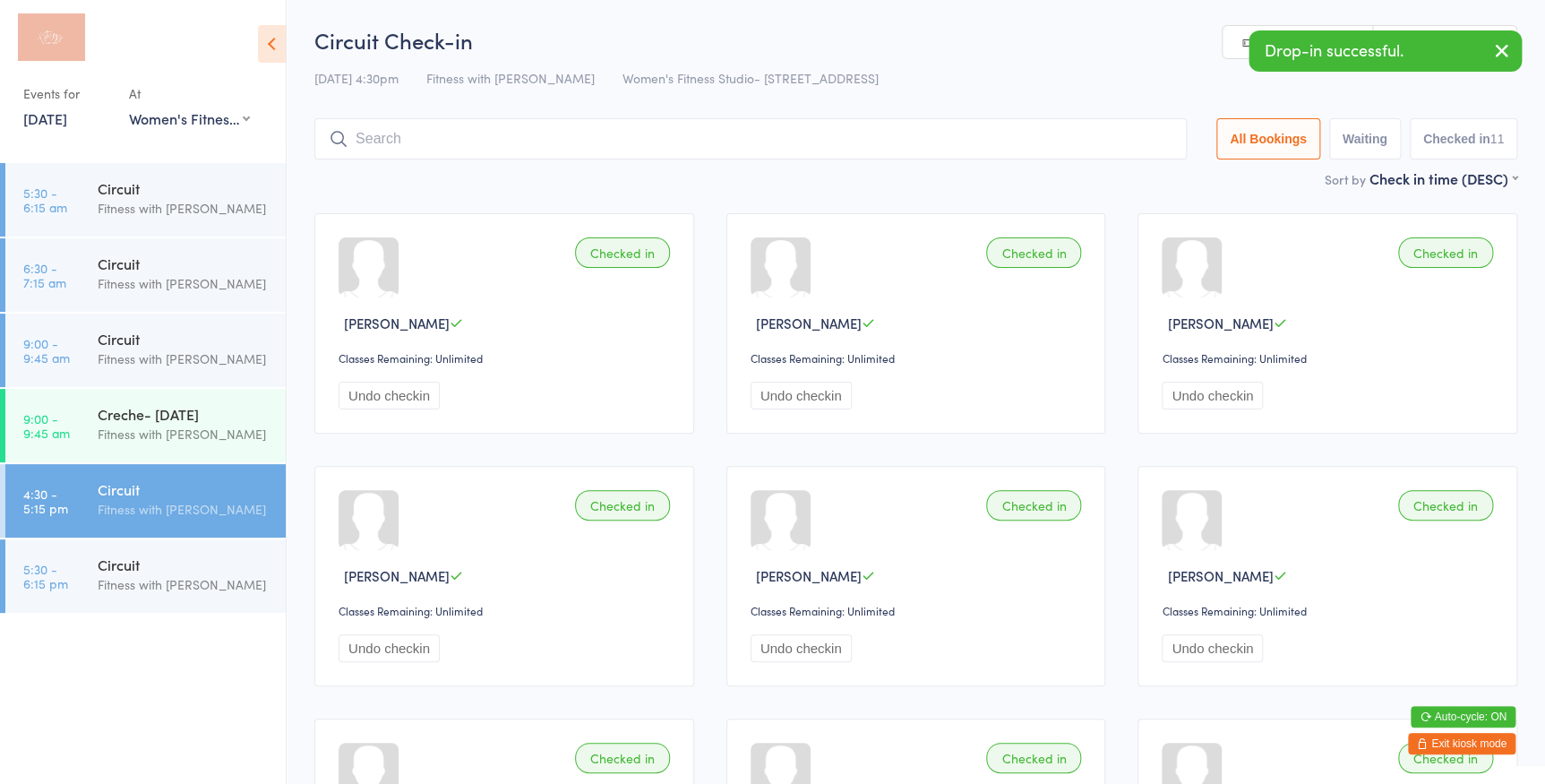
click at [1496, 52] on icon "button" at bounding box center [1502, 51] width 21 height 22
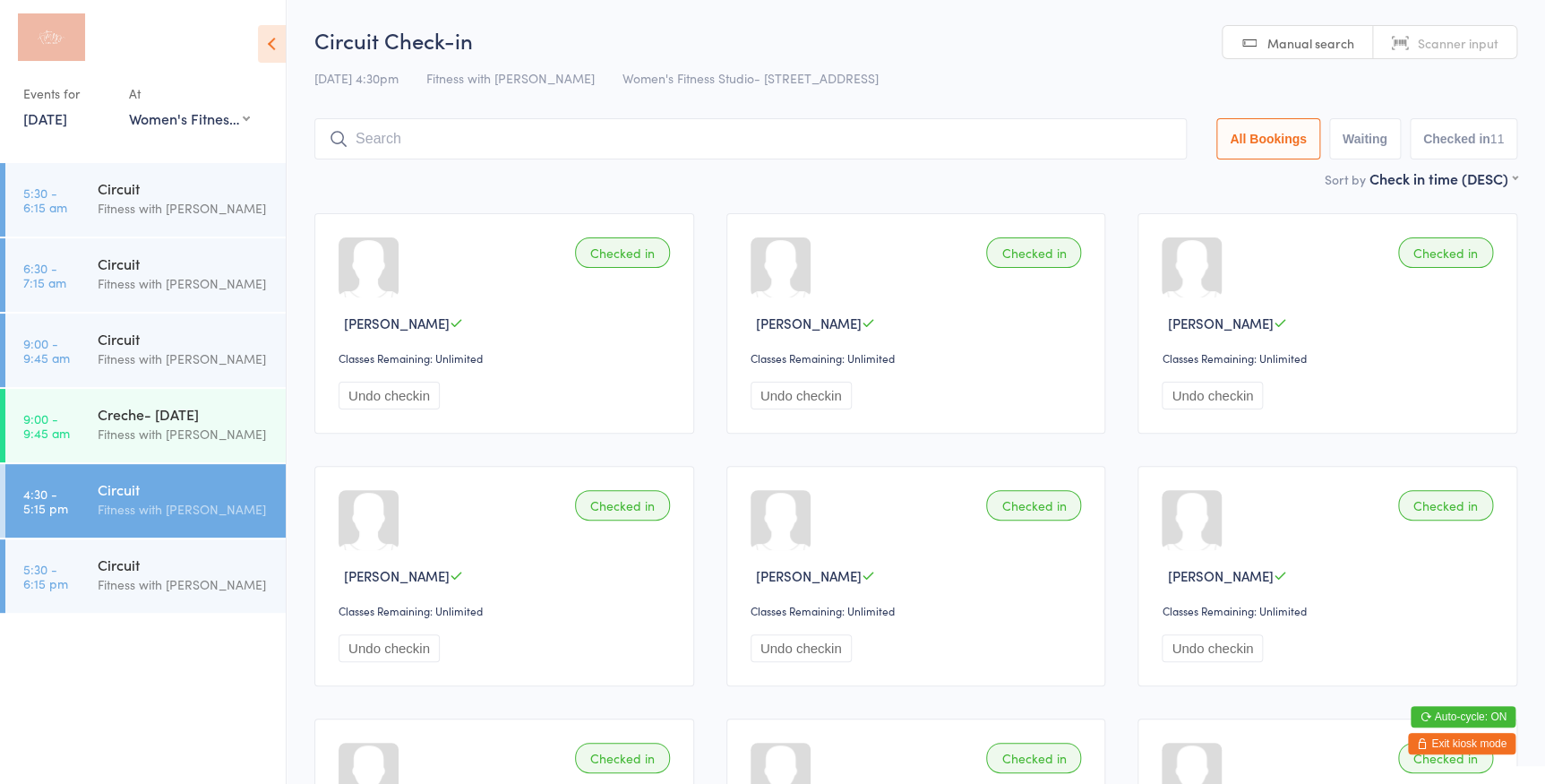
click at [1417, 50] on link "Scanner input" at bounding box center [1445, 42] width 144 height 34
click at [789, 139] on input "search" at bounding box center [751, 138] width 872 height 41
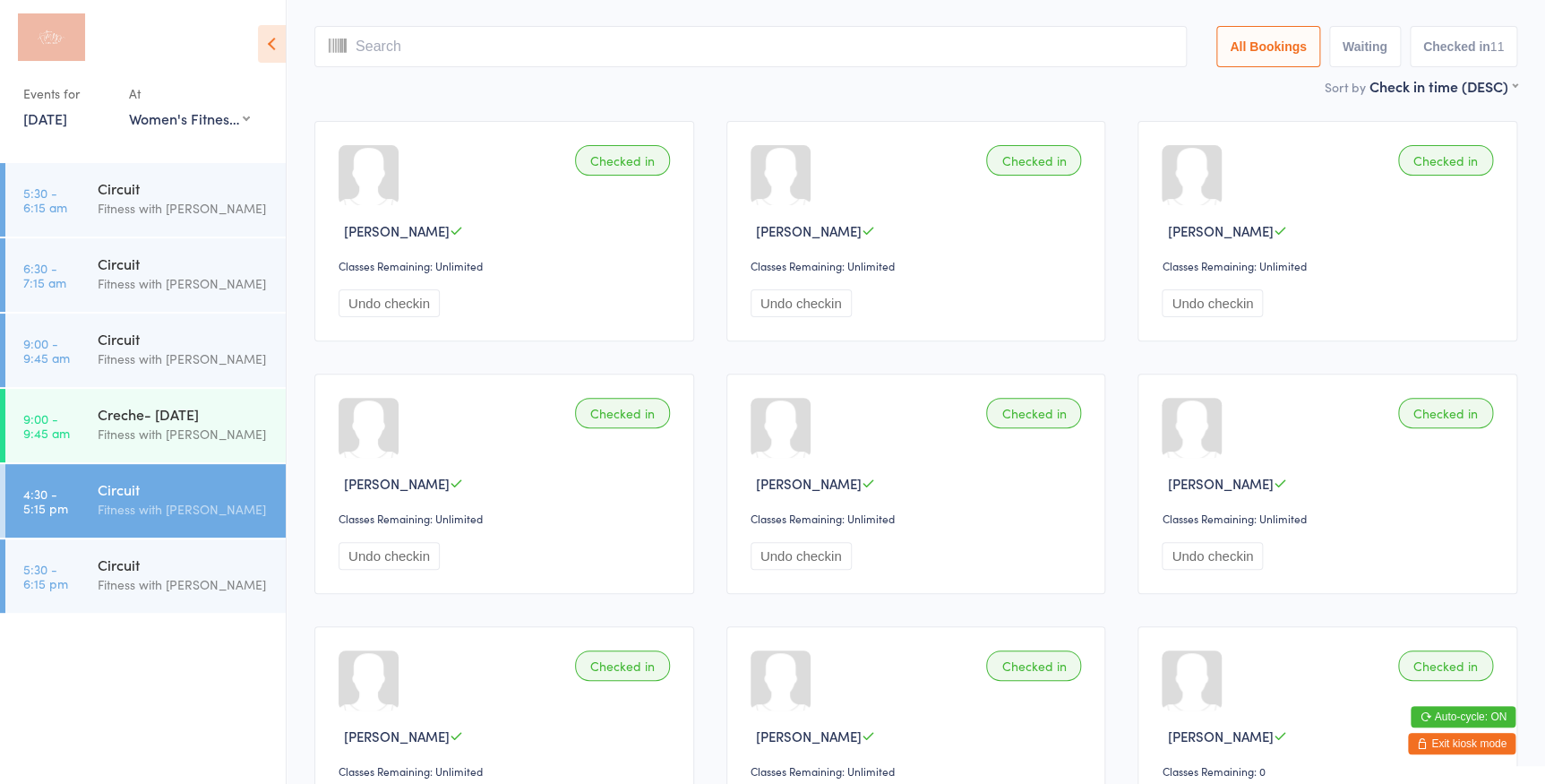
scroll to position [118, 0]
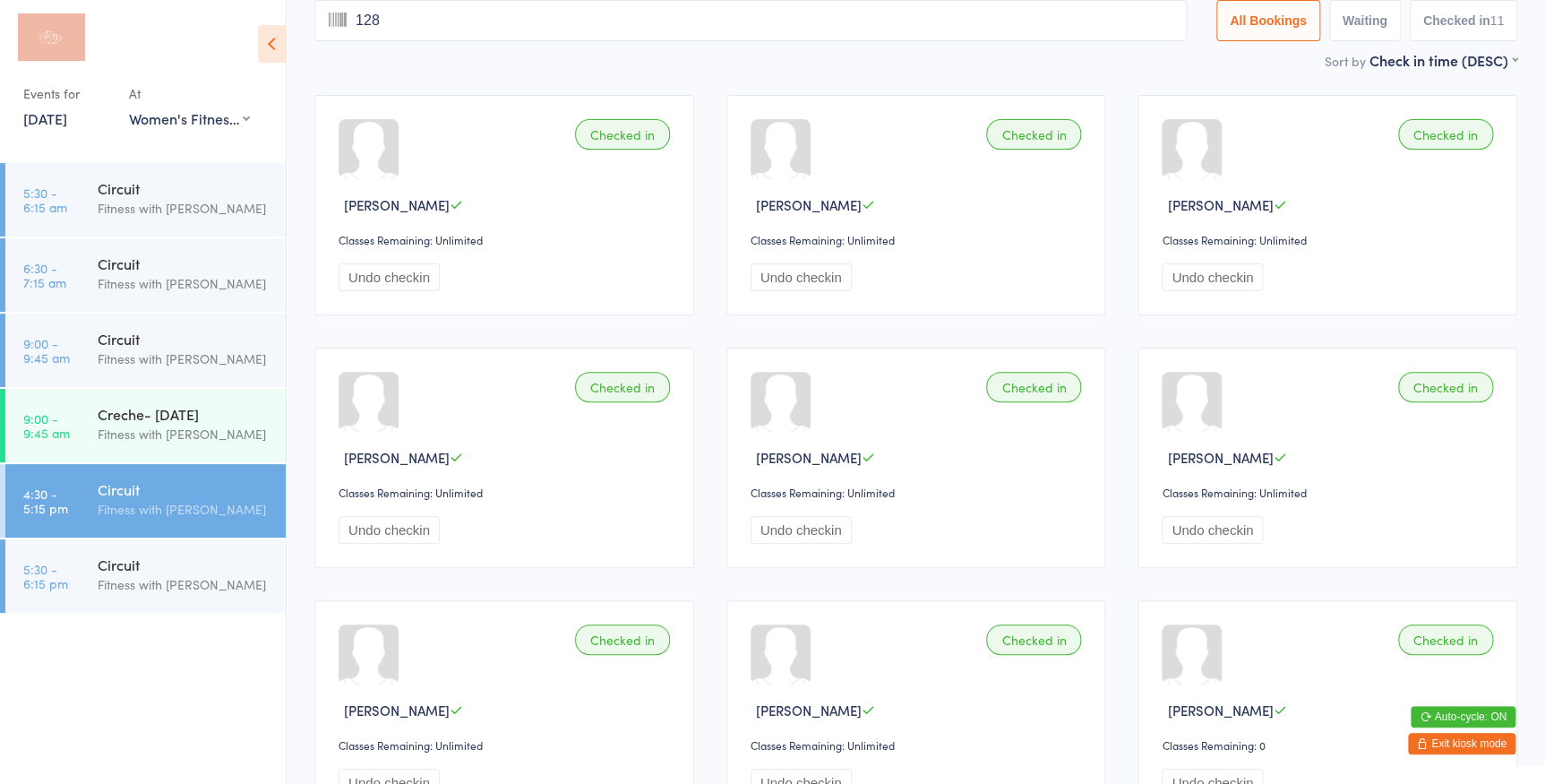
type input "1286"
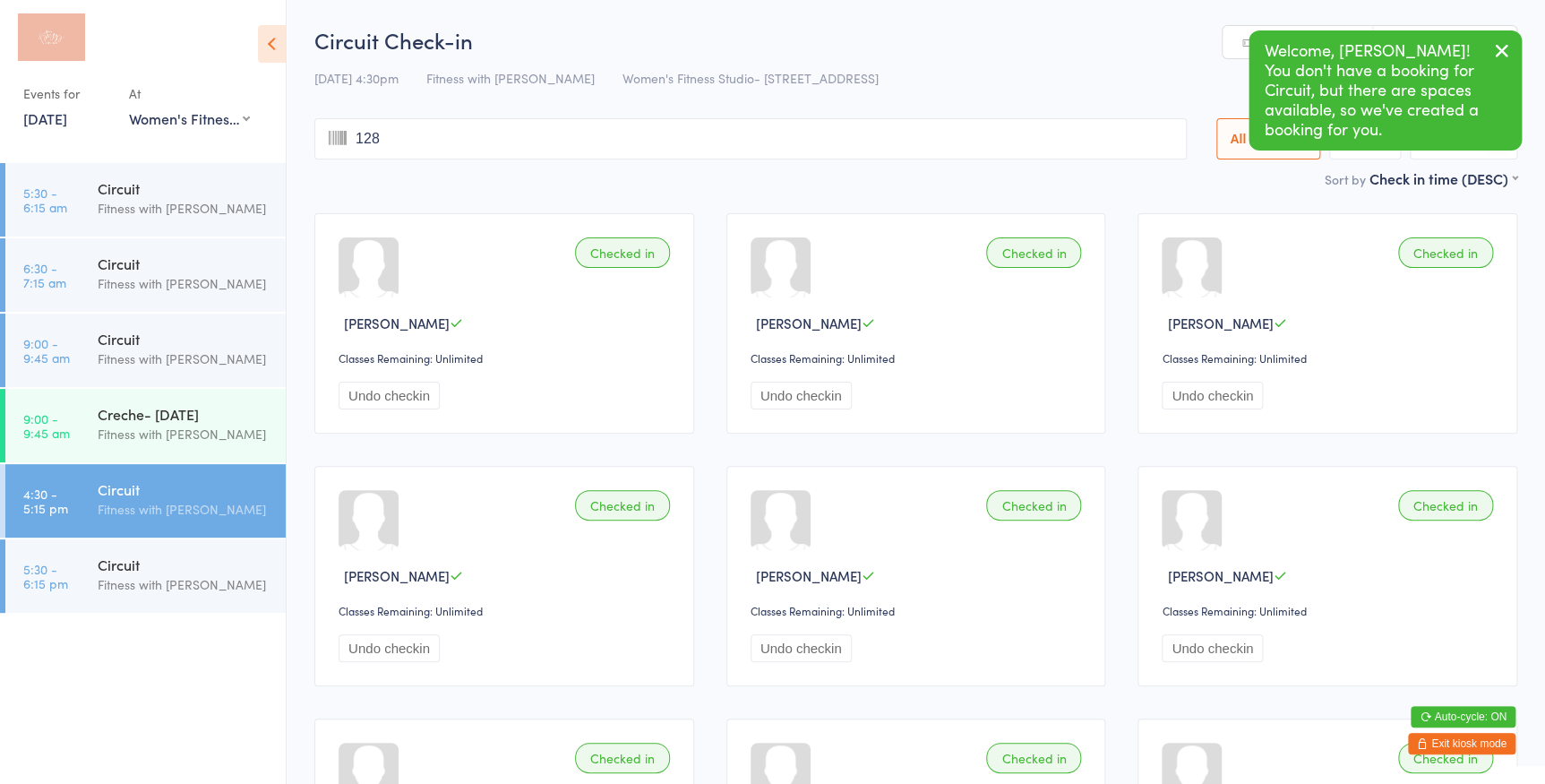
type input "1286"
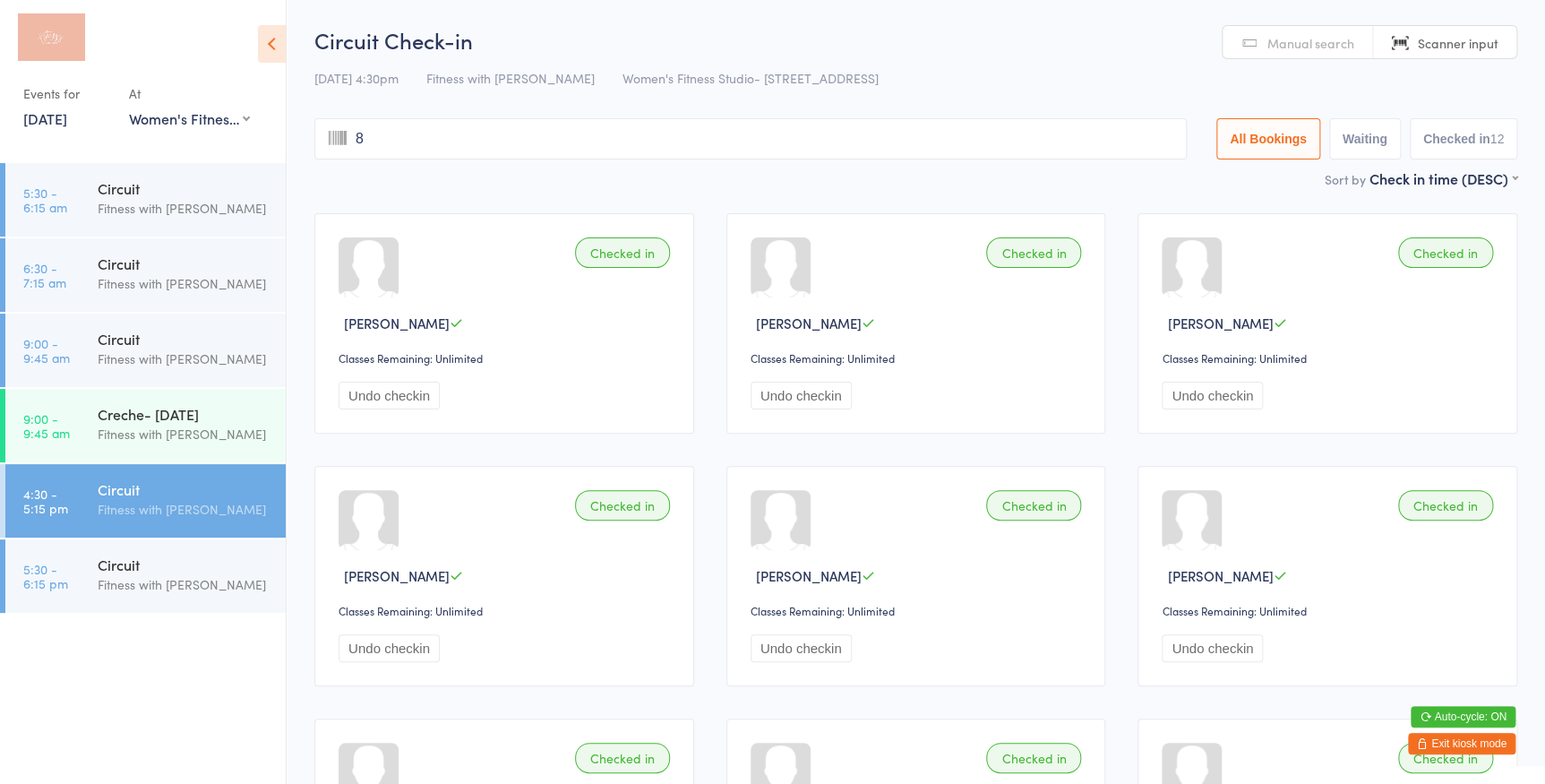
type input "88"
type input "3018"
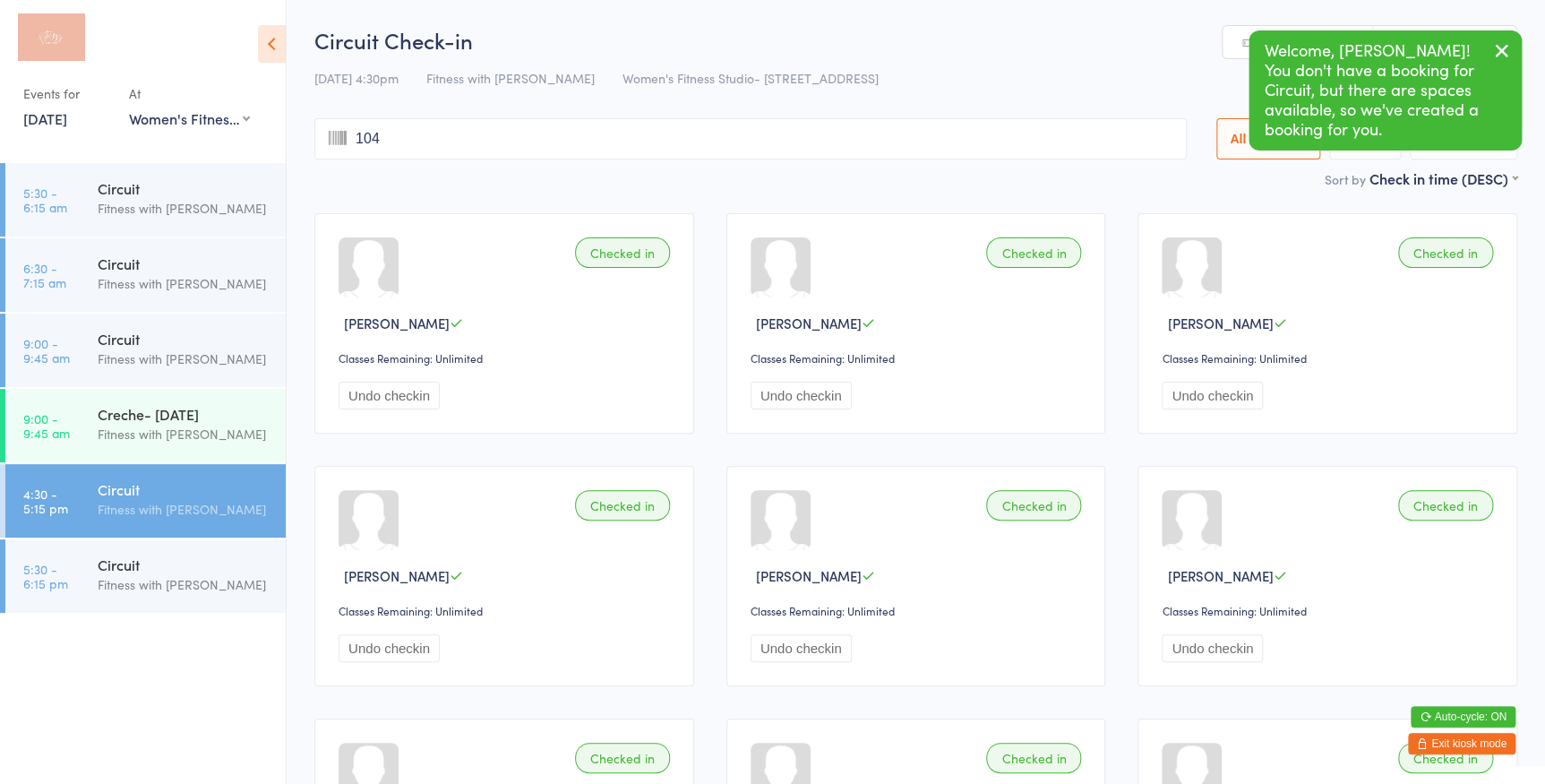
type input "1045"
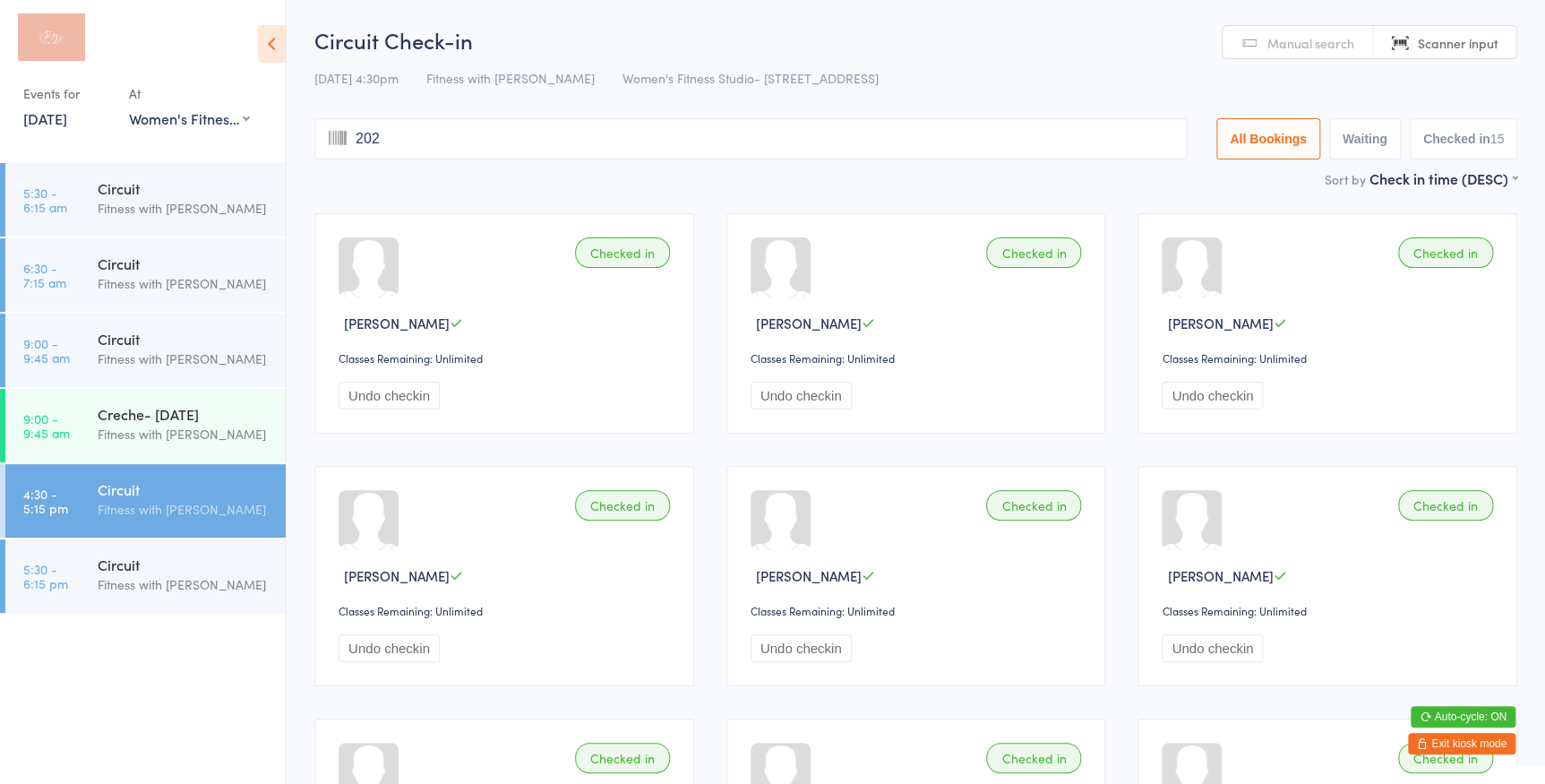
type input "2026"
type input "1226"
click at [1308, 41] on span "Manual search" at bounding box center [1310, 42] width 86 height 17
click at [385, 149] on input "search" at bounding box center [751, 138] width 872 height 41
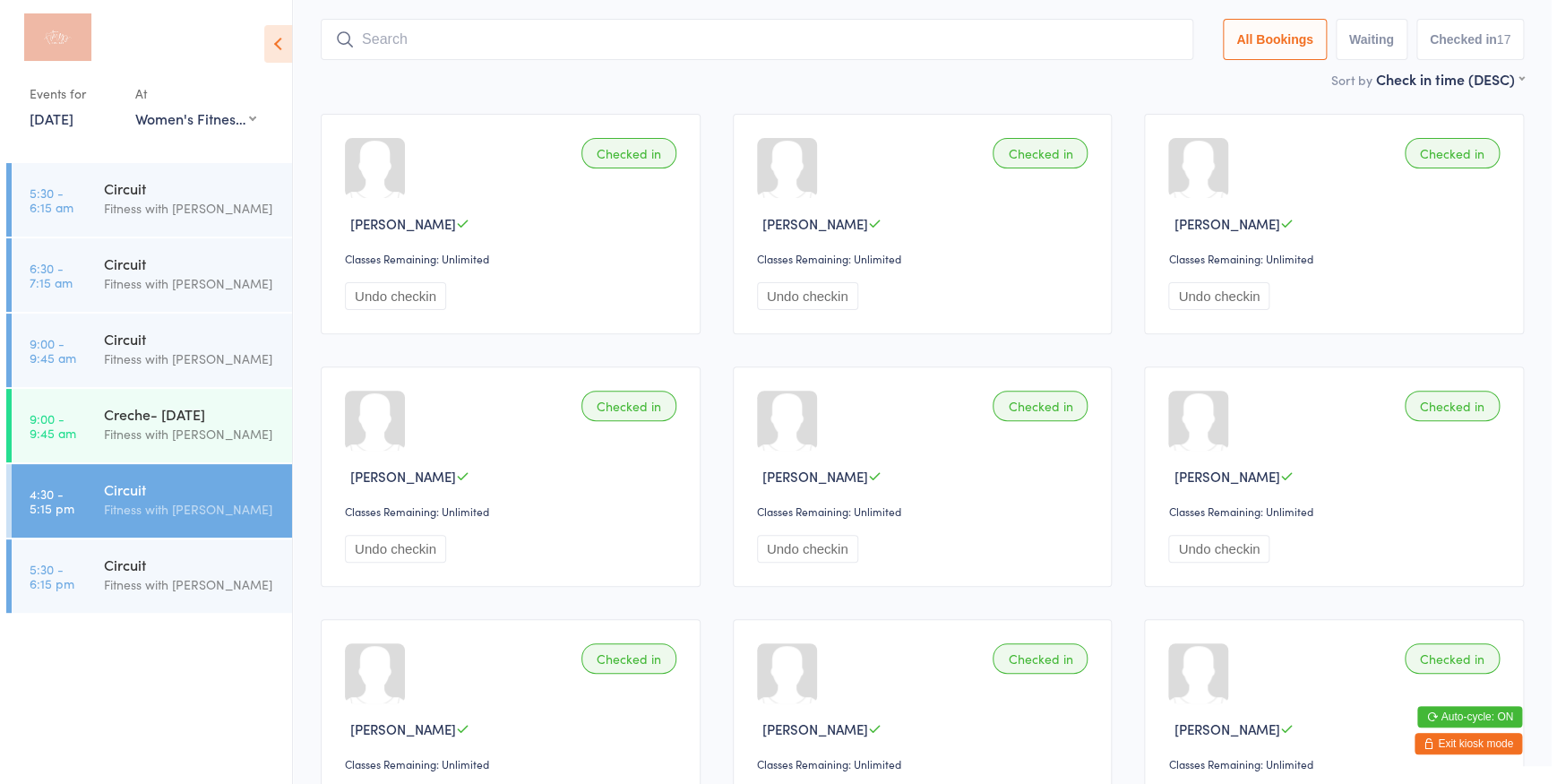
scroll to position [118, 0]
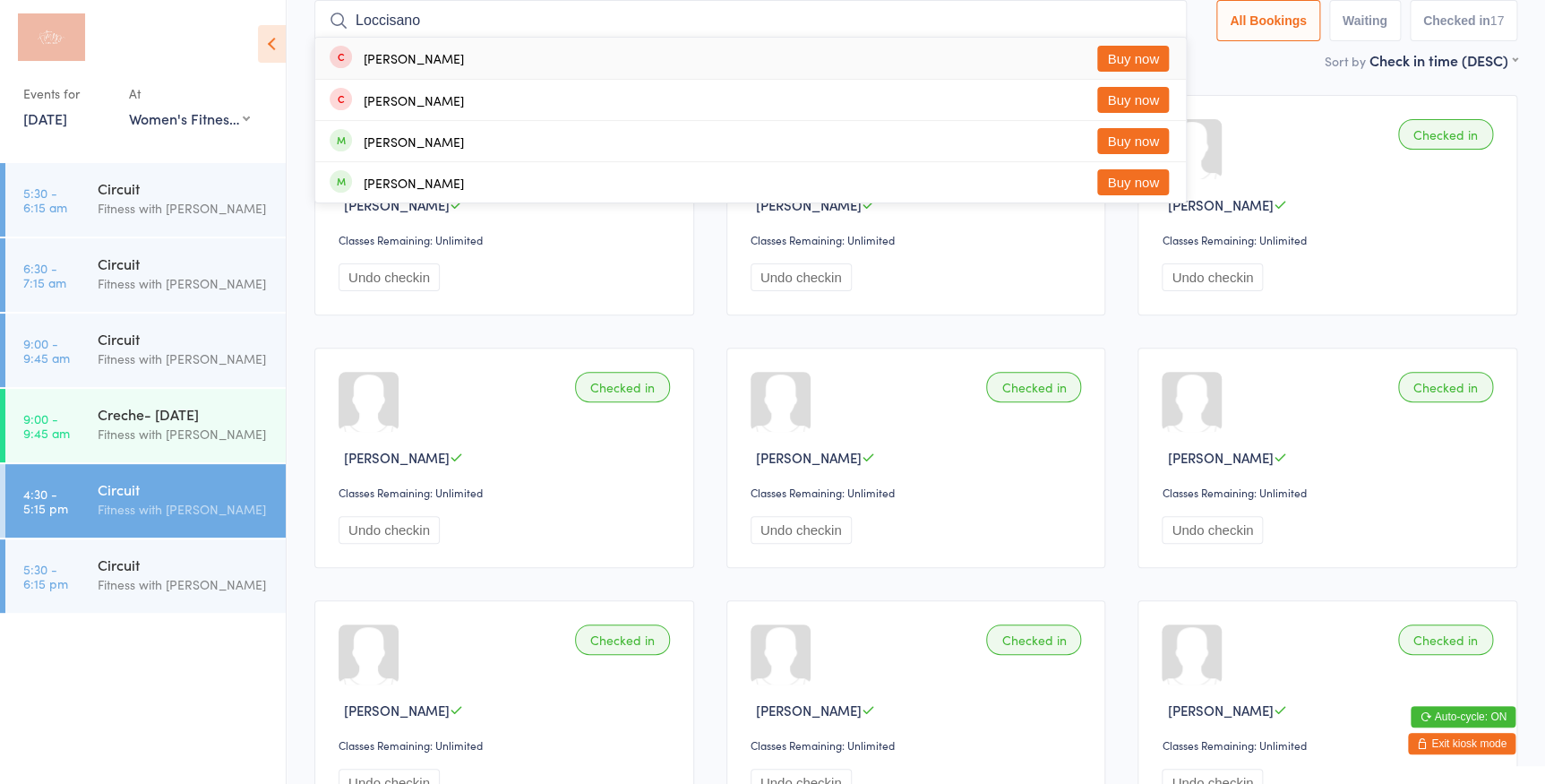
type input "Loccisano"
click at [1133, 59] on button "Buy now" at bounding box center [1133, 59] width 72 height 26
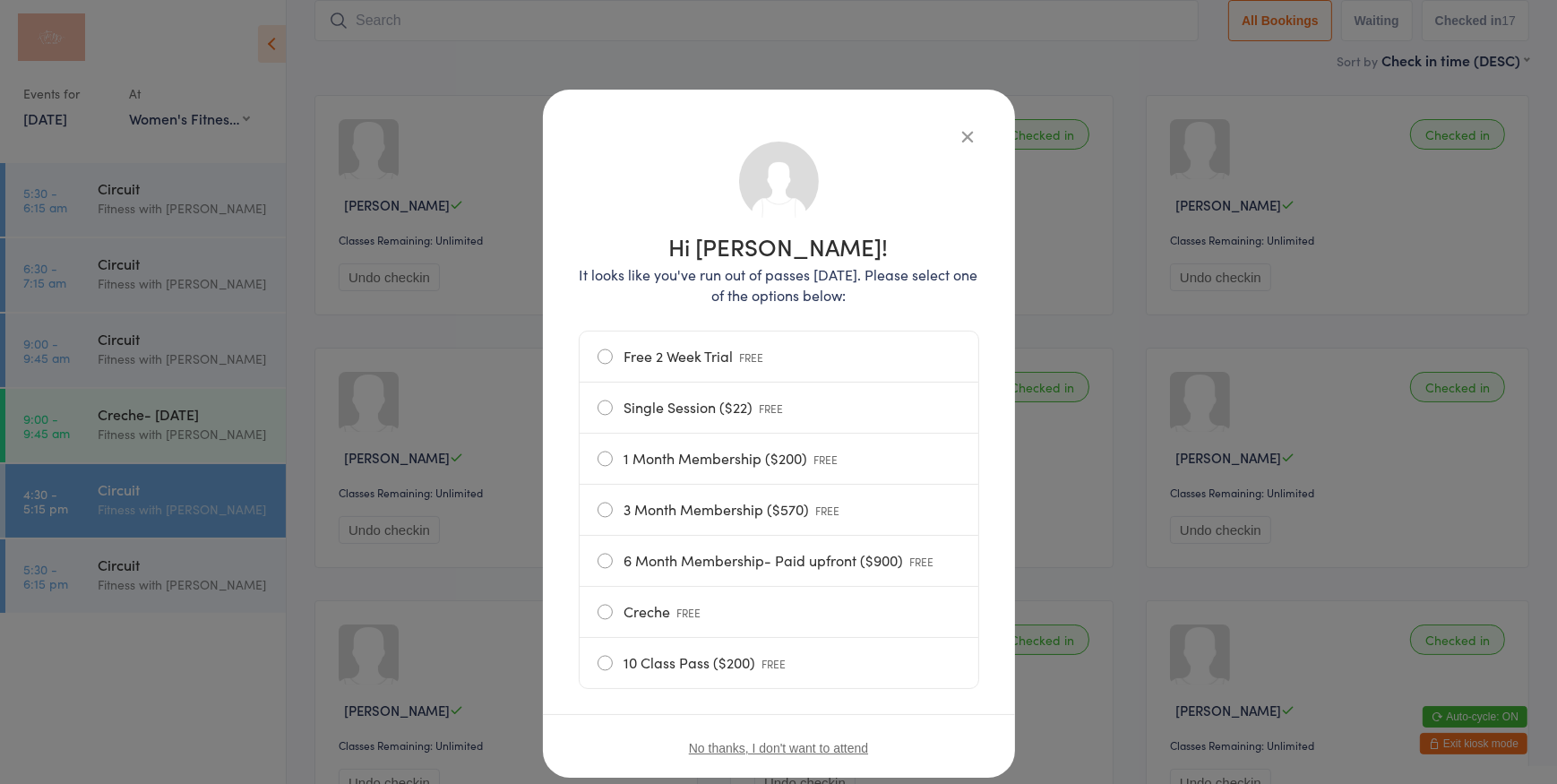
click at [636, 350] on label "Free 2 Week Trial FREE" at bounding box center [778, 356] width 363 height 51
click at [0, 0] on input "Free 2 Week Trial FREE" at bounding box center [0, 0] width 0 height 0
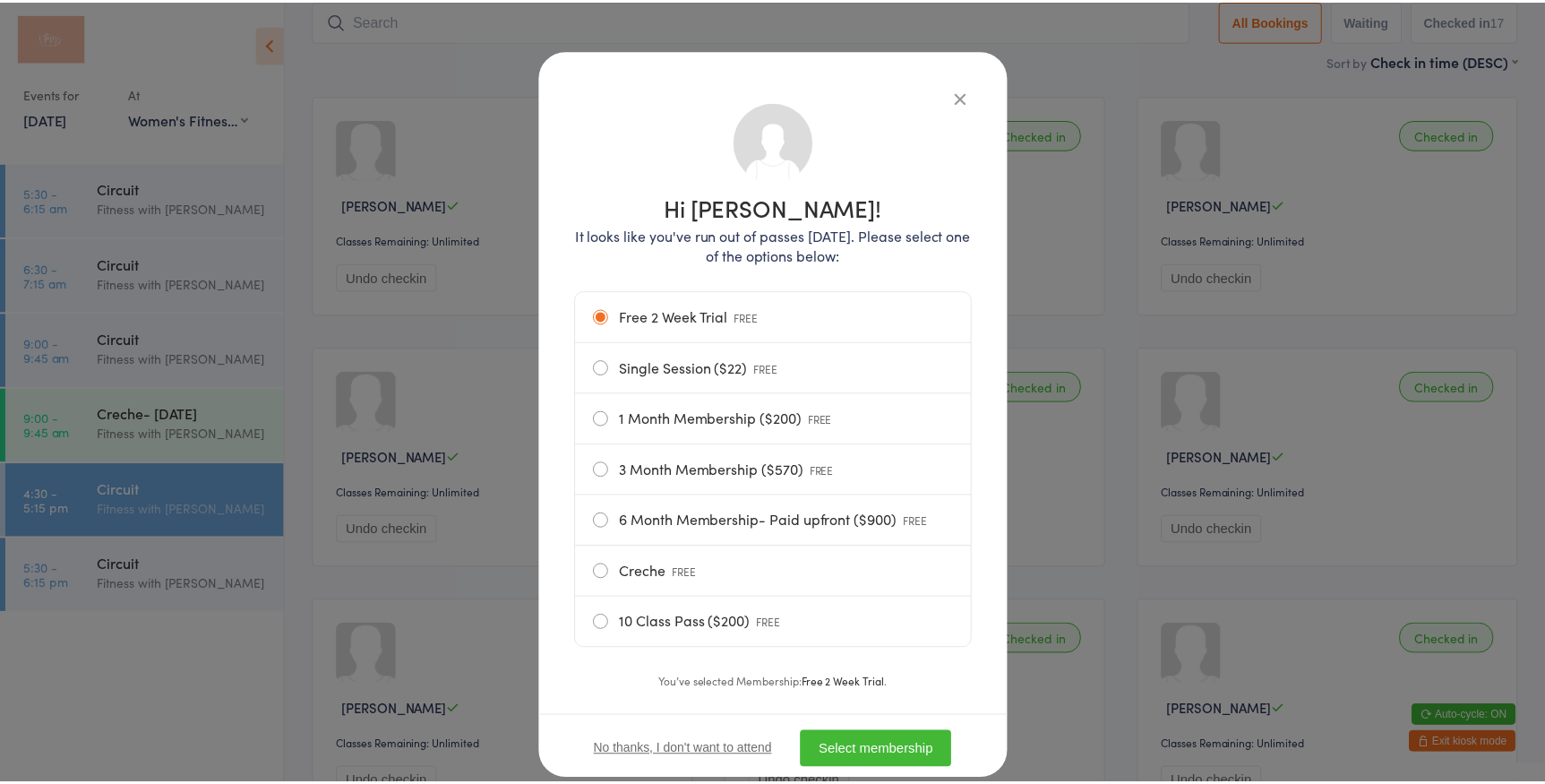
scroll to position [86, 0]
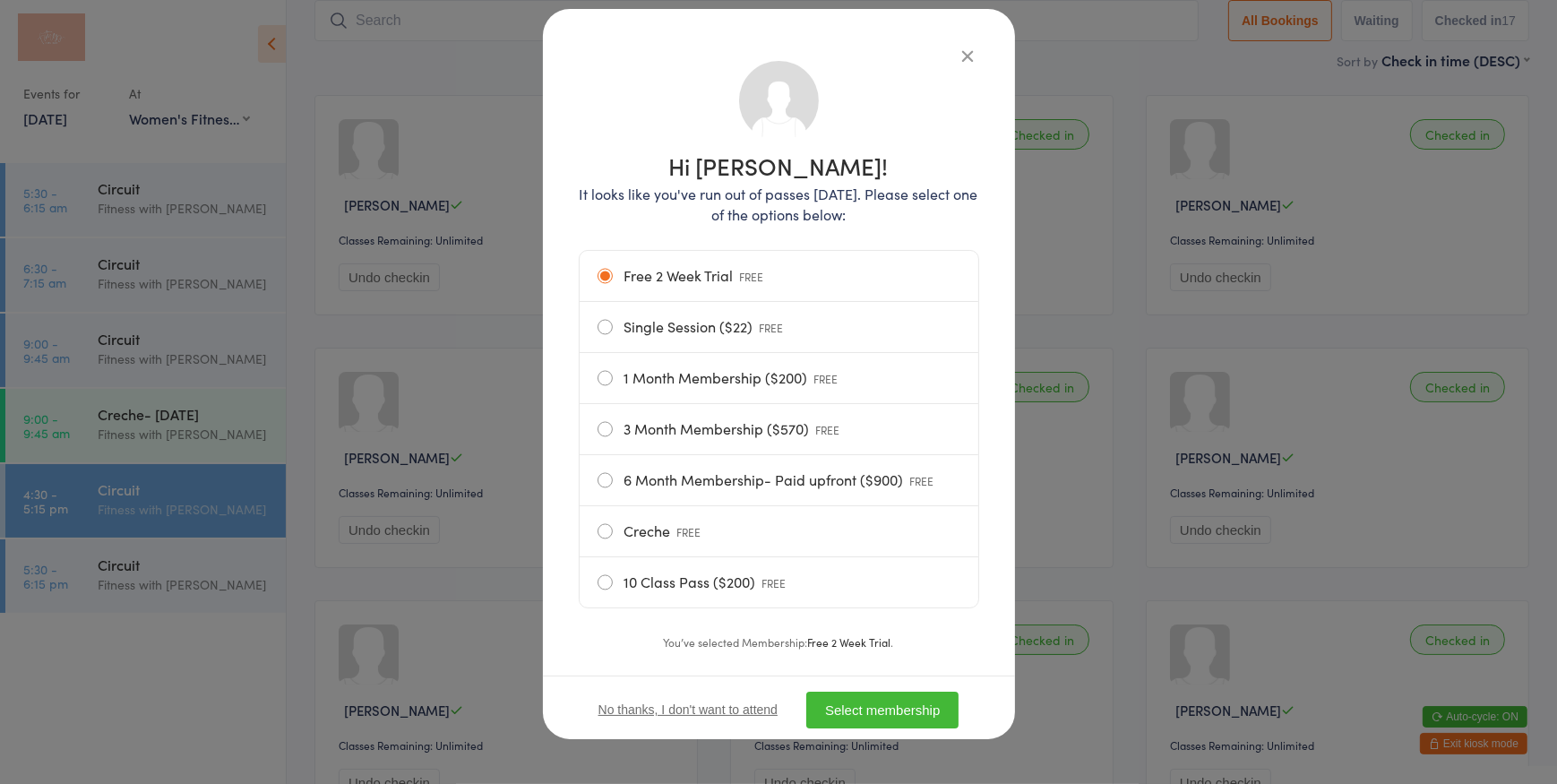
click at [873, 713] on button "Select membership" at bounding box center [882, 709] width 152 height 37
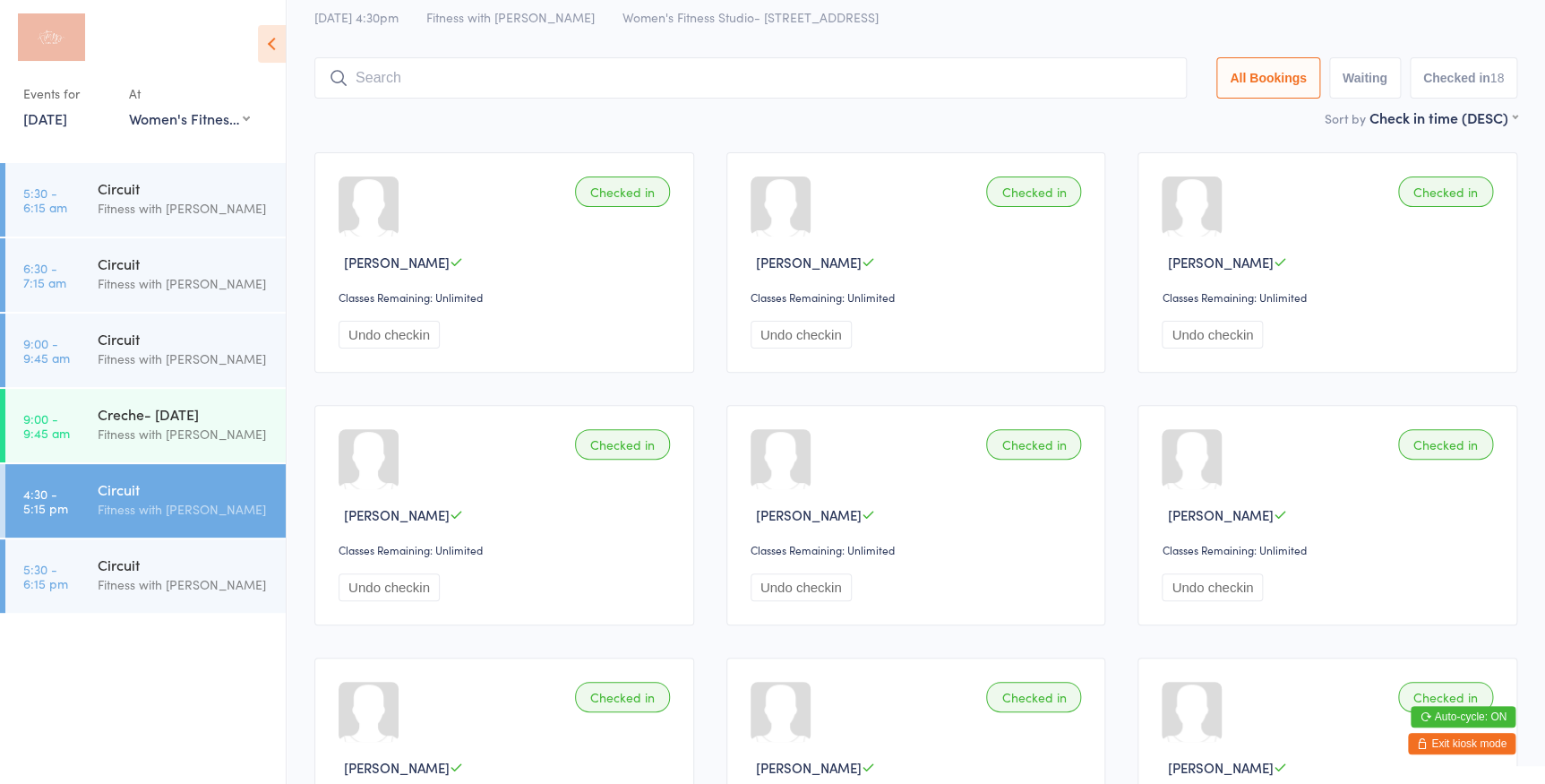
scroll to position [0, 0]
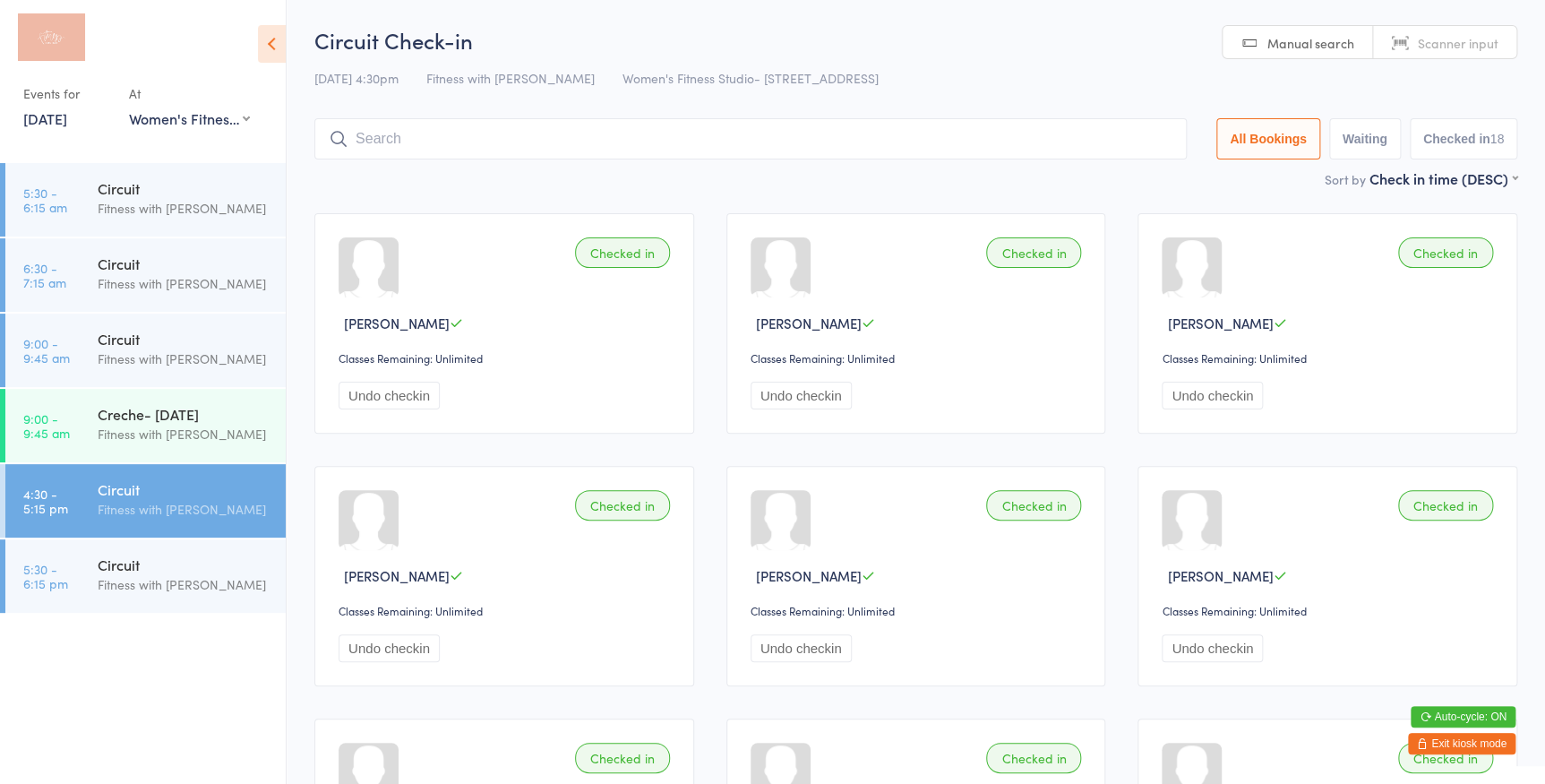
click at [1401, 35] on link "Scanner input" at bounding box center [1445, 42] width 144 height 34
click at [735, 131] on input "search" at bounding box center [751, 138] width 872 height 41
click at [1324, 39] on span "Manual search" at bounding box center [1310, 42] width 86 height 17
click at [493, 143] on input "search" at bounding box center [751, 138] width 872 height 41
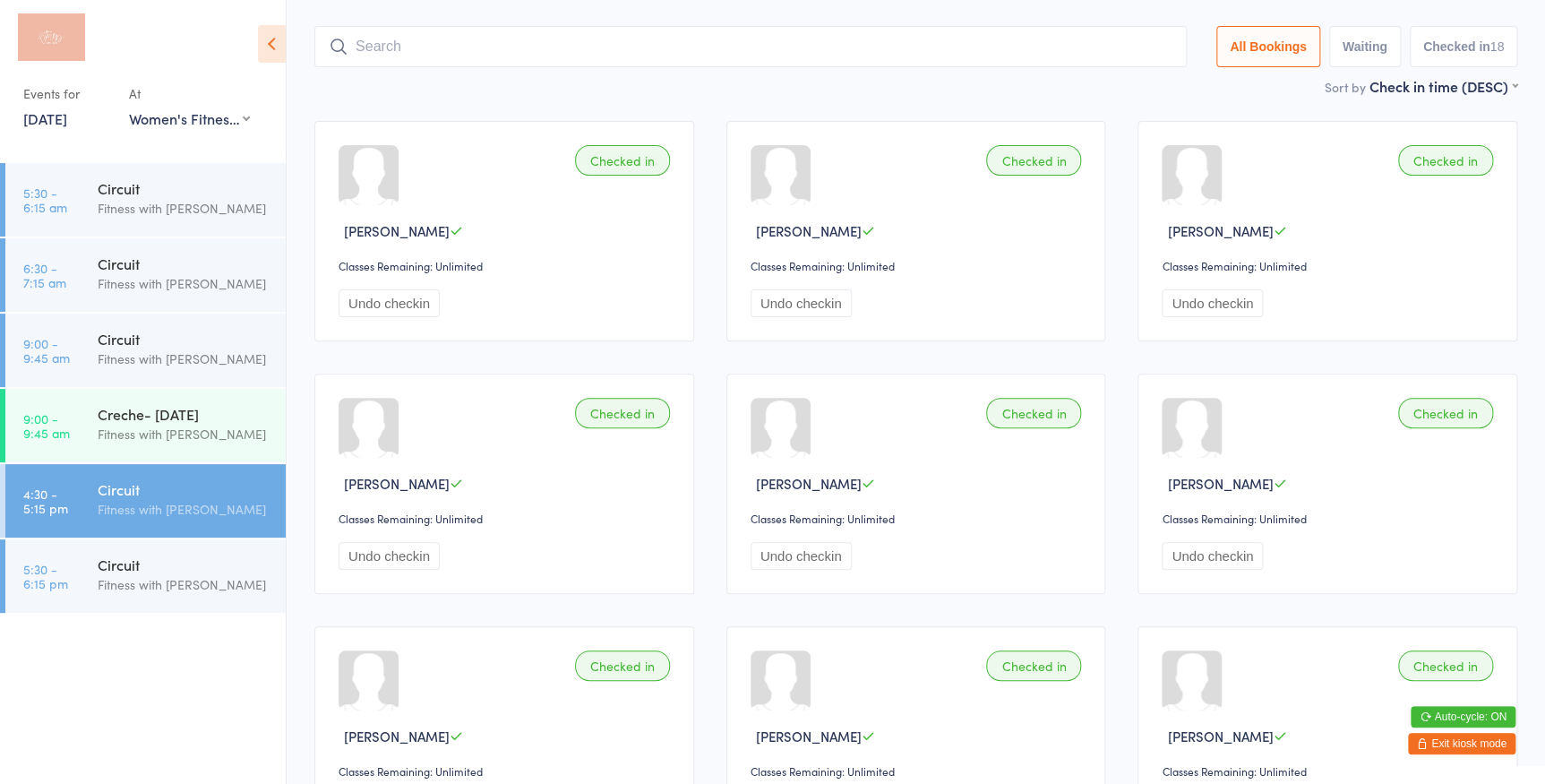
scroll to position [118, 0]
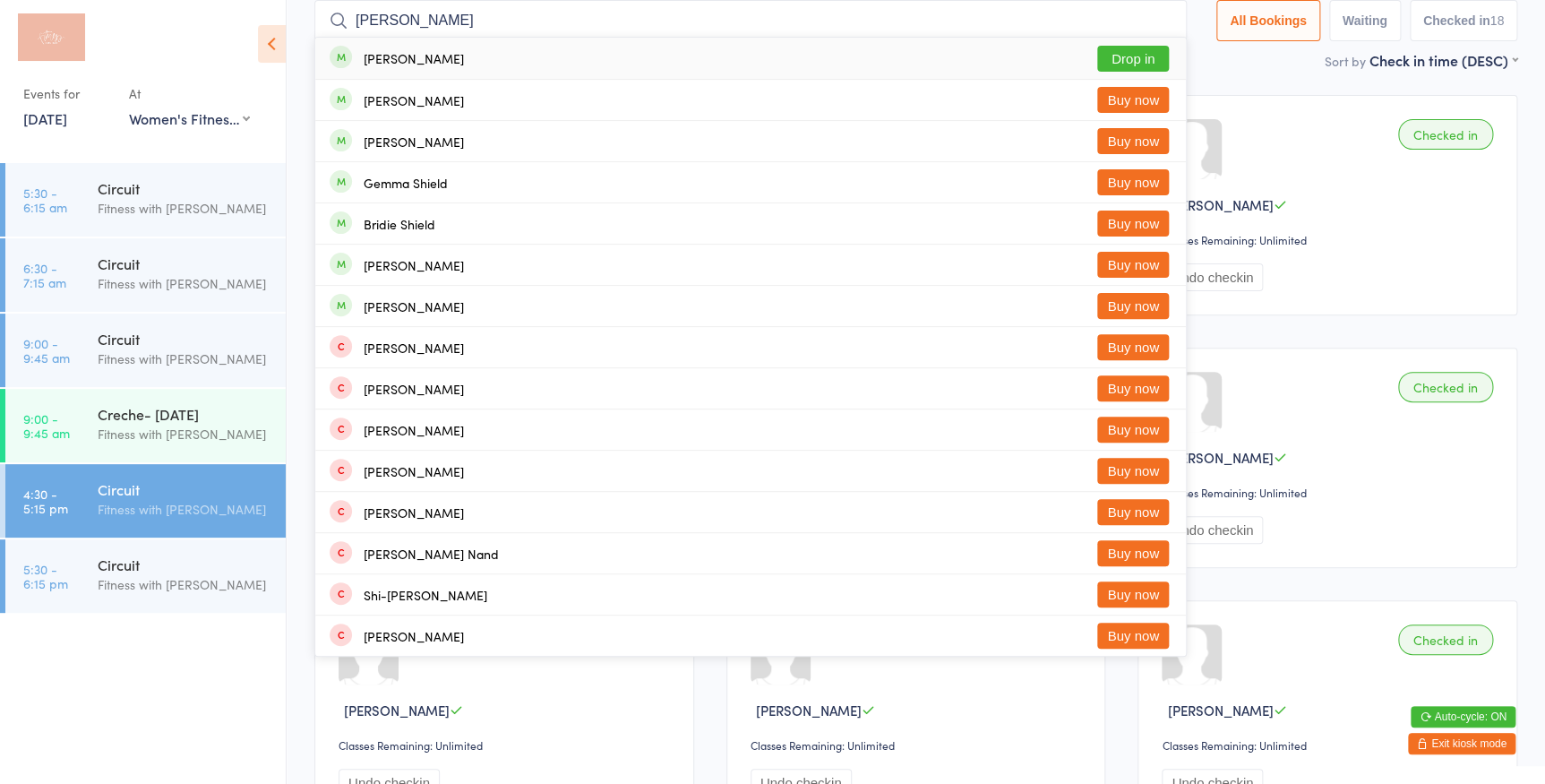
type input "[PERSON_NAME]"
click at [1111, 58] on button "Drop in" at bounding box center [1133, 59] width 72 height 26
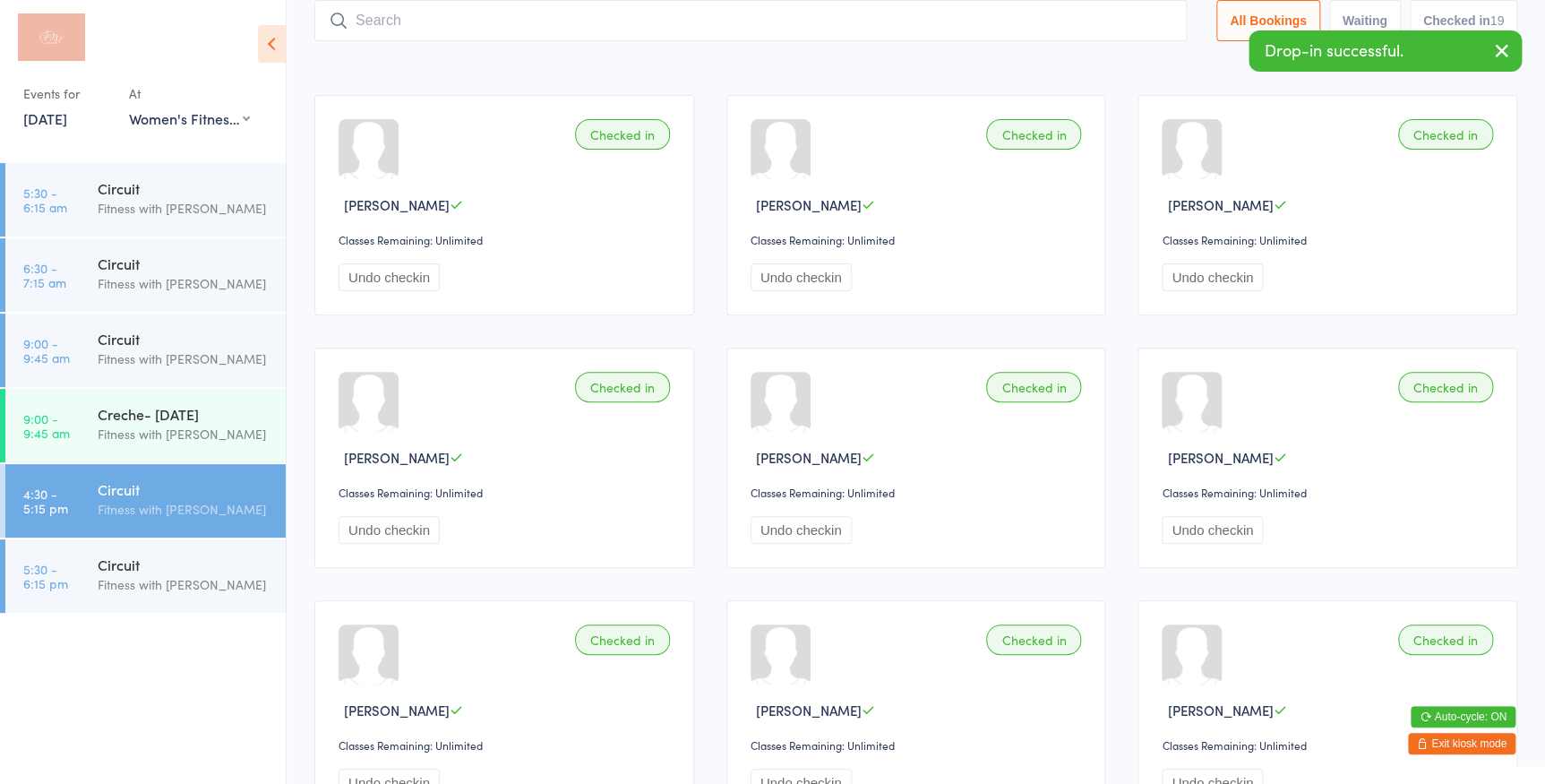
scroll to position [0, 0]
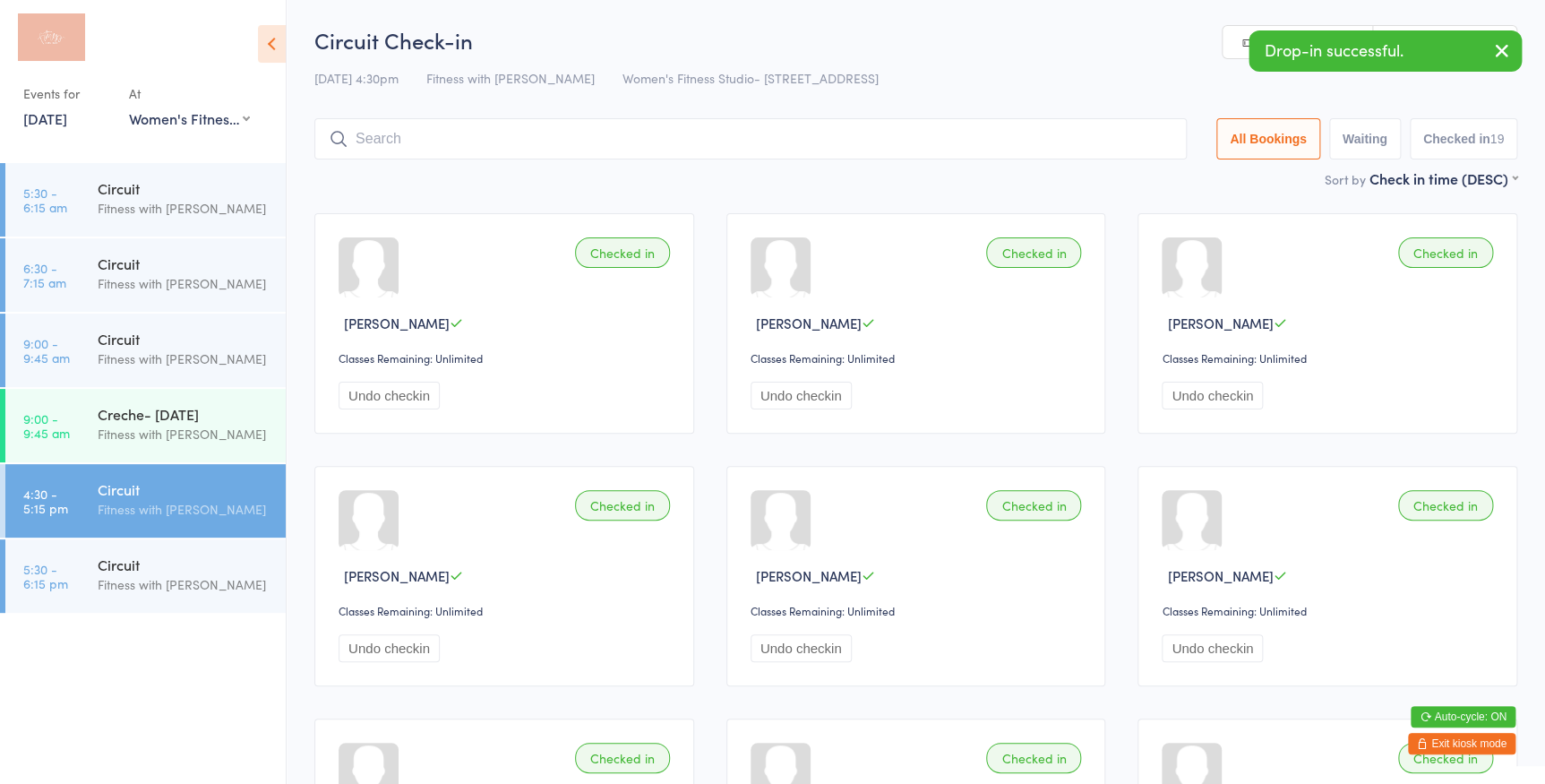
click at [1495, 51] on icon "button" at bounding box center [1502, 51] width 21 height 22
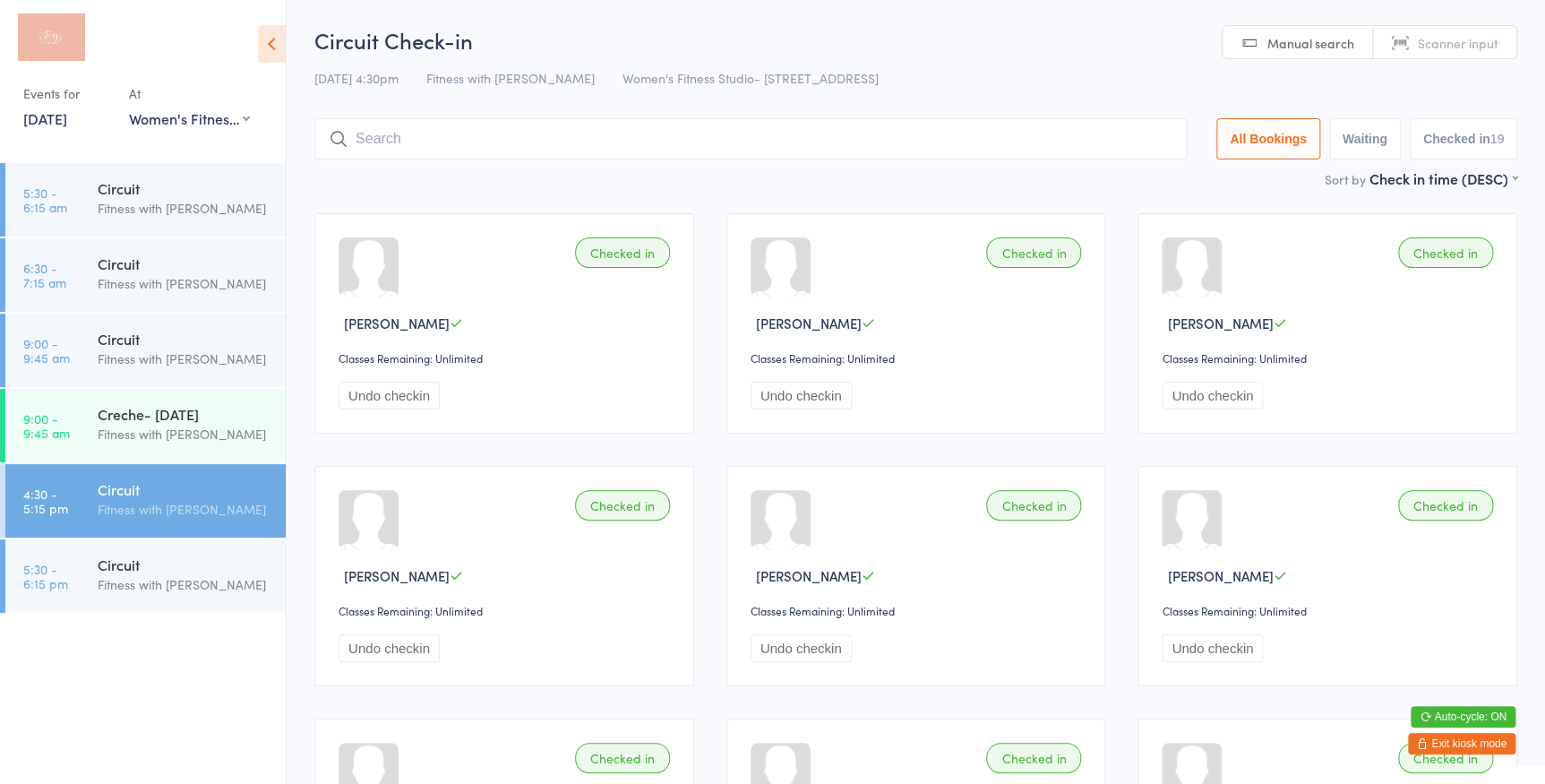
click at [1458, 51] on span "Scanner input" at bounding box center [1459, 42] width 81 height 17
click at [404, 143] on input "search" at bounding box center [751, 138] width 872 height 41
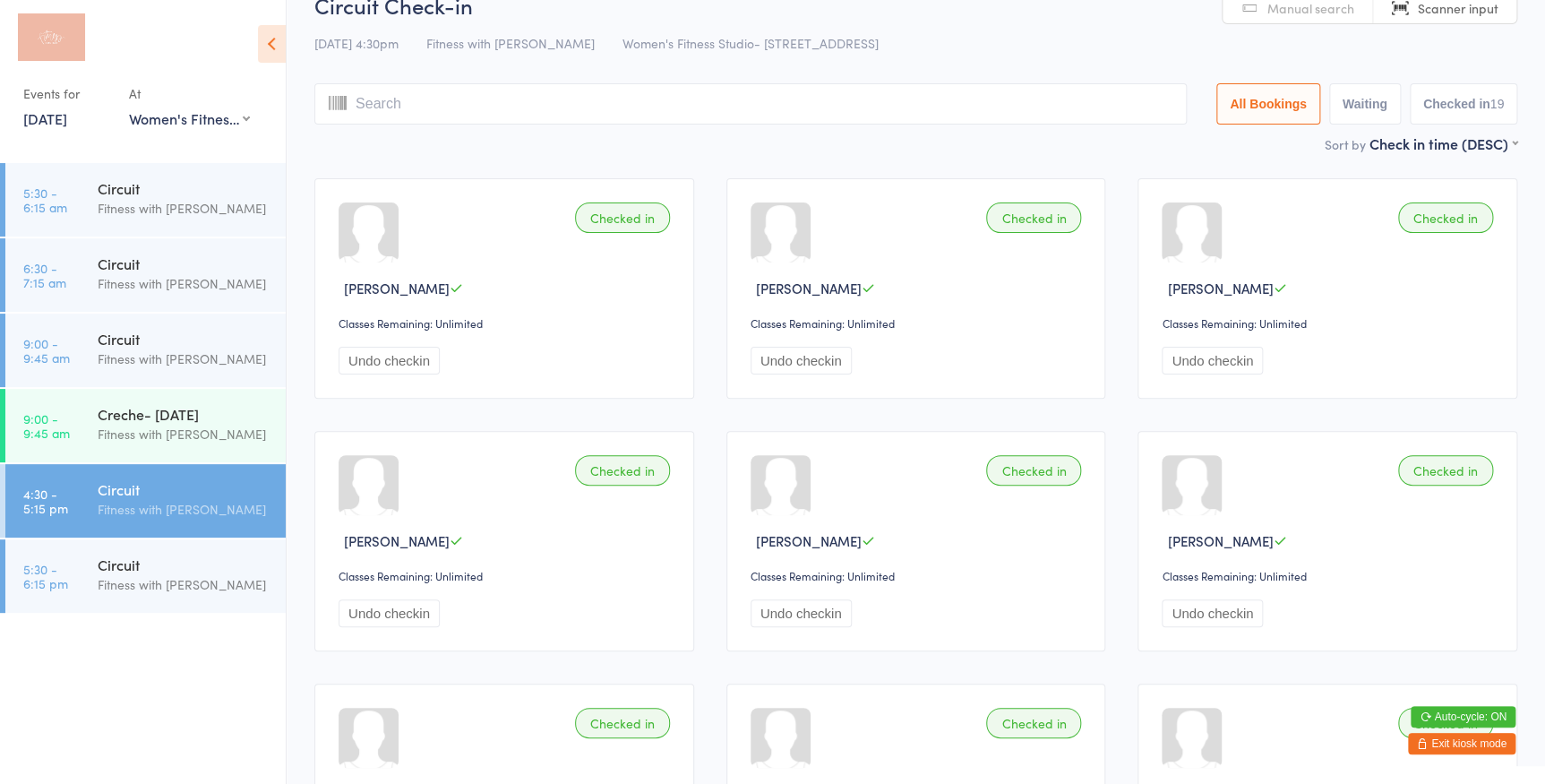
scroll to position [118, 0]
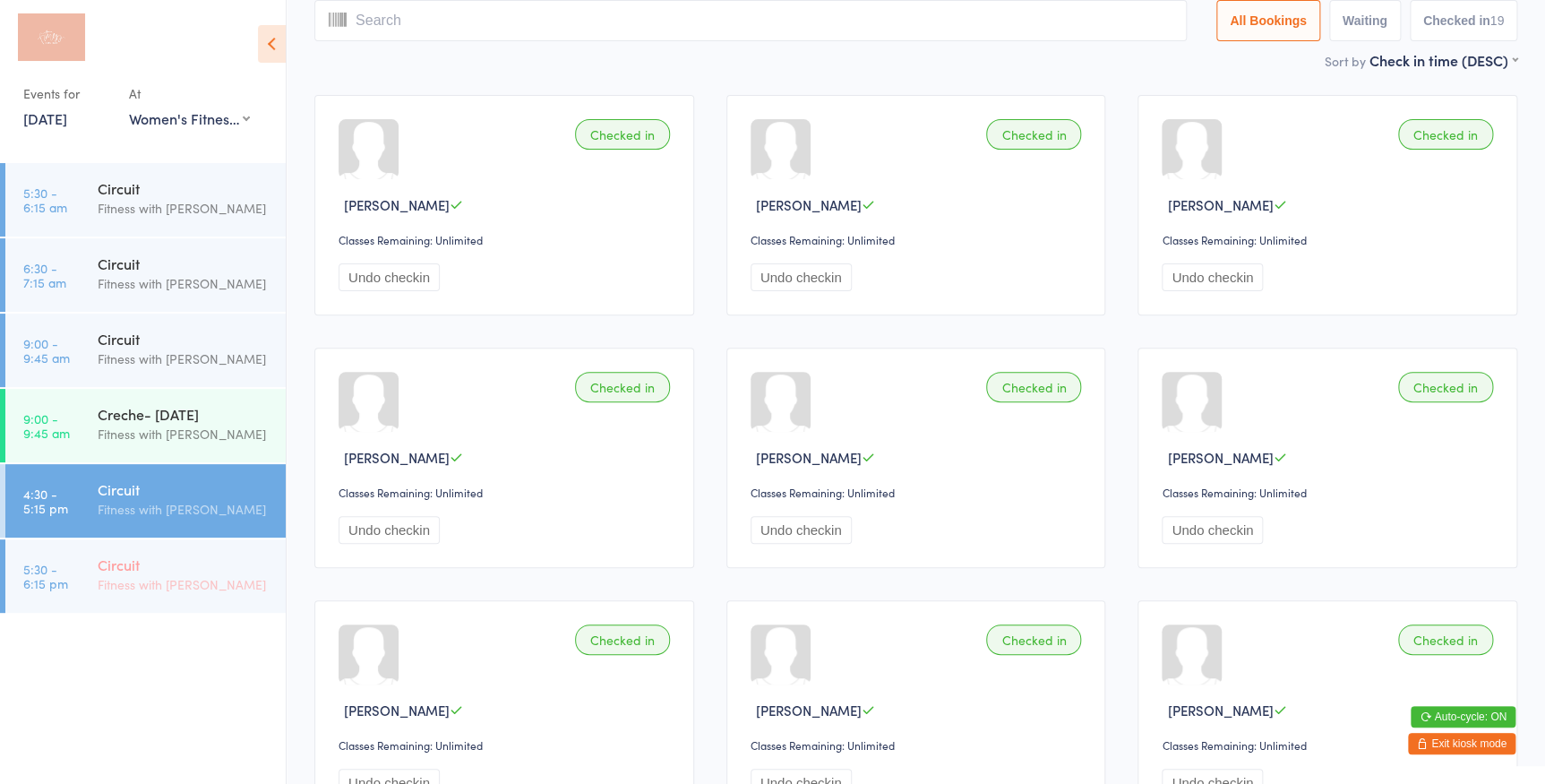
click at [109, 563] on div "Circuit" at bounding box center [184, 563] width 173 height 19
